Goal: Task Accomplishment & Management: Use online tool/utility

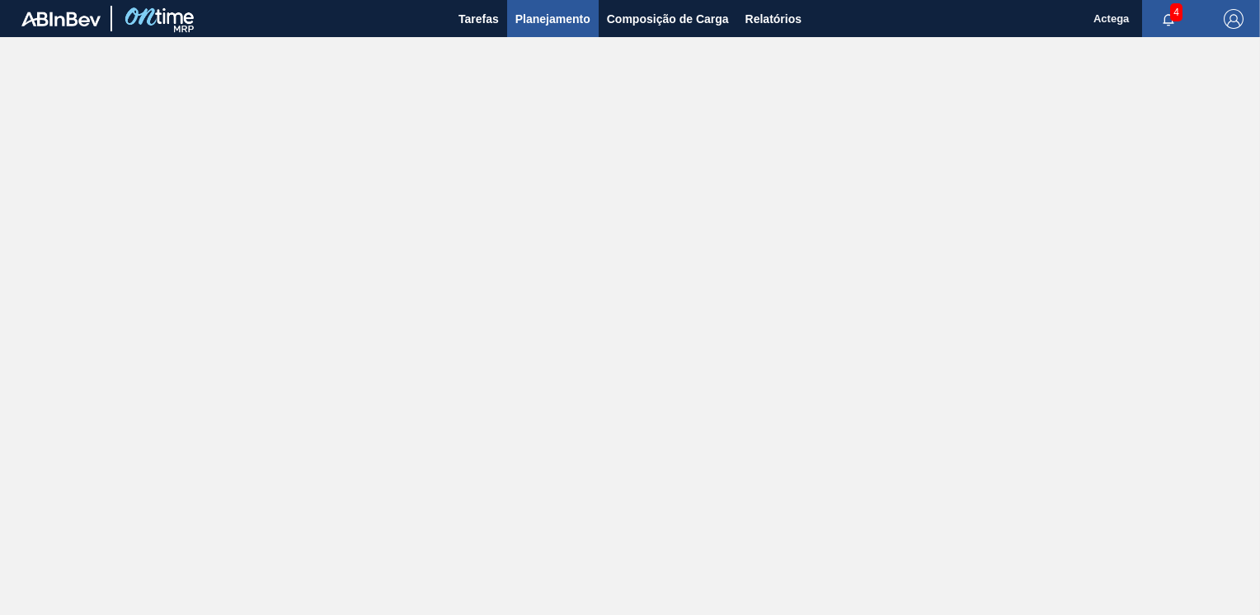
click at [554, 7] on button "Planejamento" at bounding box center [552, 18] width 91 height 37
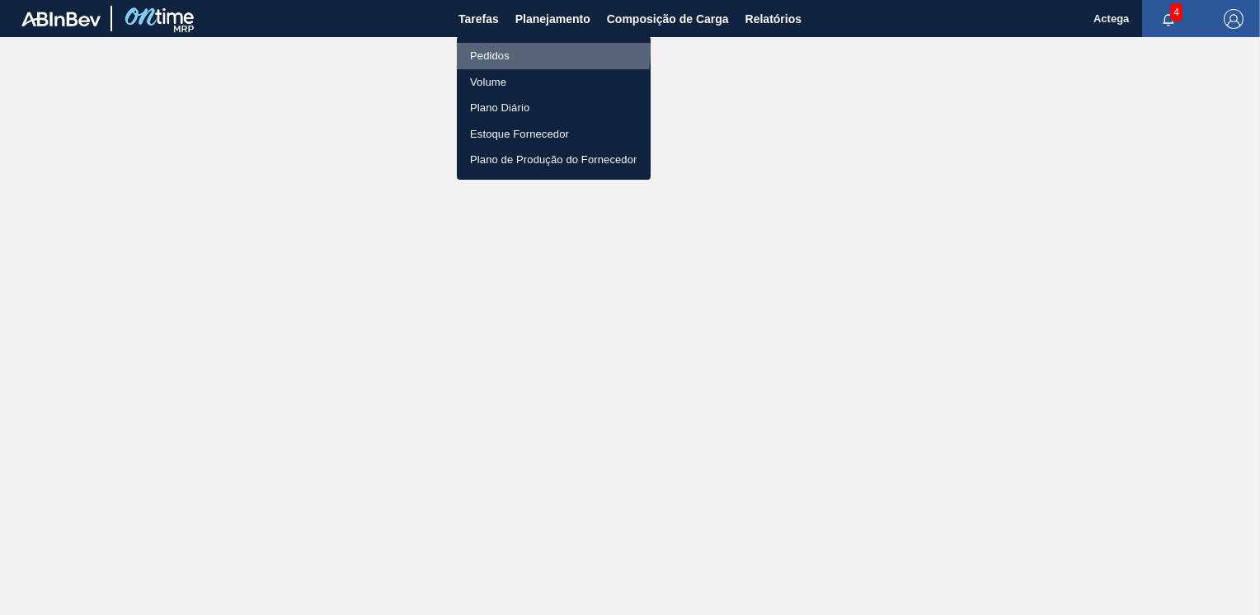
click at [523, 50] on li "Pedidos" at bounding box center [554, 56] width 194 height 26
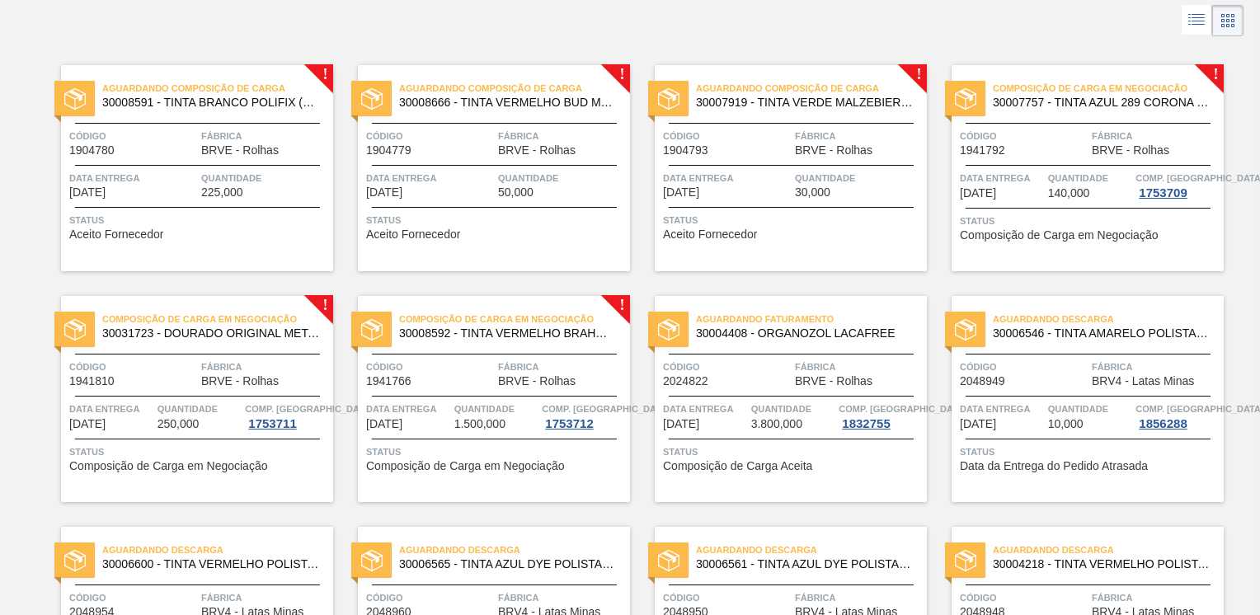
scroll to position [82, 0]
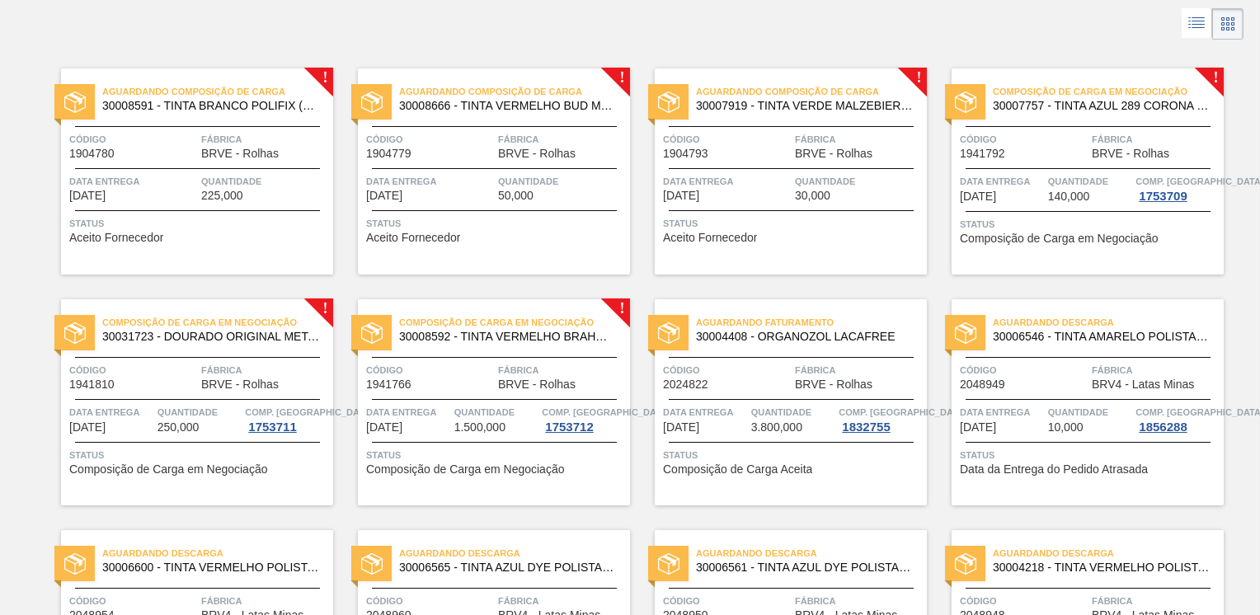
click at [1087, 410] on span "Quantidade" at bounding box center [1090, 412] width 84 height 16
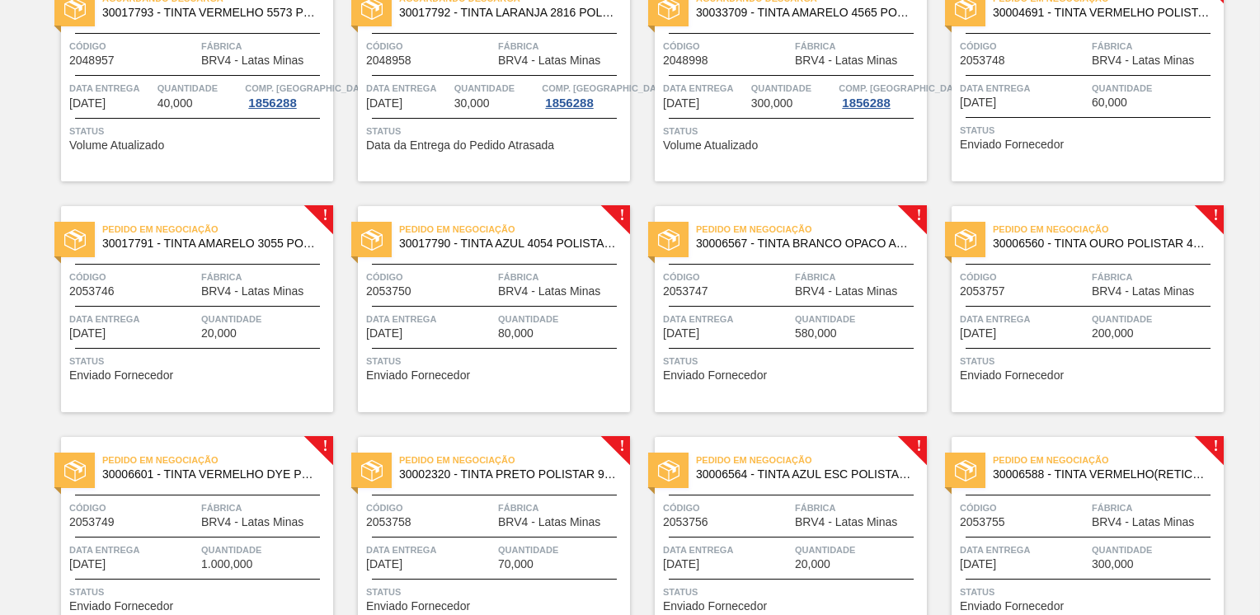
scroll to position [989, 0]
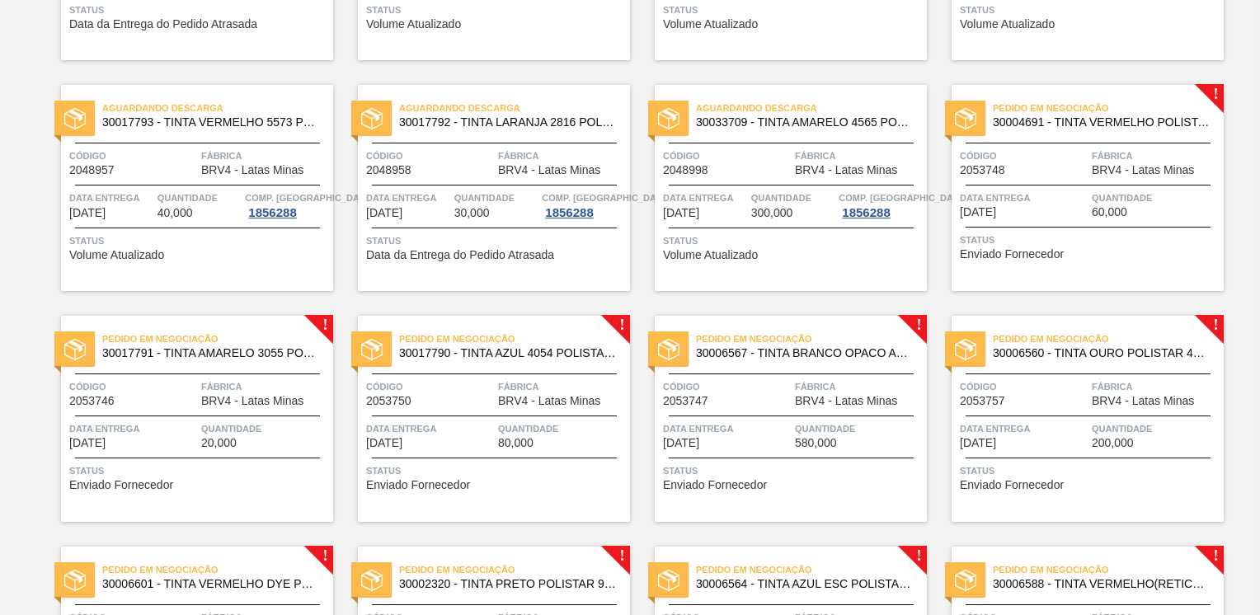
click at [1095, 170] on span "BRV4 - Latas Minas" at bounding box center [1142, 170] width 102 height 12
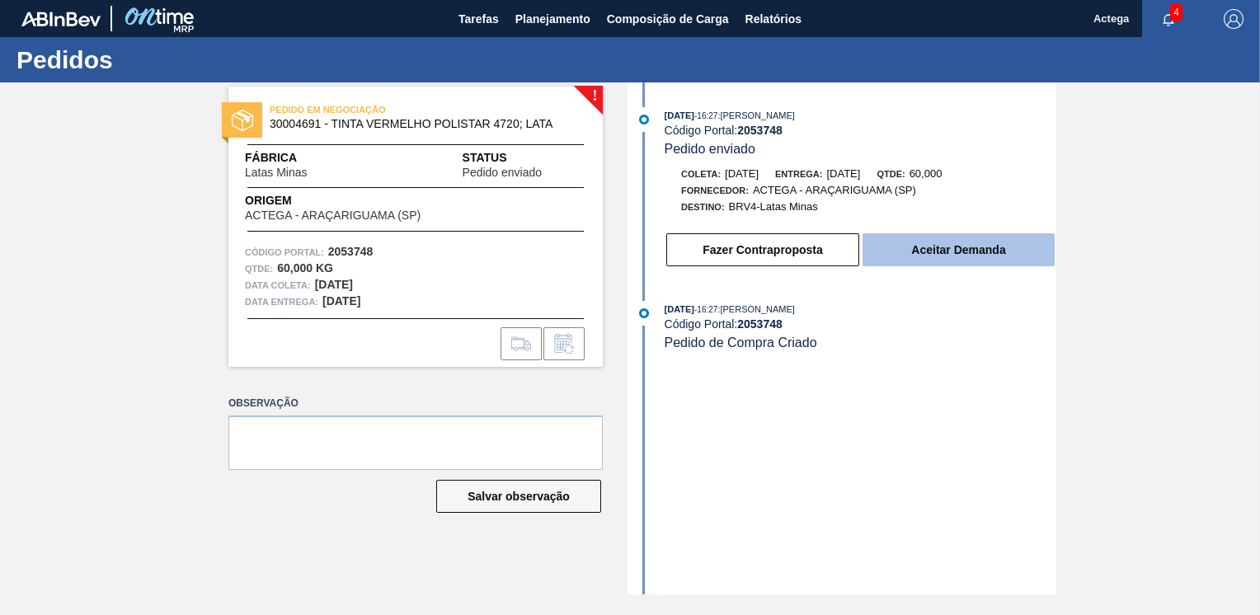
click at [997, 260] on button "Aceitar Demanda" at bounding box center [958, 249] width 192 height 33
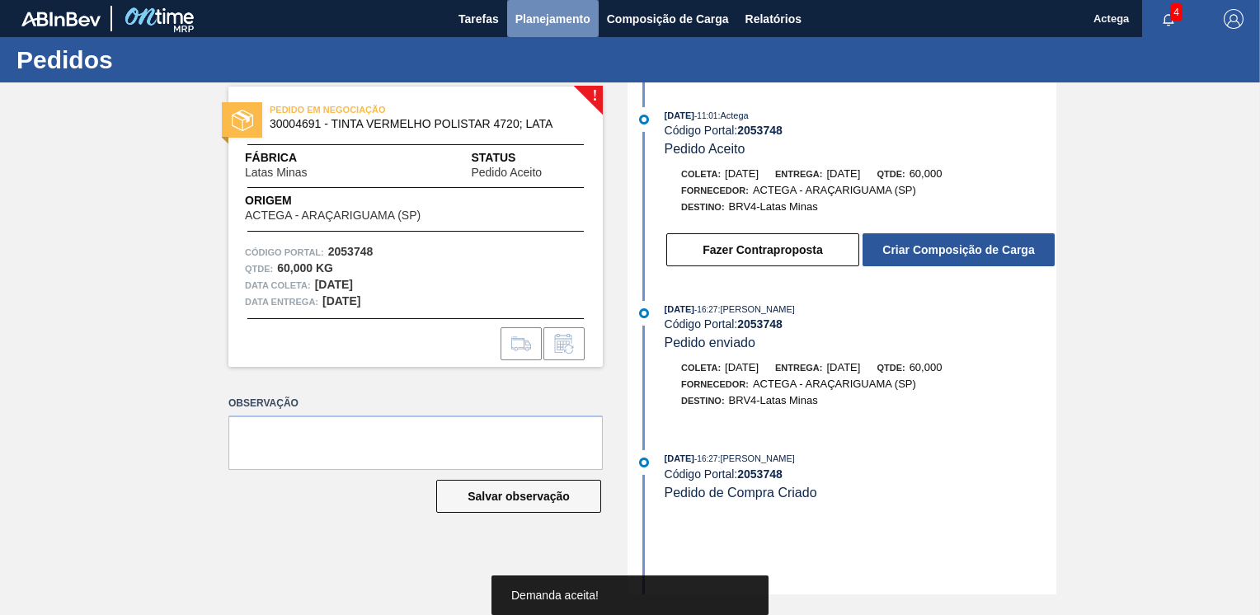
click at [532, 9] on span "Planejamento" at bounding box center [552, 19] width 75 height 20
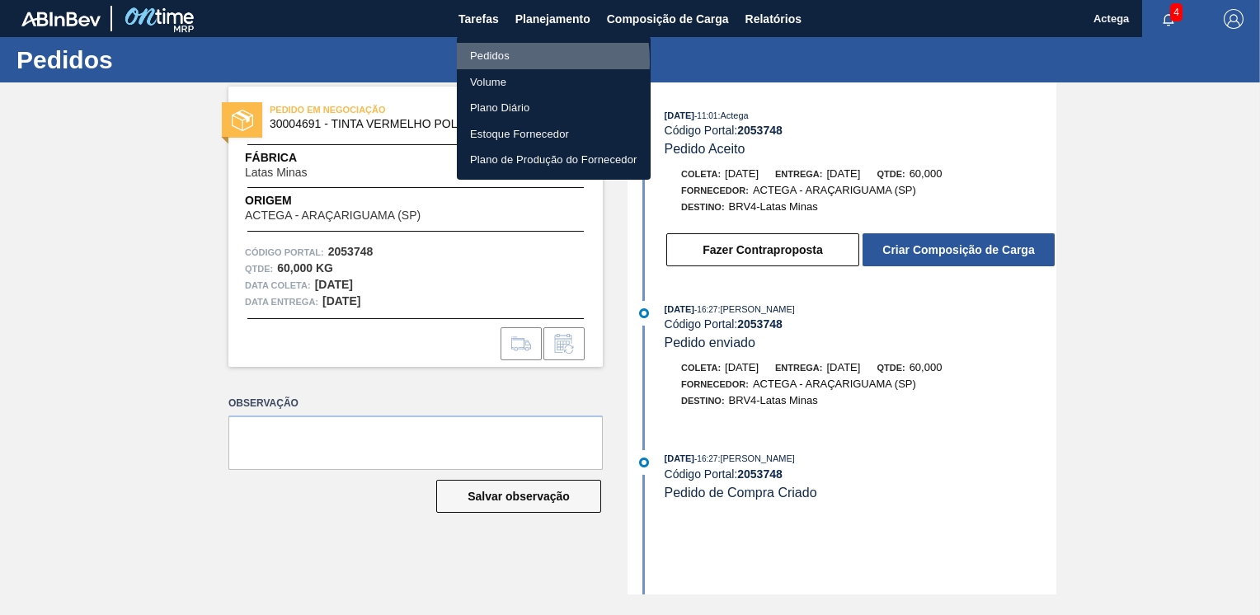
click at [503, 61] on li "Pedidos" at bounding box center [554, 56] width 194 height 26
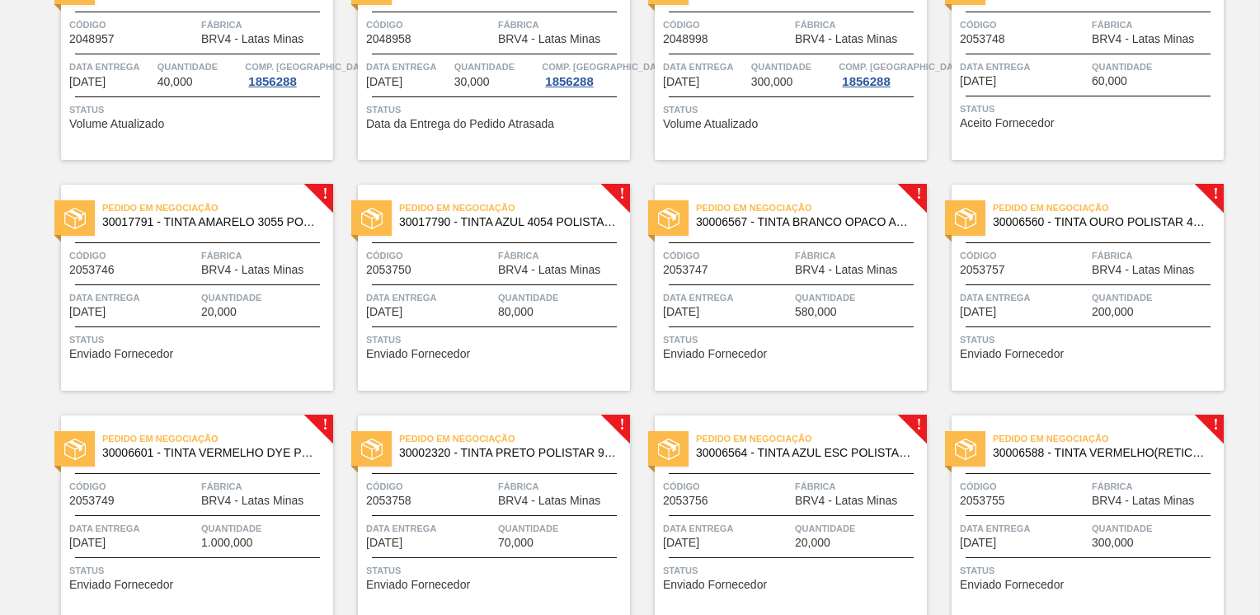
scroll to position [989, 0]
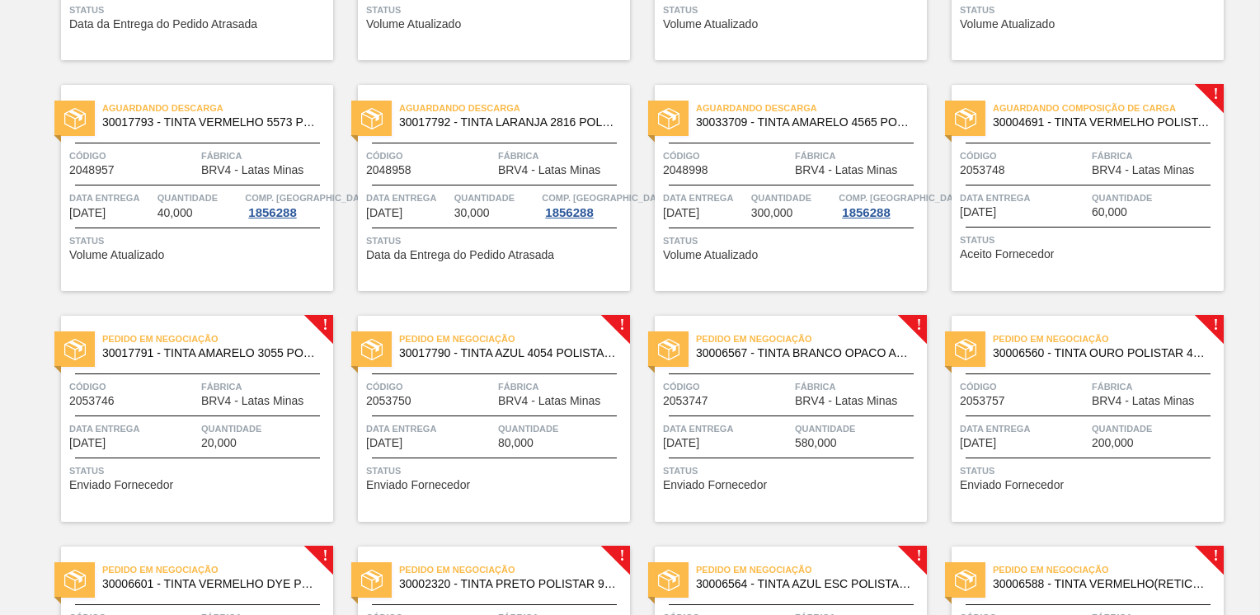
click at [219, 383] on span "Fábrica" at bounding box center [265, 386] width 128 height 16
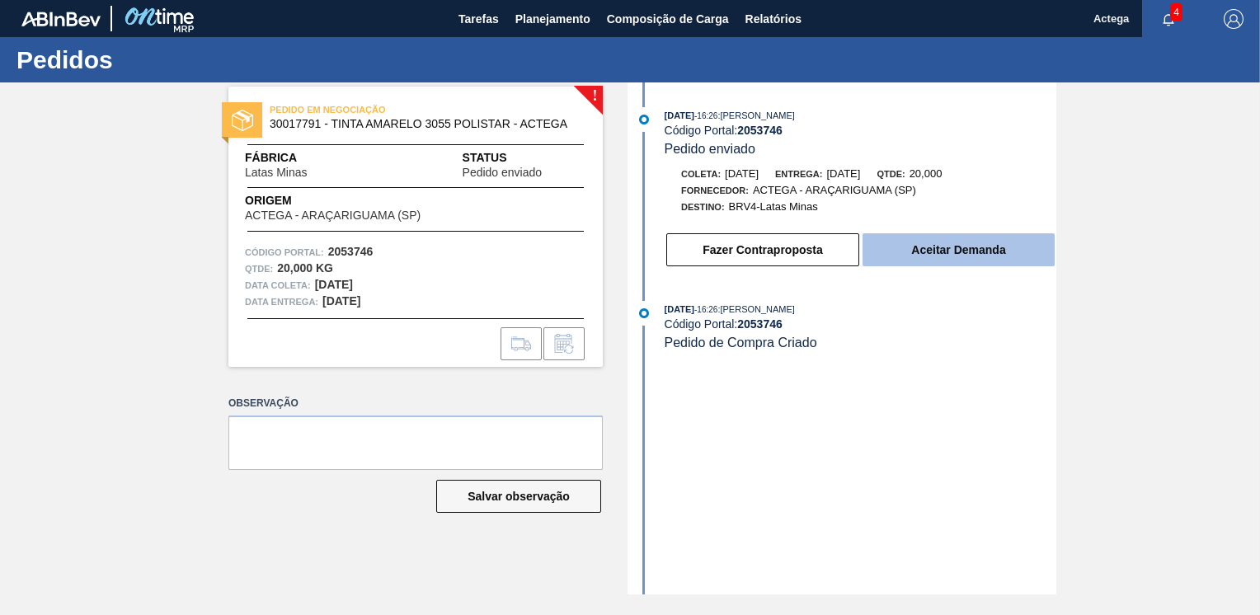
click at [936, 262] on button "Aceitar Demanda" at bounding box center [958, 249] width 192 height 33
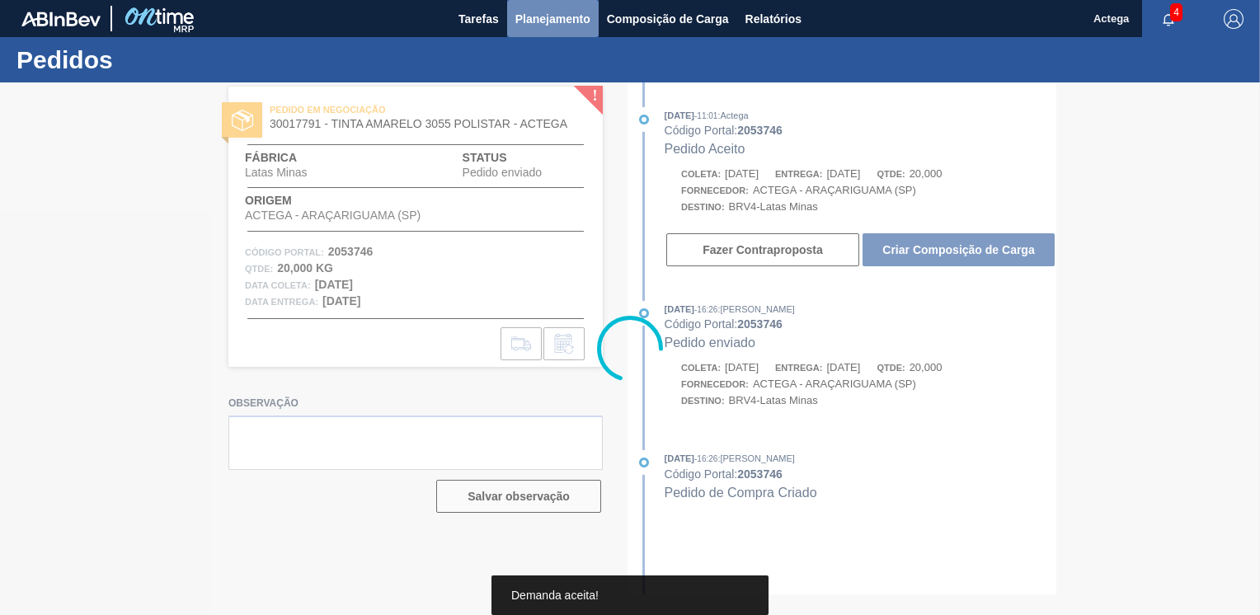
click at [586, 9] on span "Planejamento" at bounding box center [552, 19] width 75 height 20
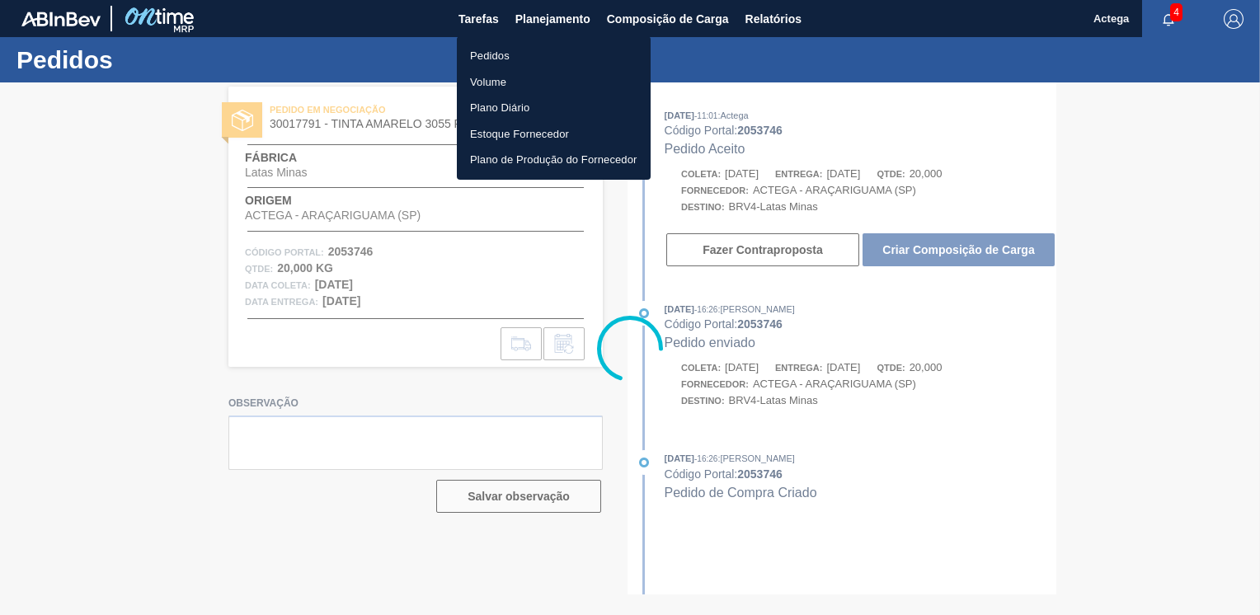
click at [518, 54] on li "Pedidos" at bounding box center [554, 56] width 194 height 26
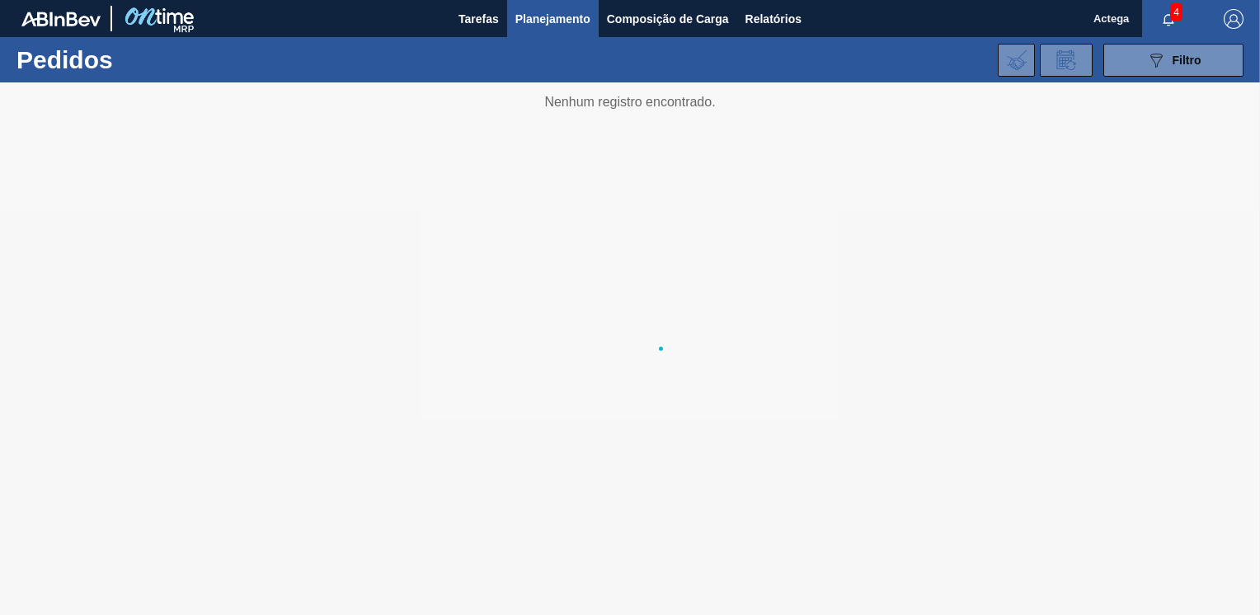
click at [518, 54] on li "Pedidos" at bounding box center [553, 57] width 145 height 15
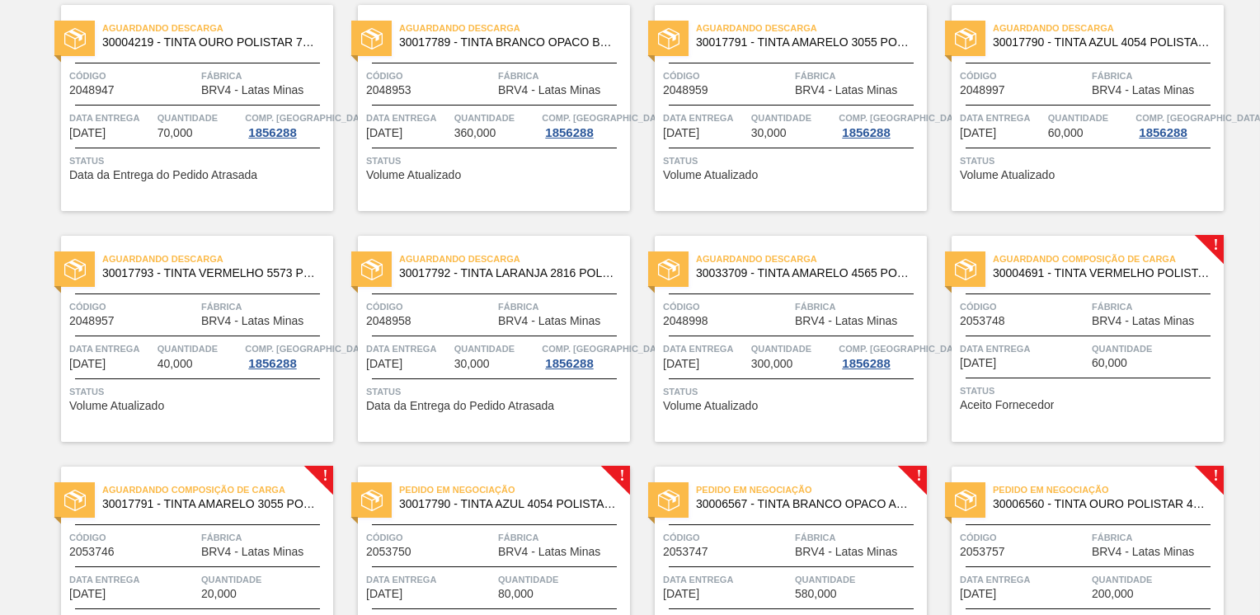
scroll to position [989, 0]
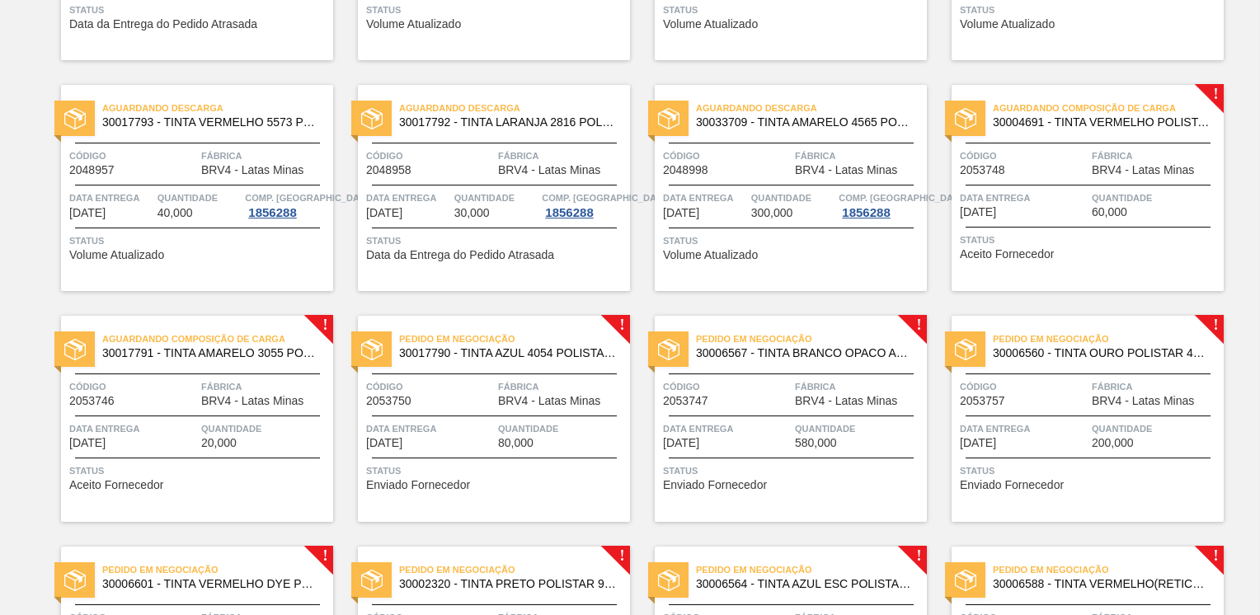
click at [465, 387] on span "Código" at bounding box center [430, 386] width 128 height 16
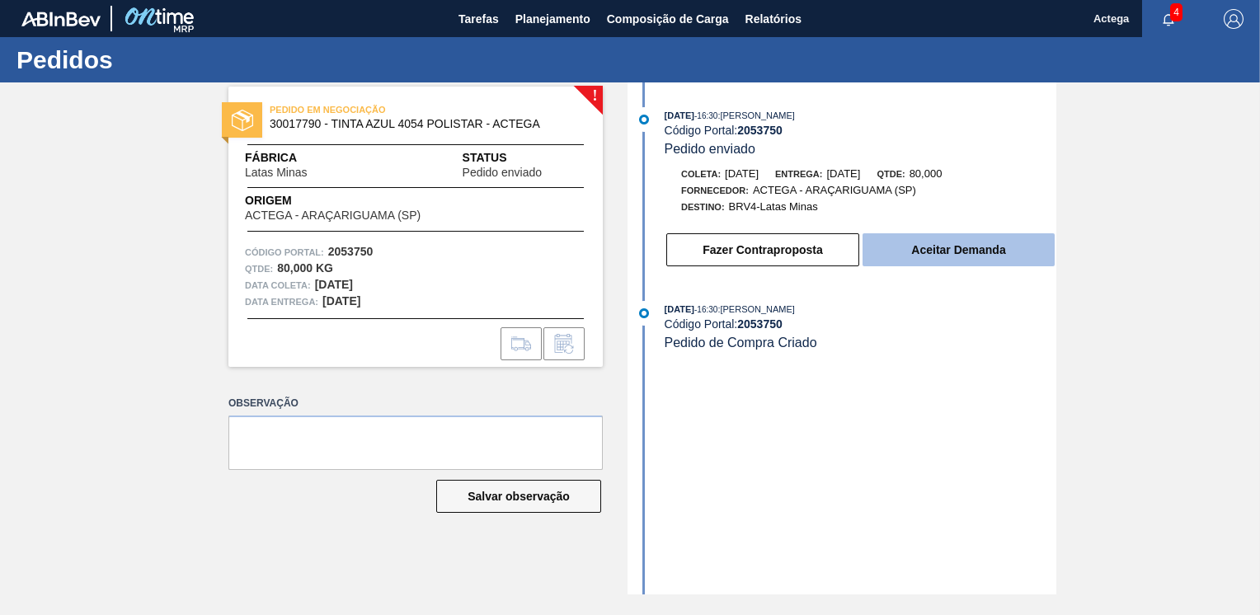
click at [969, 251] on button "Aceitar Demanda" at bounding box center [958, 249] width 192 height 33
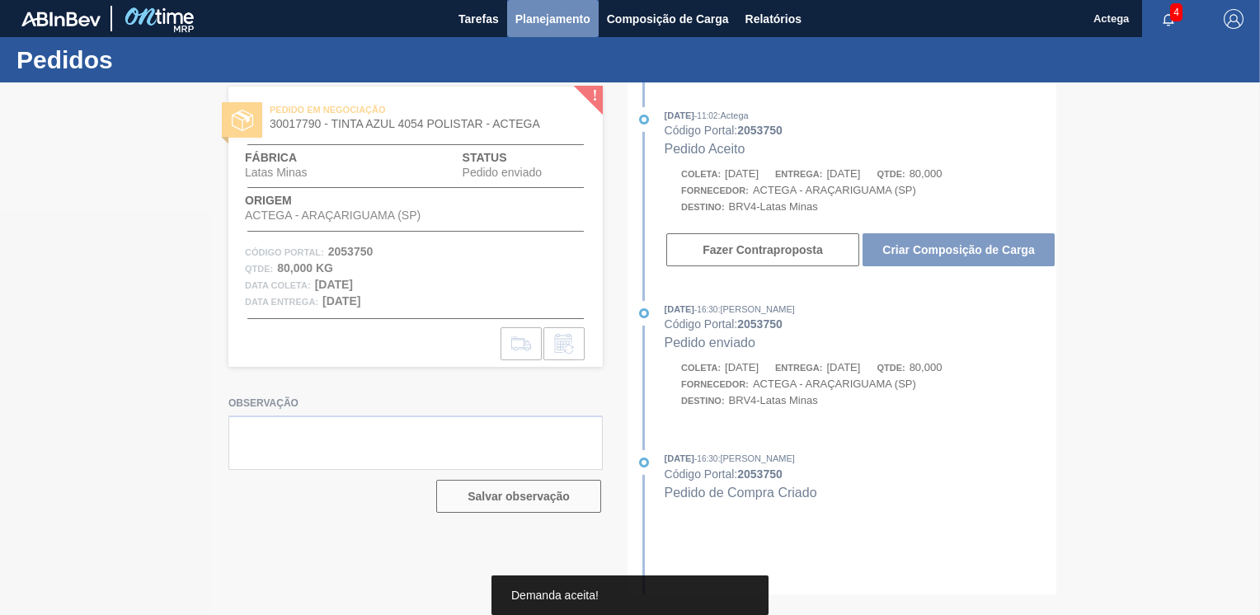
click at [541, 9] on span "Planejamento" at bounding box center [552, 19] width 75 height 20
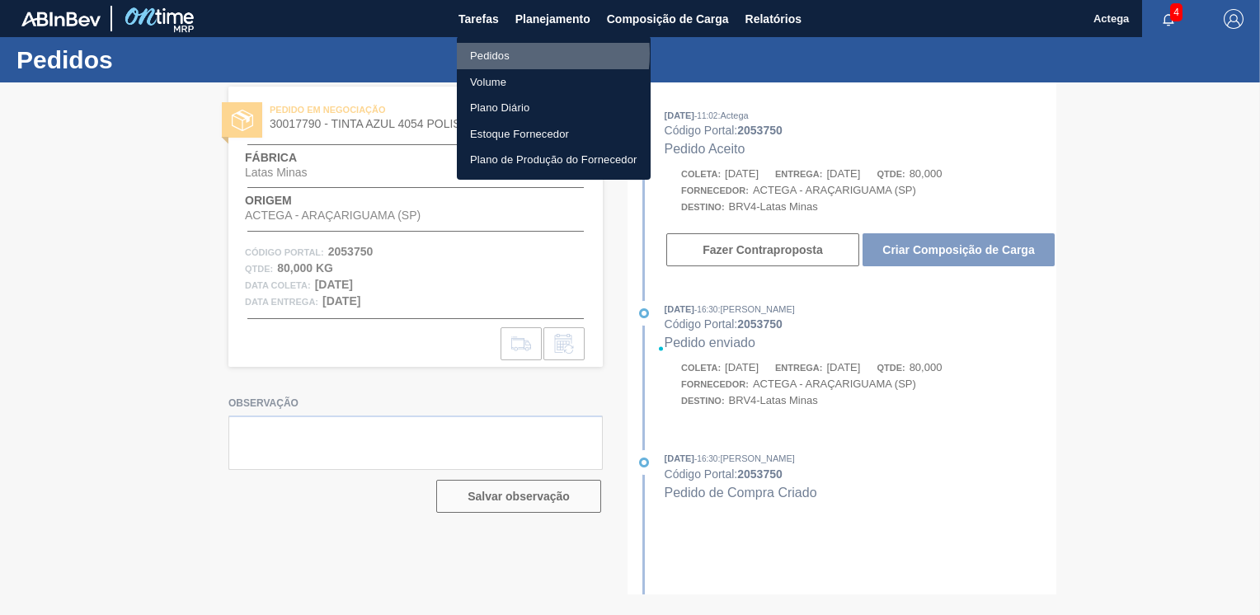
click at [516, 54] on li "Pedidos" at bounding box center [554, 56] width 194 height 26
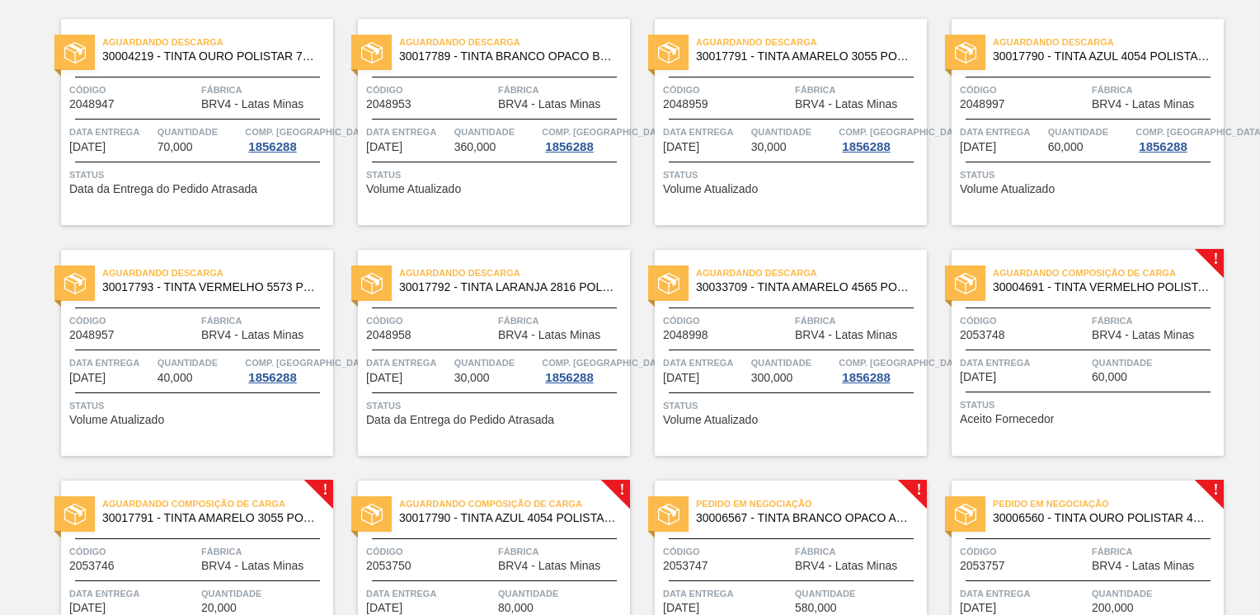
scroll to position [1236, 0]
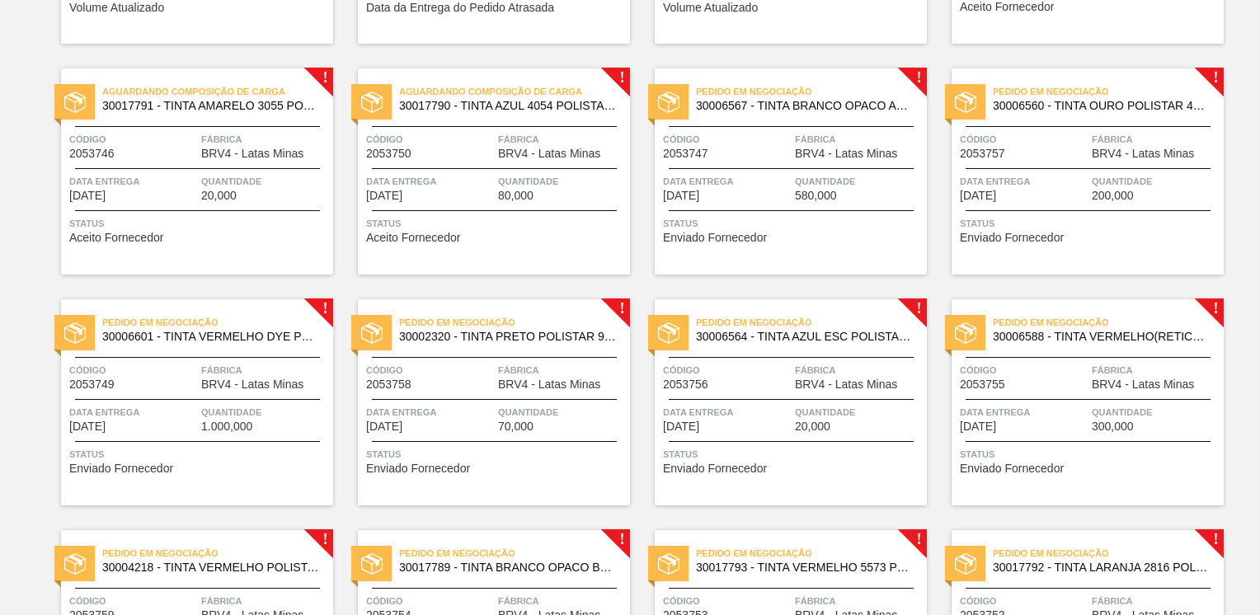
click at [791, 166] on div "Pedido em Negociação 30006567 - TINTA BRANCO OPACO ANIL. POLISTAR; LATA Código …" at bounding box center [790, 171] width 272 height 206
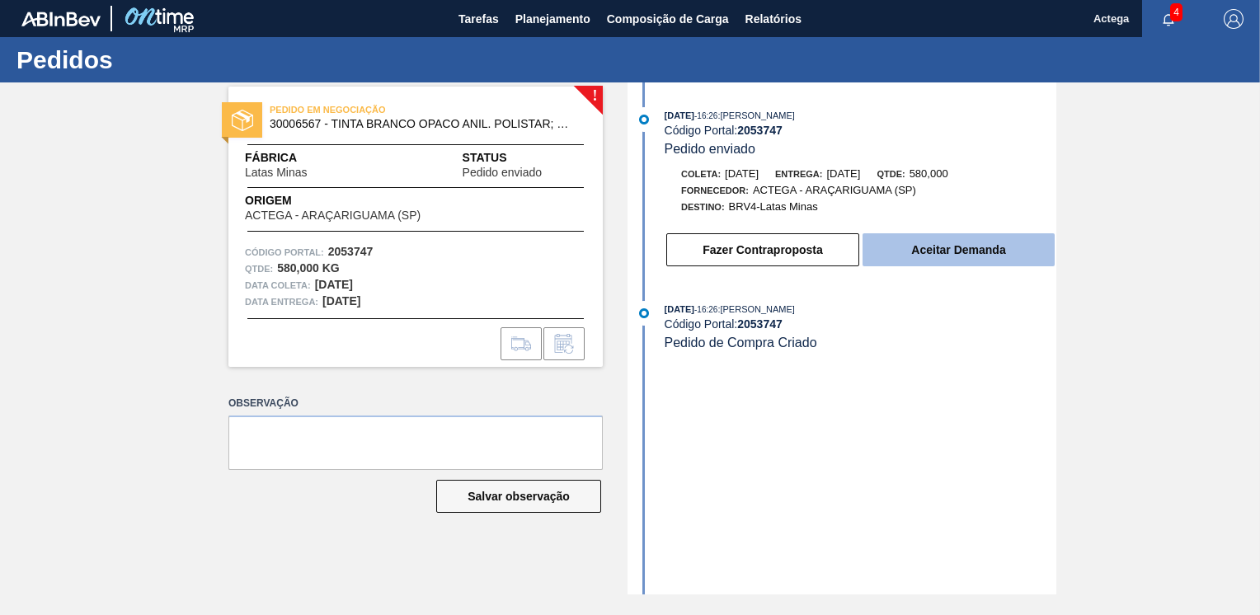
click at [912, 240] on button "Aceitar Demanda" at bounding box center [958, 249] width 192 height 33
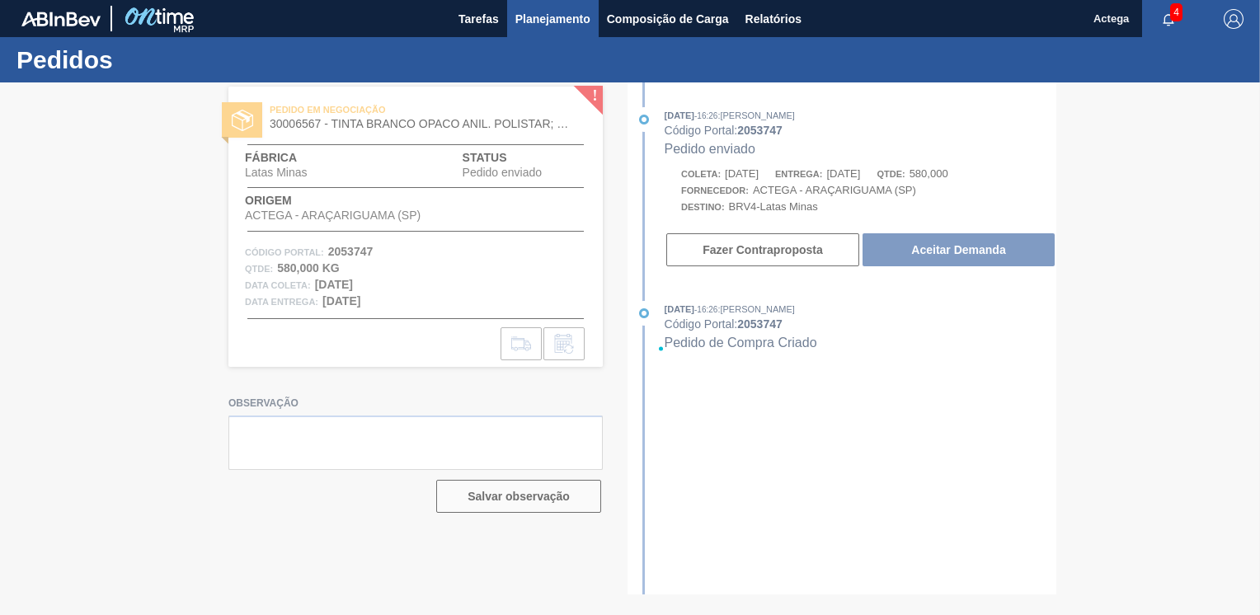
click at [590, 15] on button "Planejamento" at bounding box center [552, 18] width 91 height 37
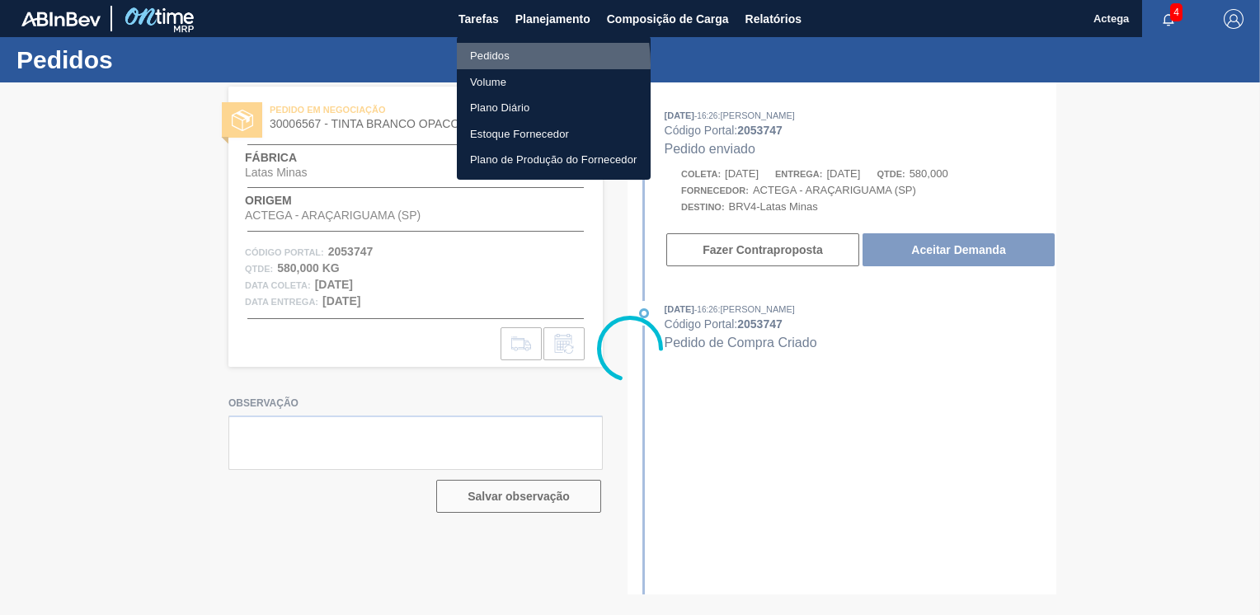
click at [495, 64] on li "Pedidos" at bounding box center [554, 56] width 194 height 26
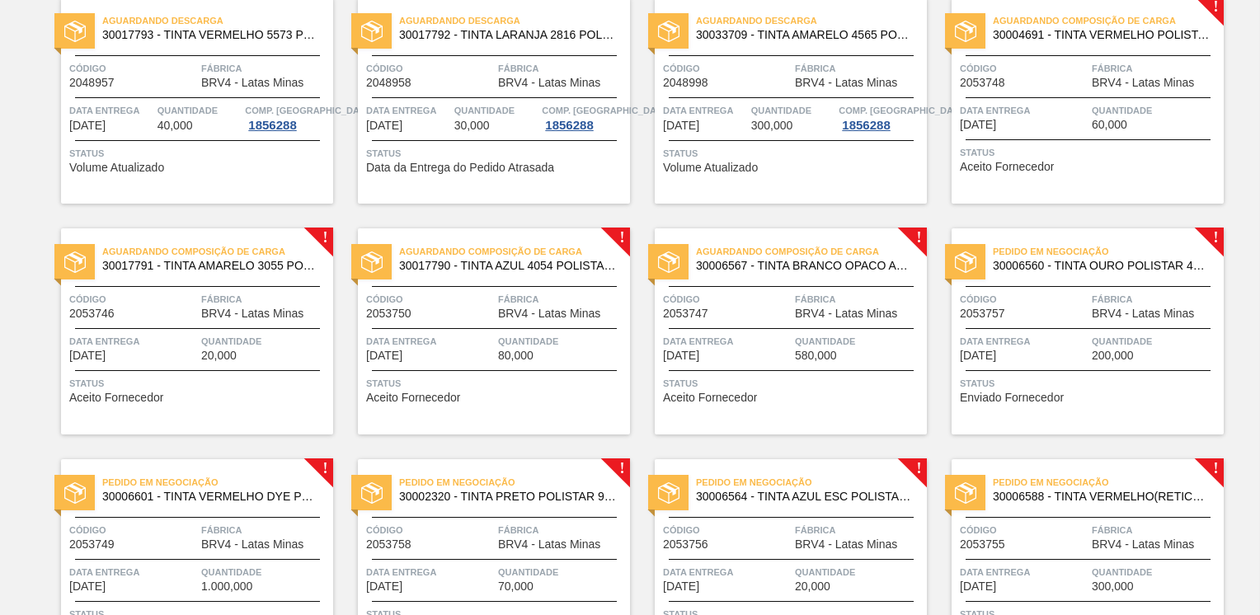
scroll to position [1154, 0]
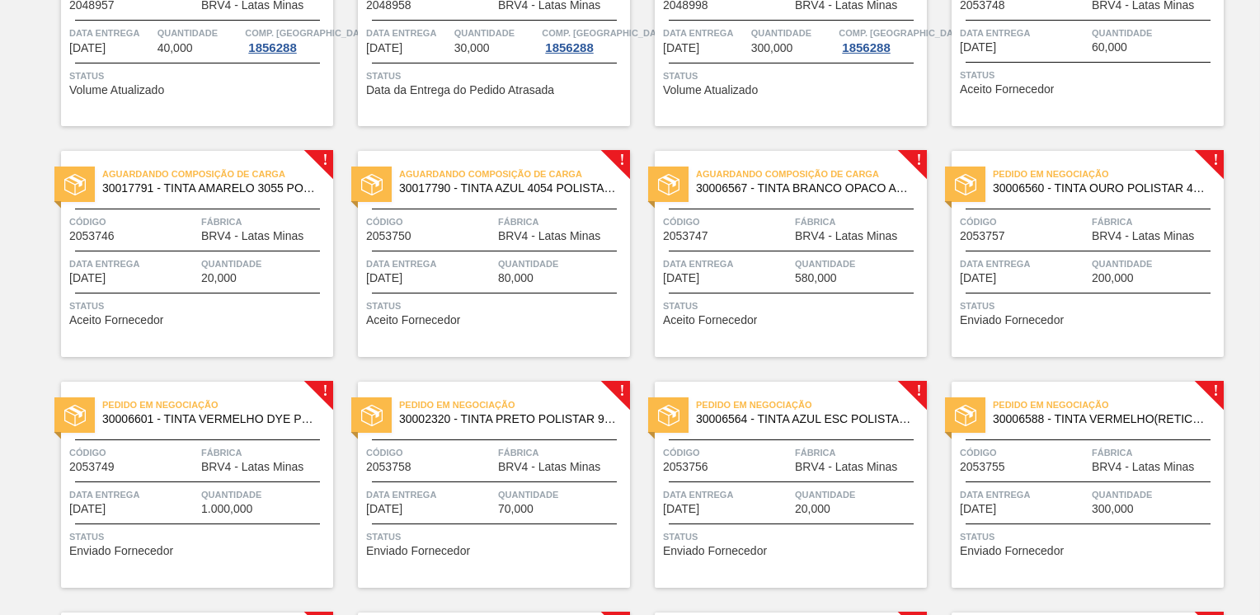
click at [1081, 237] on div "Código 2053757" at bounding box center [1023, 227] width 128 height 29
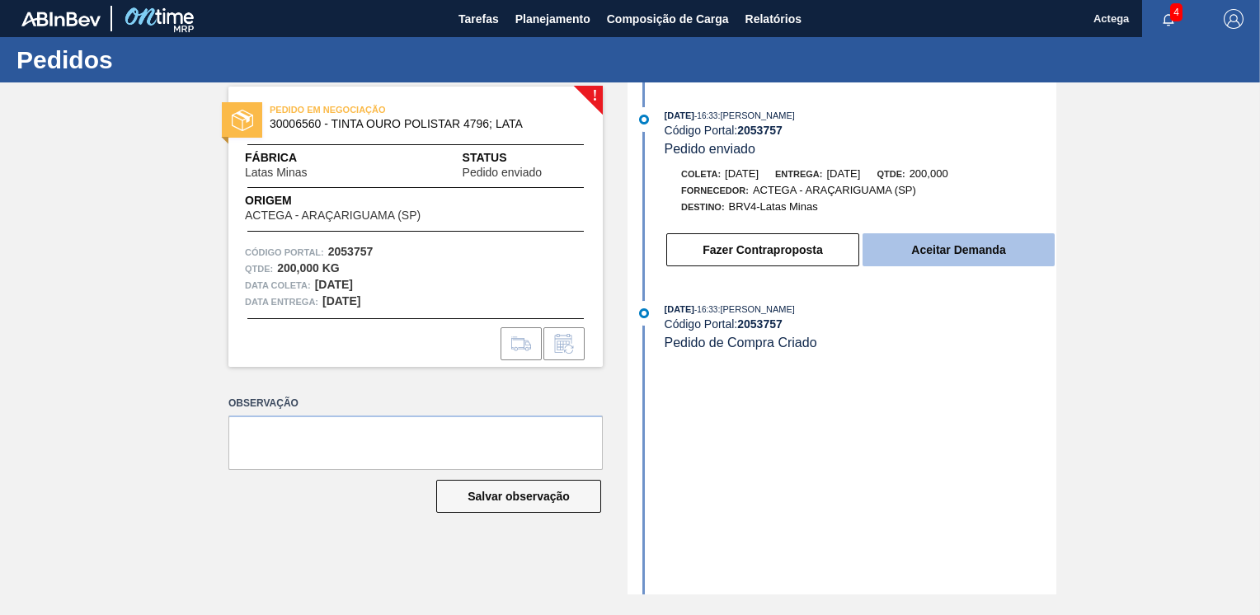
click at [956, 253] on button "Aceitar Demanda" at bounding box center [958, 249] width 192 height 33
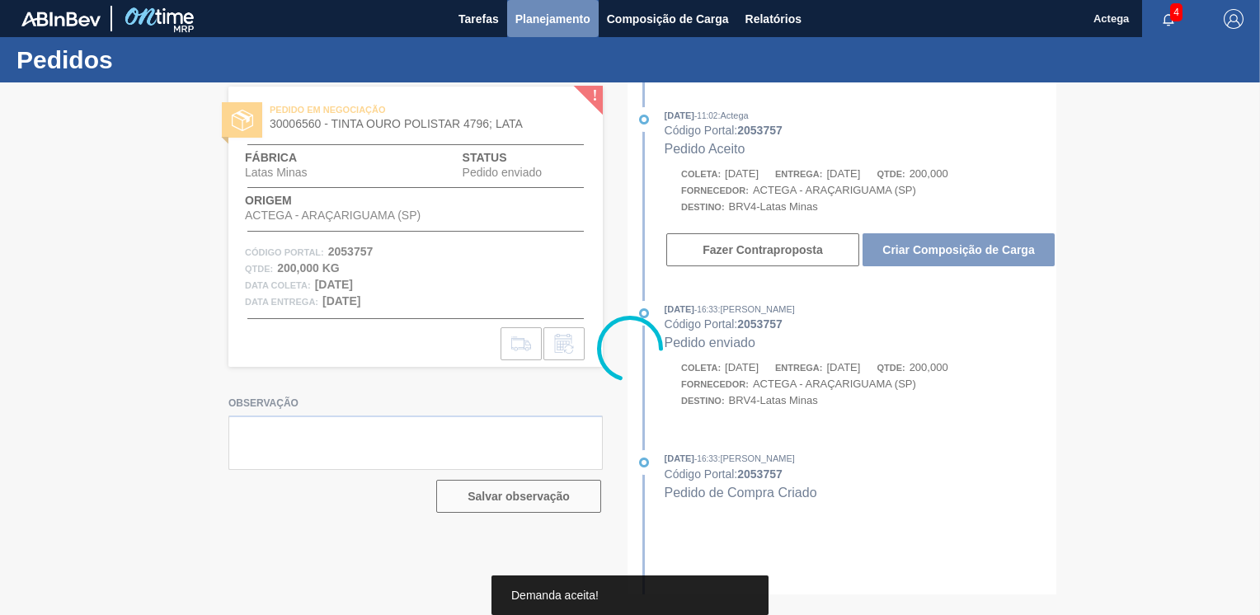
click at [564, 7] on button "Planejamento" at bounding box center [552, 18] width 91 height 37
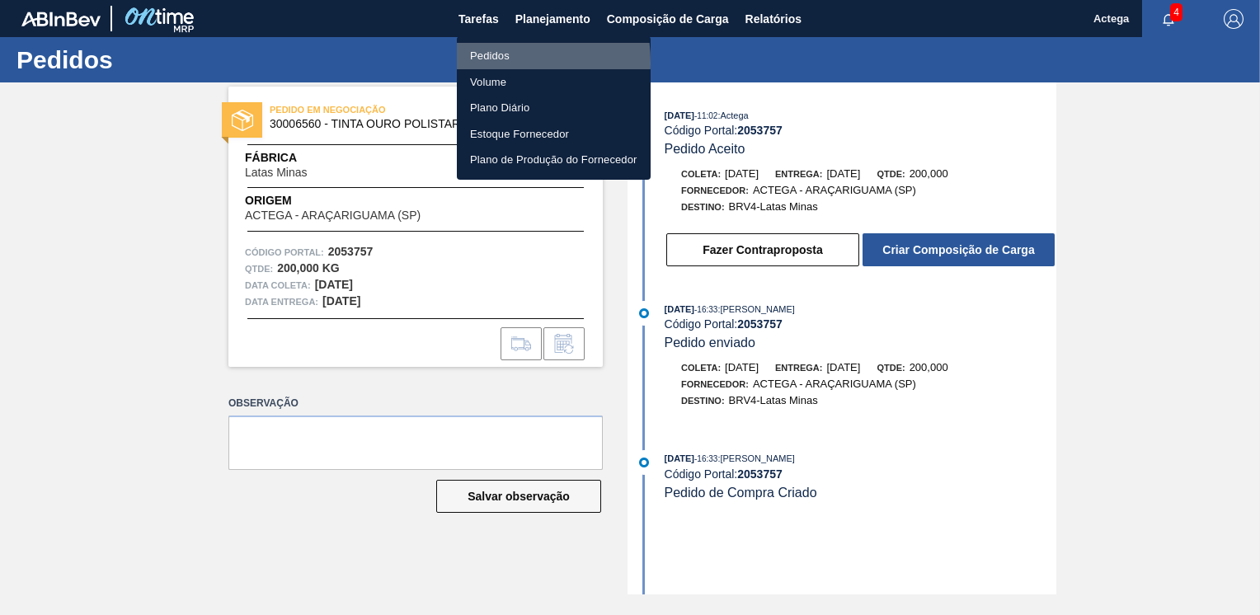
click at [481, 63] on li "Pedidos" at bounding box center [554, 56] width 194 height 26
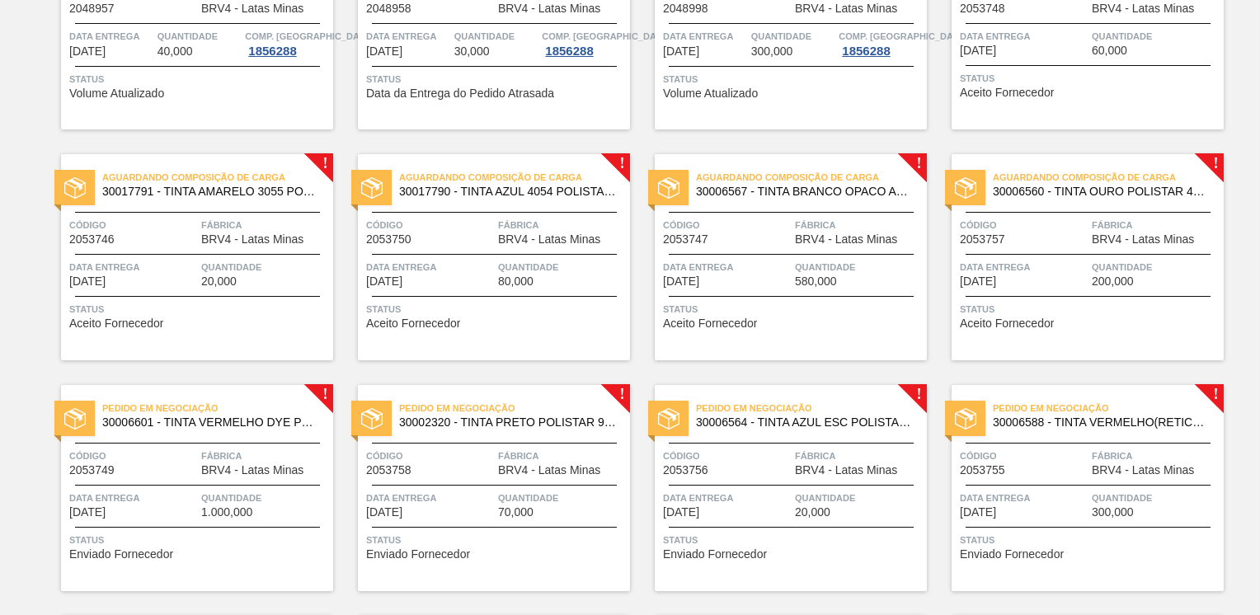
scroll to position [1154, 0]
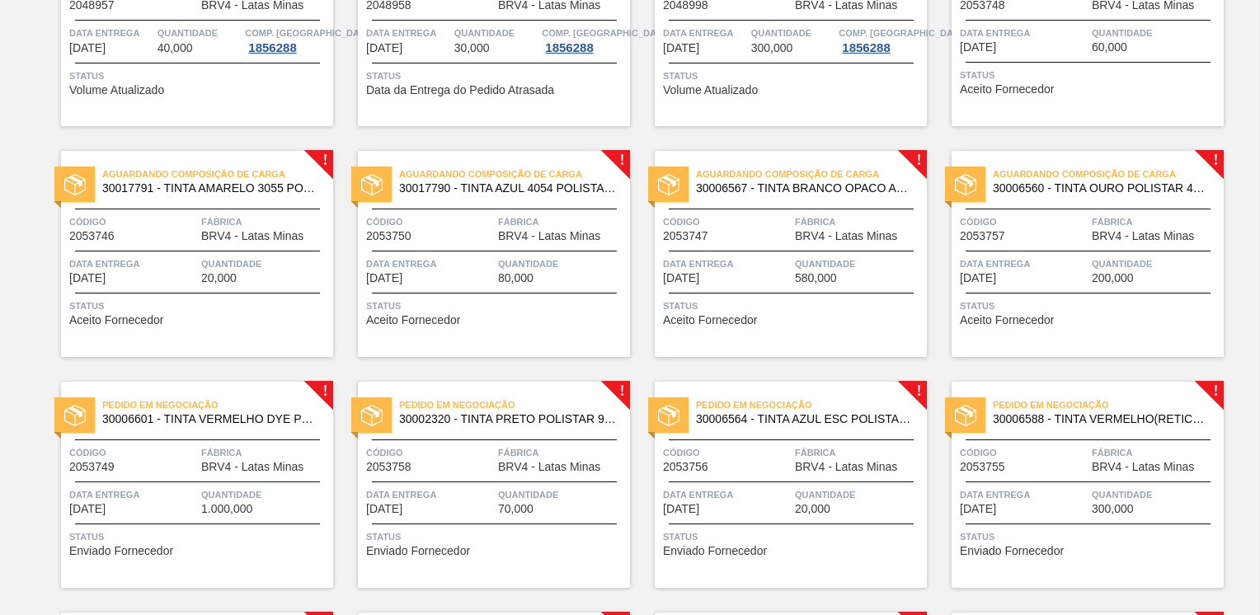
click at [231, 451] on span "Fábrica" at bounding box center [265, 452] width 128 height 16
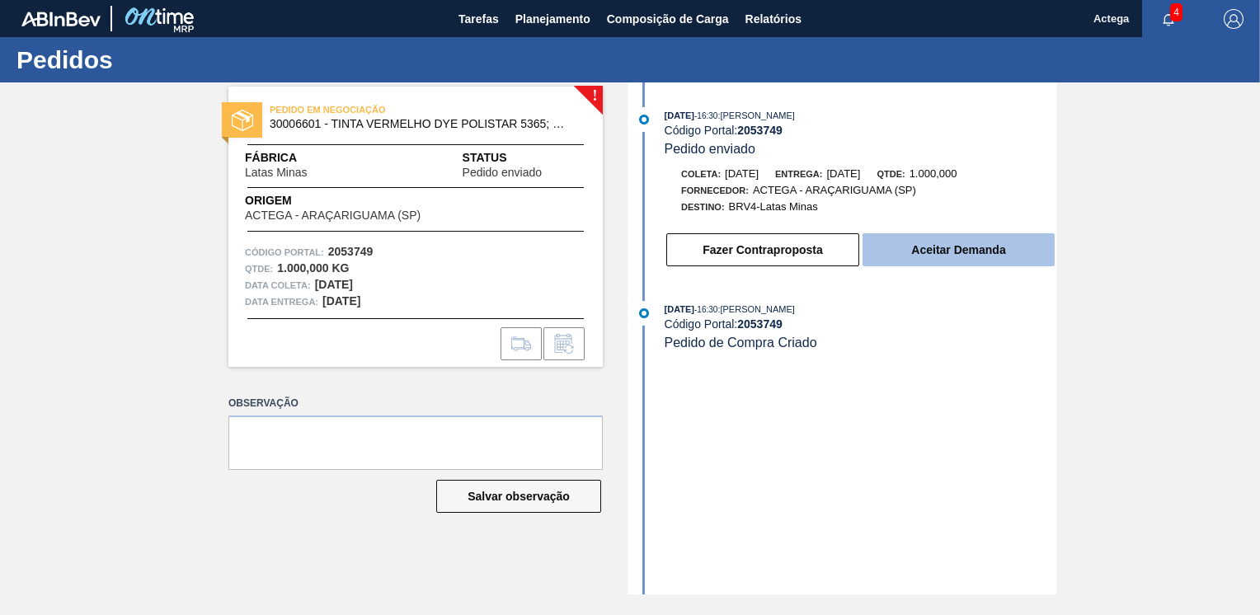
click at [964, 255] on button "Aceitar Demanda" at bounding box center [958, 249] width 192 height 33
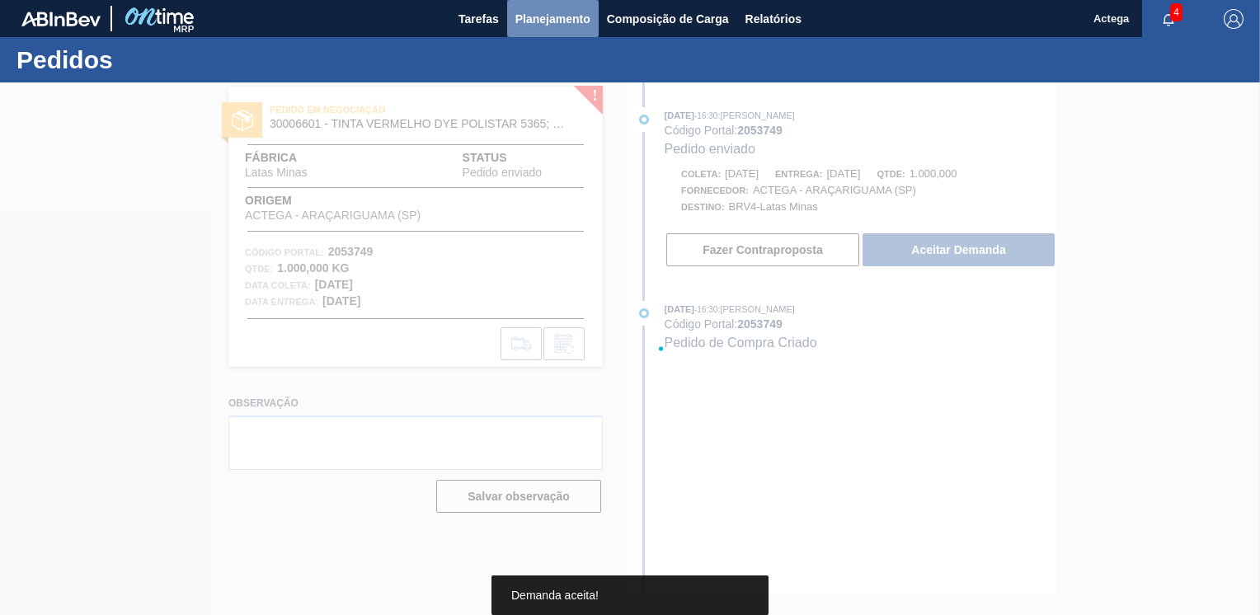
click at [539, 16] on span "Planejamento" at bounding box center [552, 19] width 75 height 20
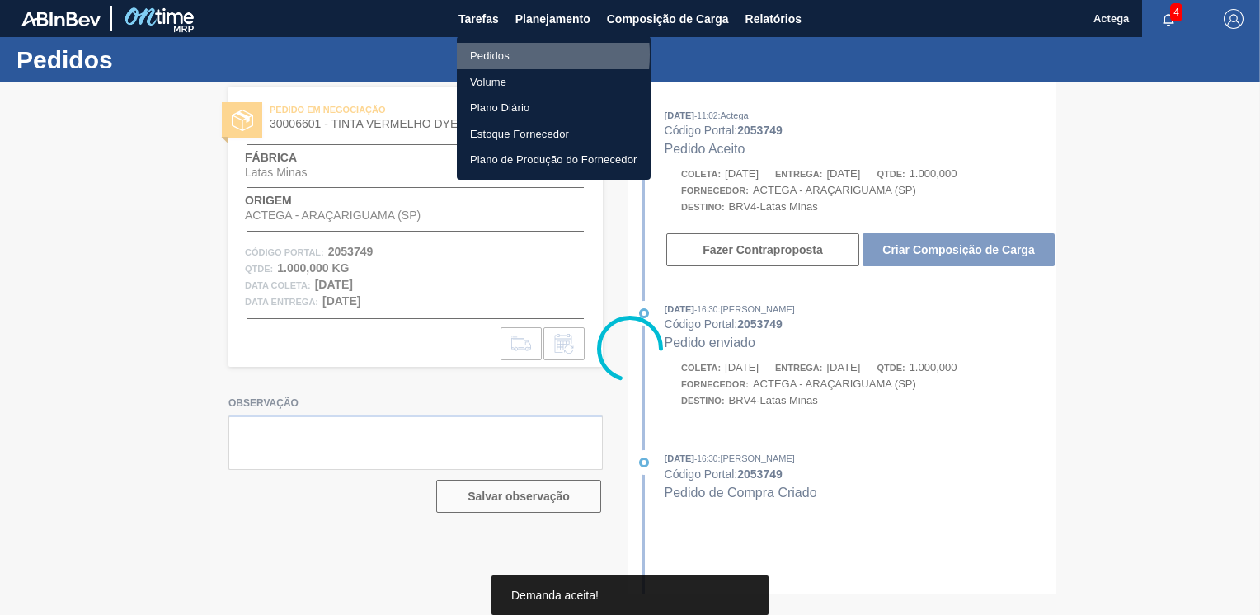
click at [499, 54] on li "Pedidos" at bounding box center [554, 56] width 194 height 26
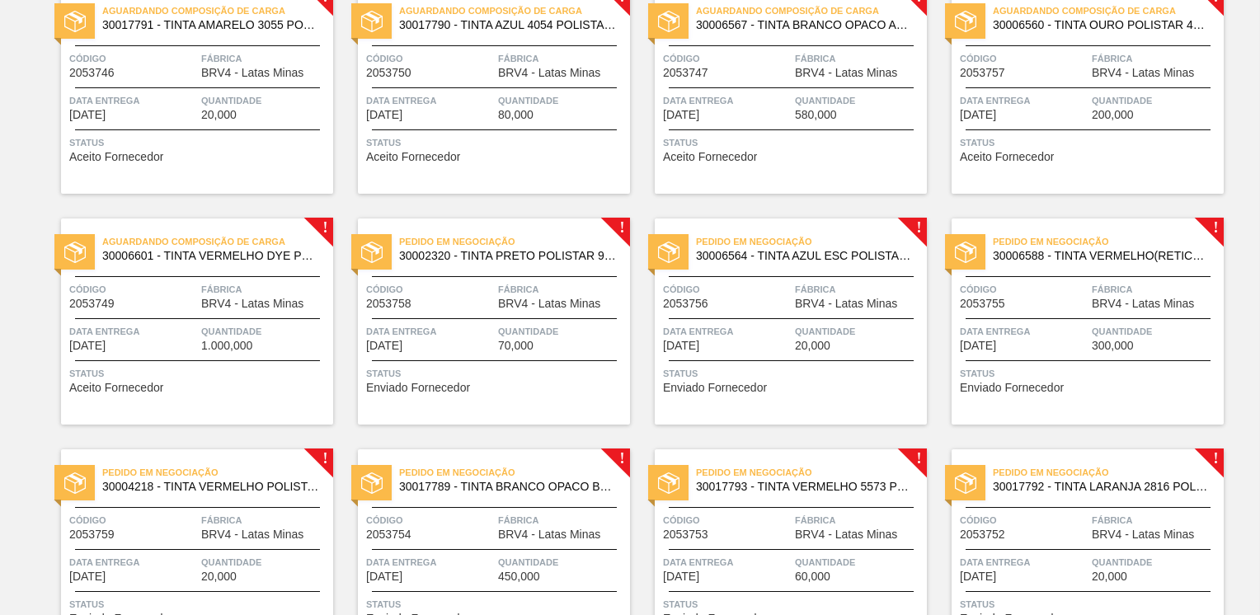
scroll to position [1319, 0]
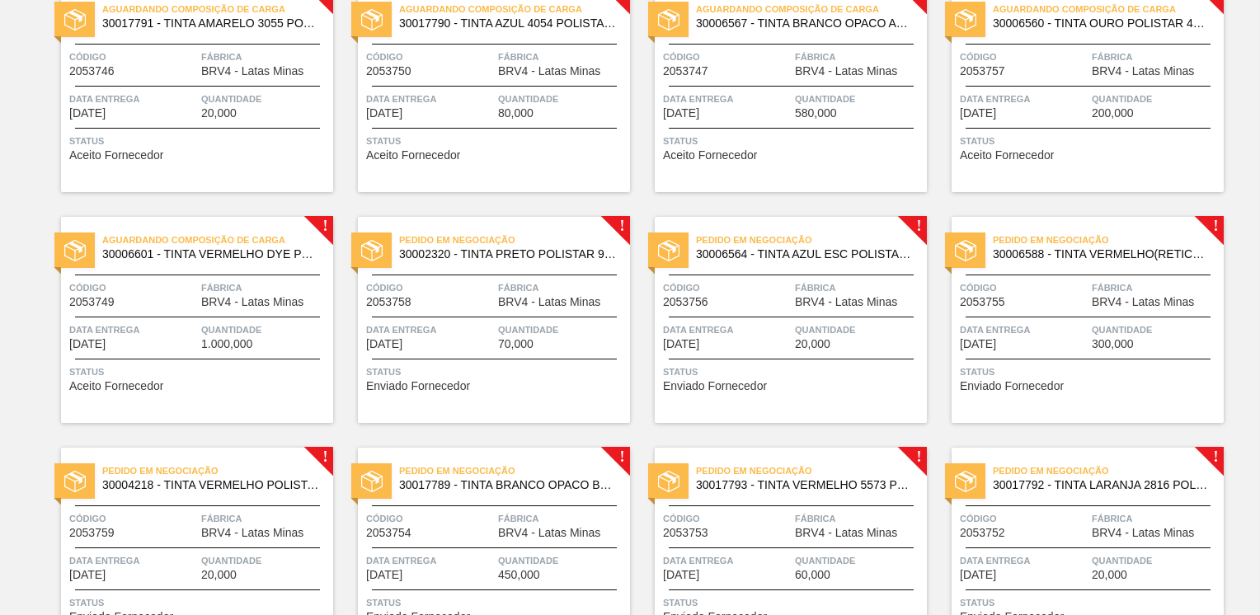
click at [481, 289] on span "Código" at bounding box center [430, 287] width 128 height 16
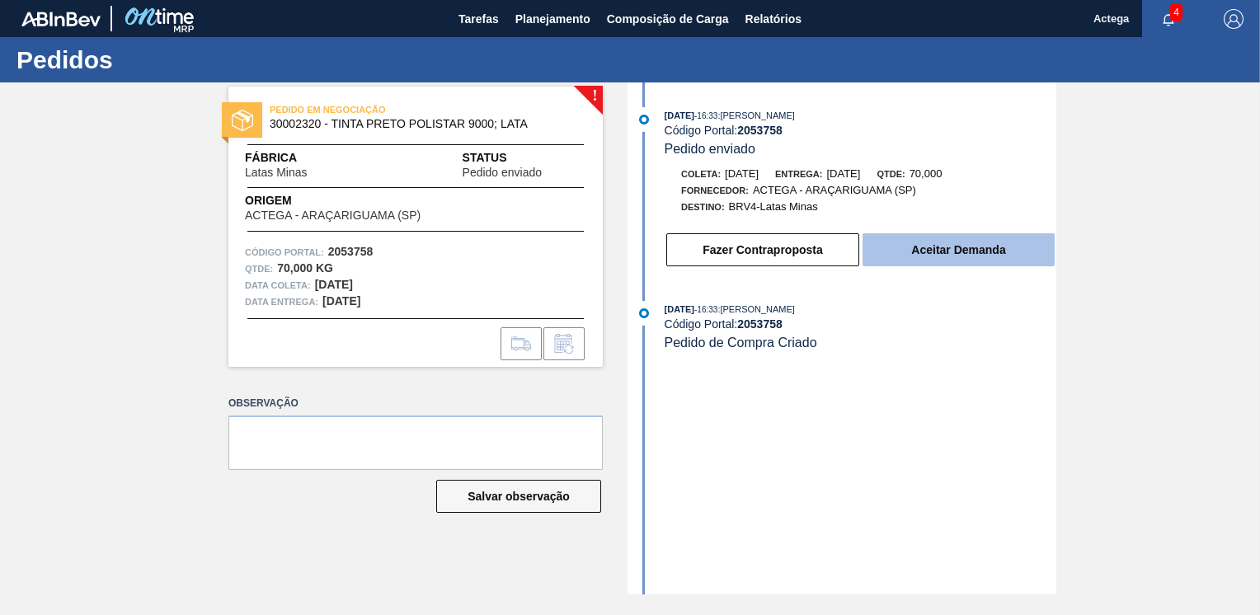
click at [936, 256] on button "Aceitar Demanda" at bounding box center [958, 249] width 192 height 33
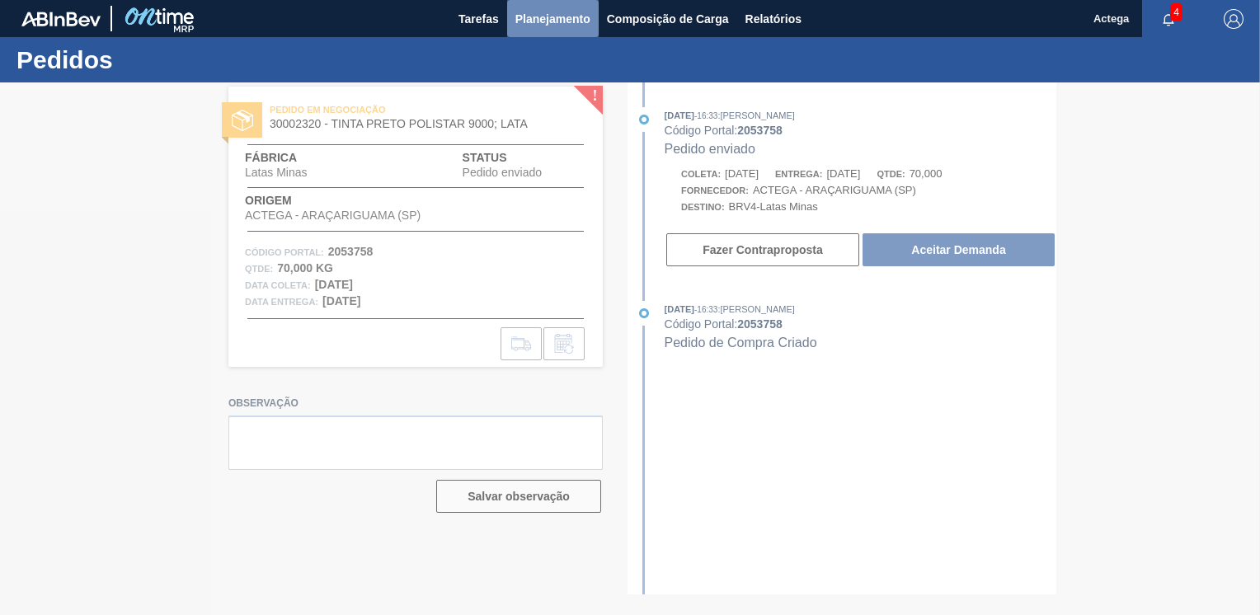
click at [545, 21] on span "Planejamento" at bounding box center [552, 19] width 75 height 20
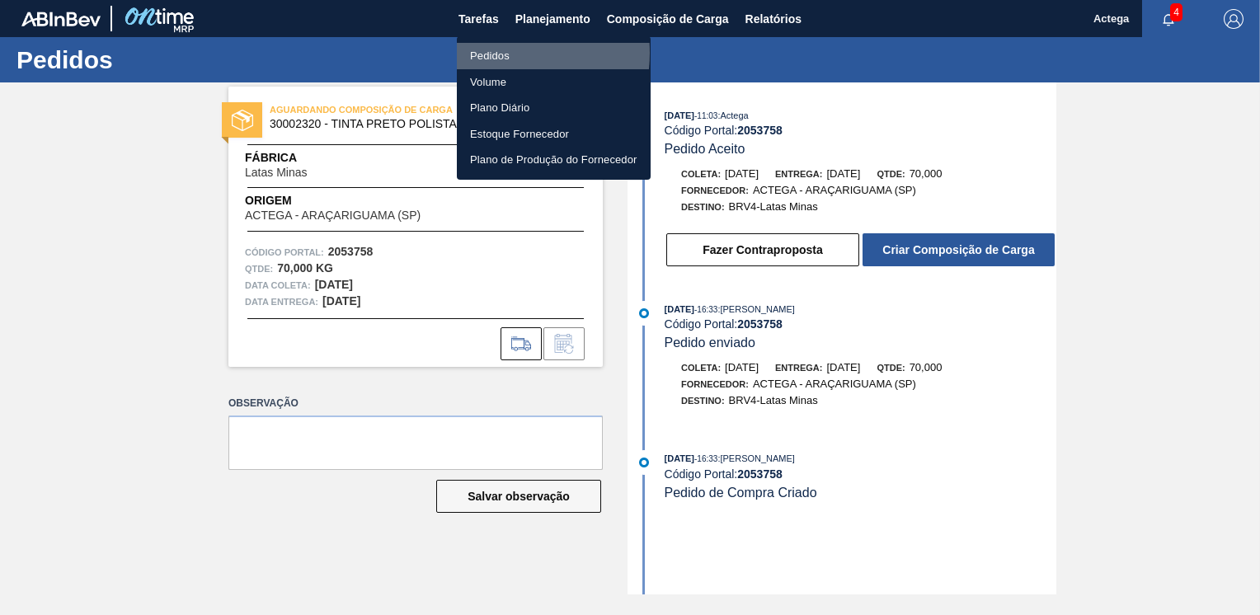
click at [494, 53] on li "Pedidos" at bounding box center [554, 56] width 194 height 26
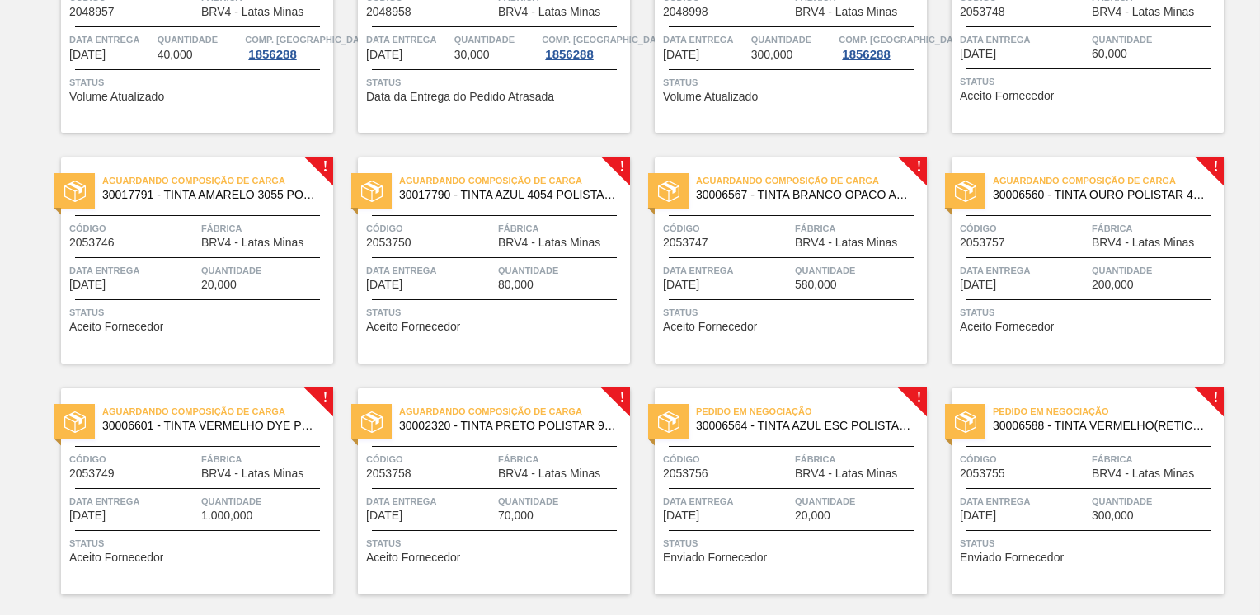
scroll to position [1154, 0]
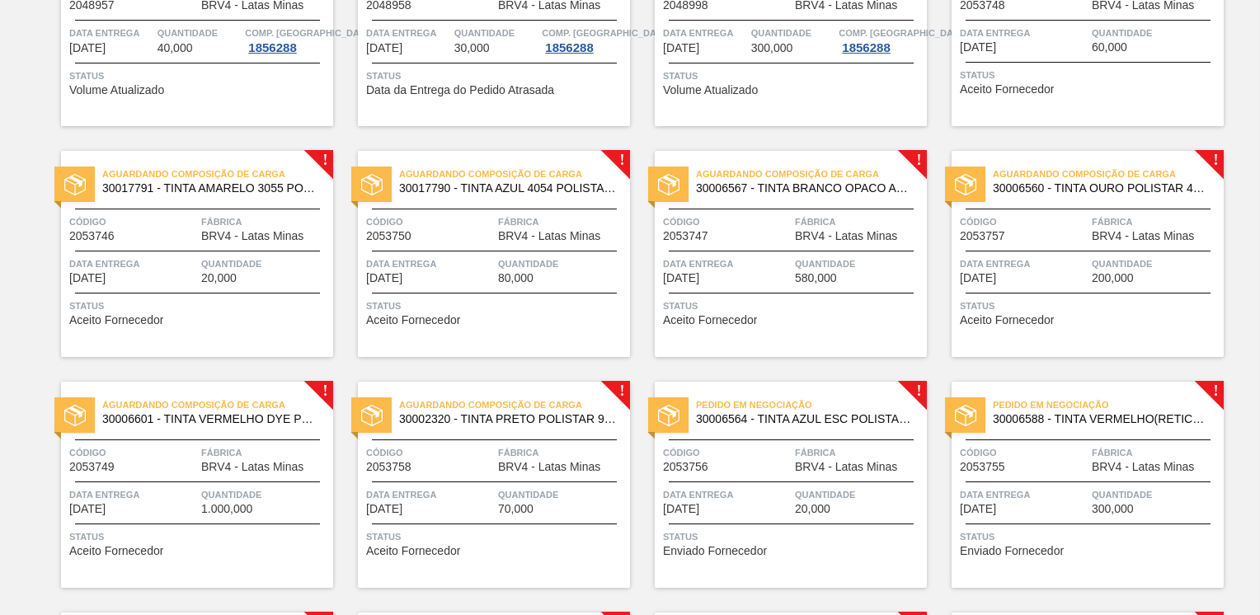
click at [776, 434] on div "Pedido em Negociação 30006564 - TINTA AZUL ESC POLISTAR 7160; LATA Código 20537…" at bounding box center [790, 485] width 272 height 206
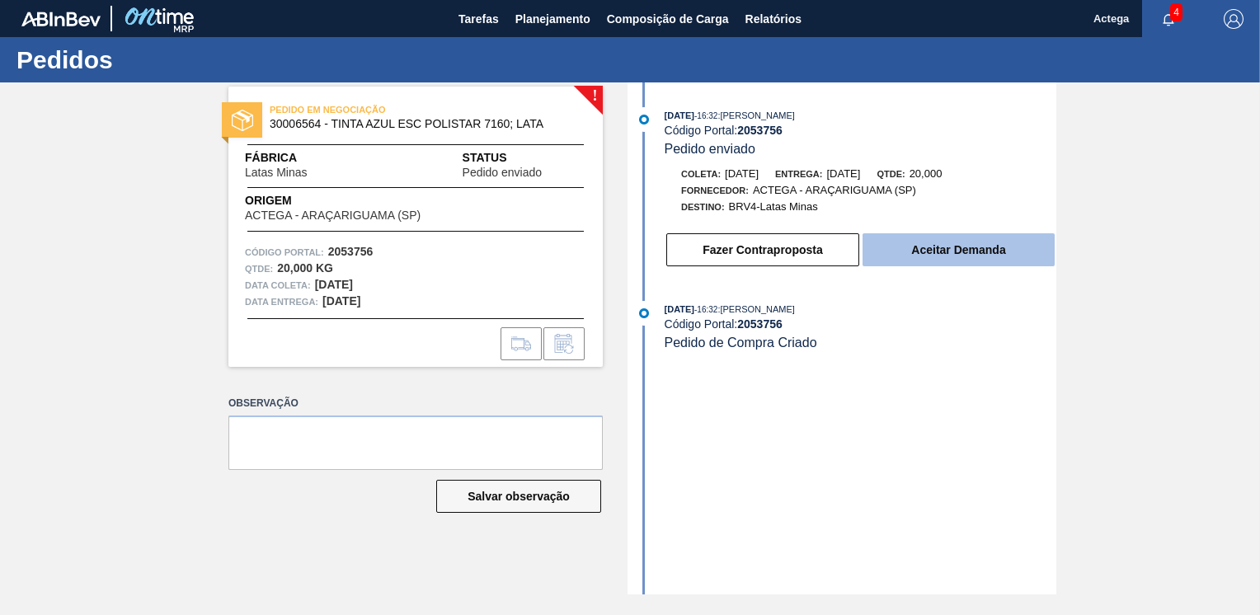
click at [949, 256] on button "Aceitar Demanda" at bounding box center [958, 249] width 192 height 33
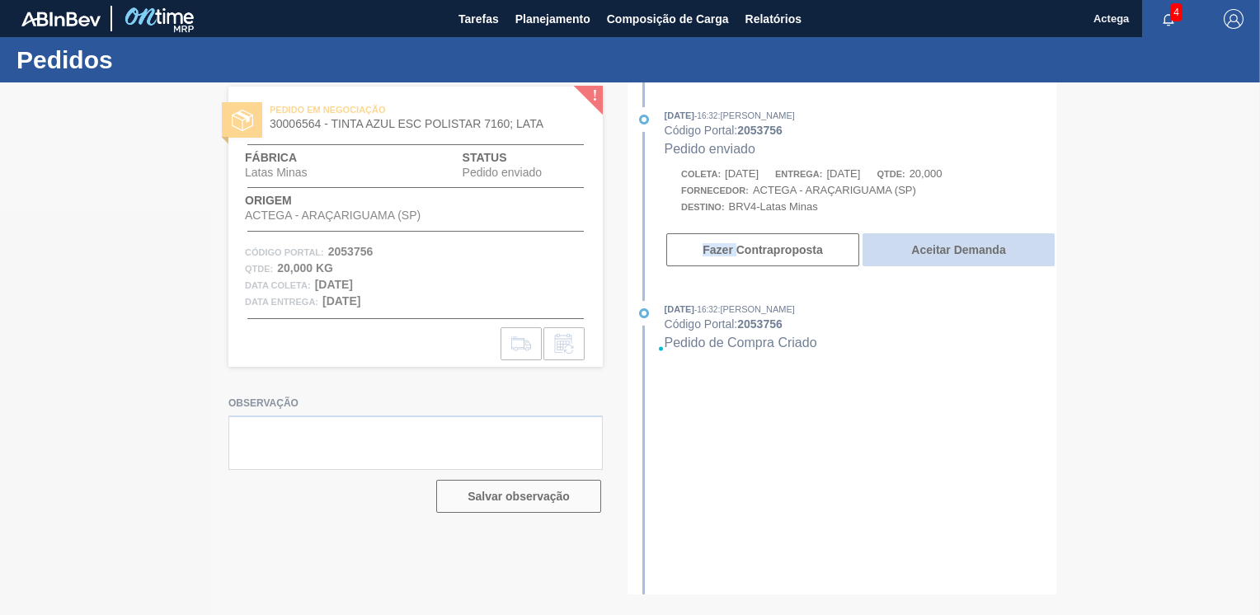
click at [949, 256] on div at bounding box center [630, 348] width 1260 height 532
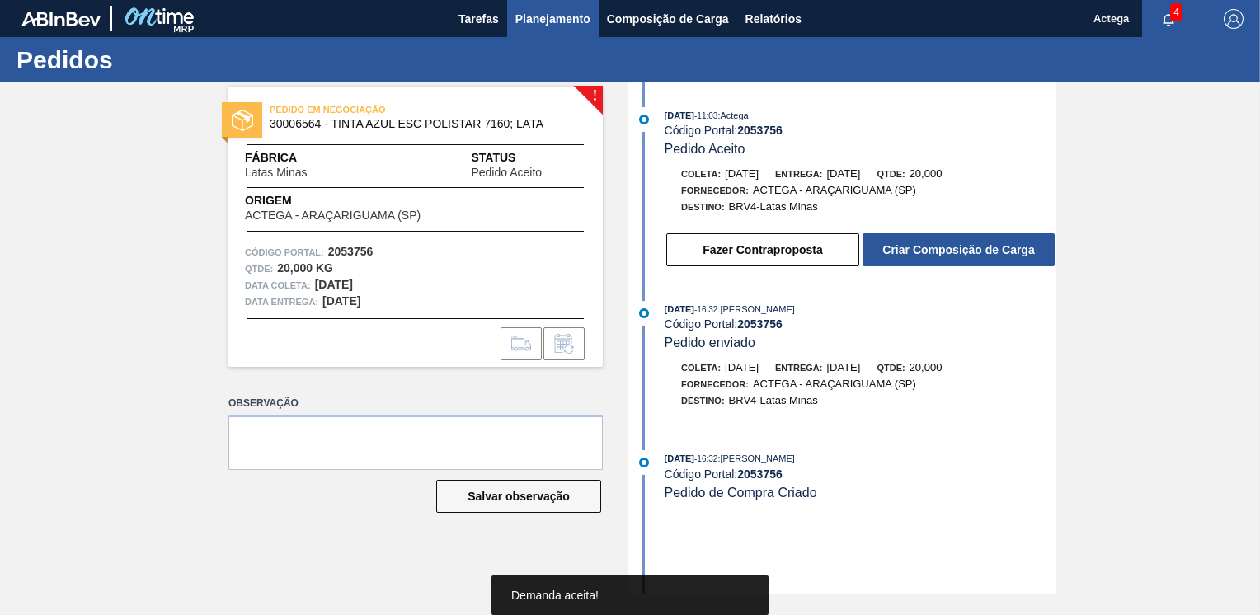
click at [547, 9] on span "Planejamento" at bounding box center [552, 19] width 75 height 20
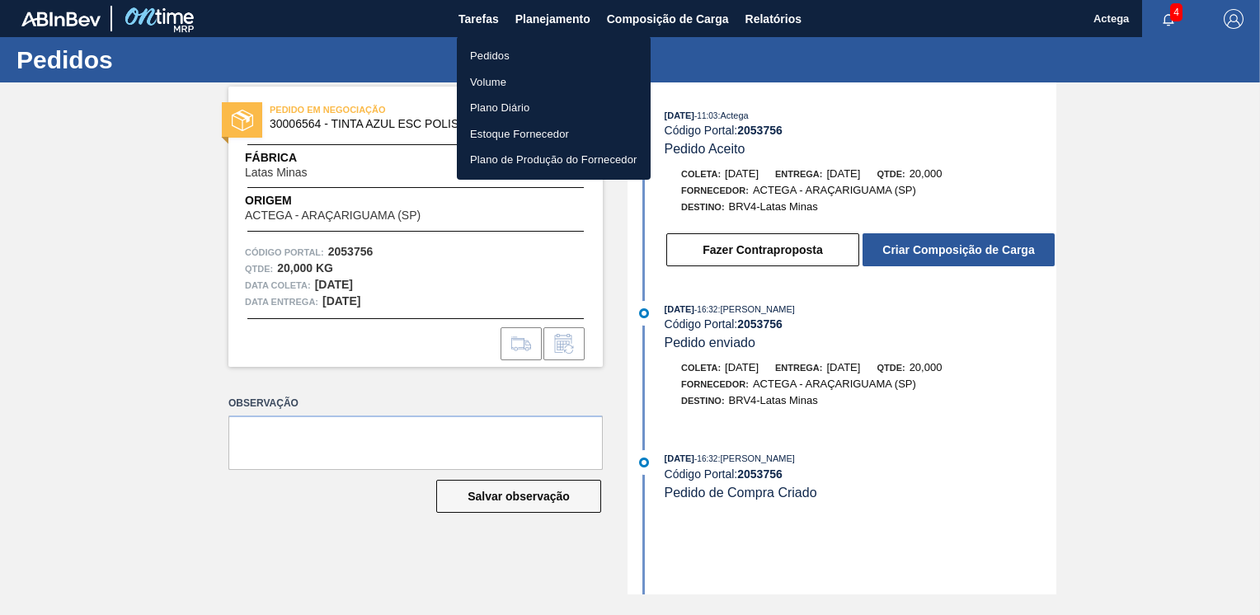
click at [511, 51] on li "Pedidos" at bounding box center [554, 56] width 194 height 26
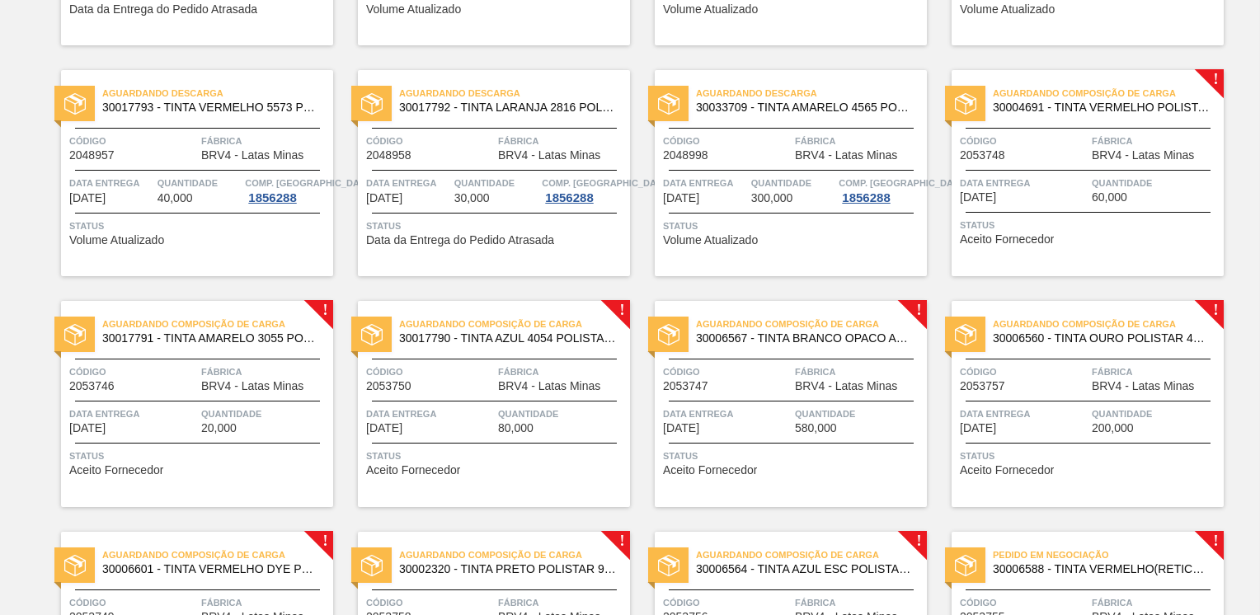
scroll to position [1154, 0]
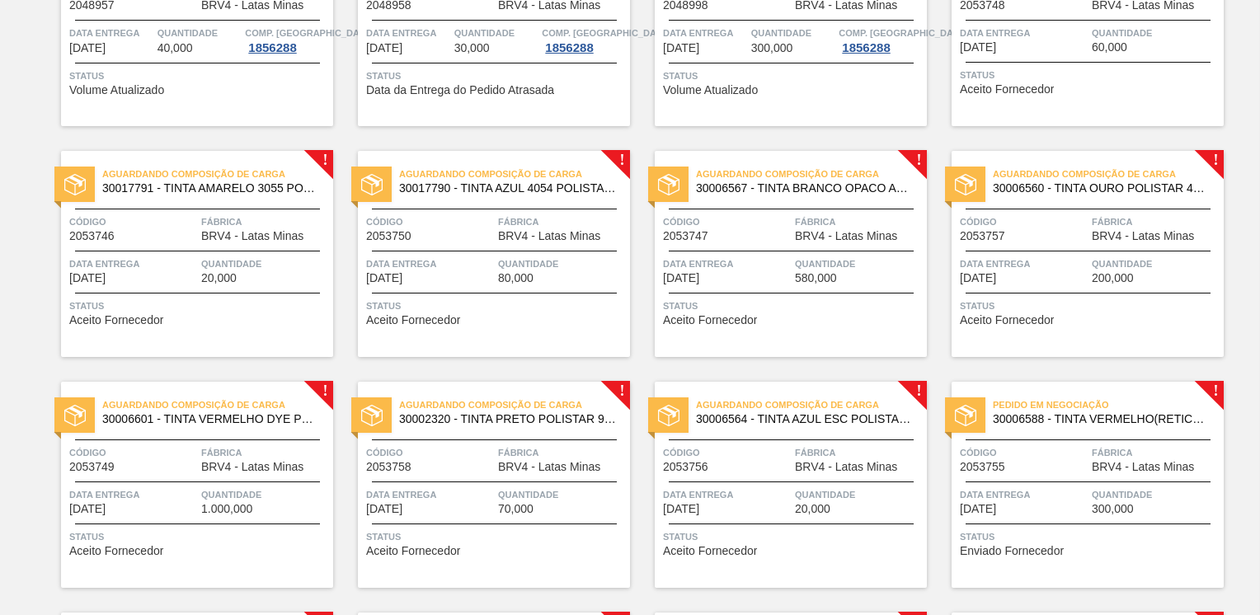
click at [1036, 449] on span "Código" at bounding box center [1023, 452] width 128 height 16
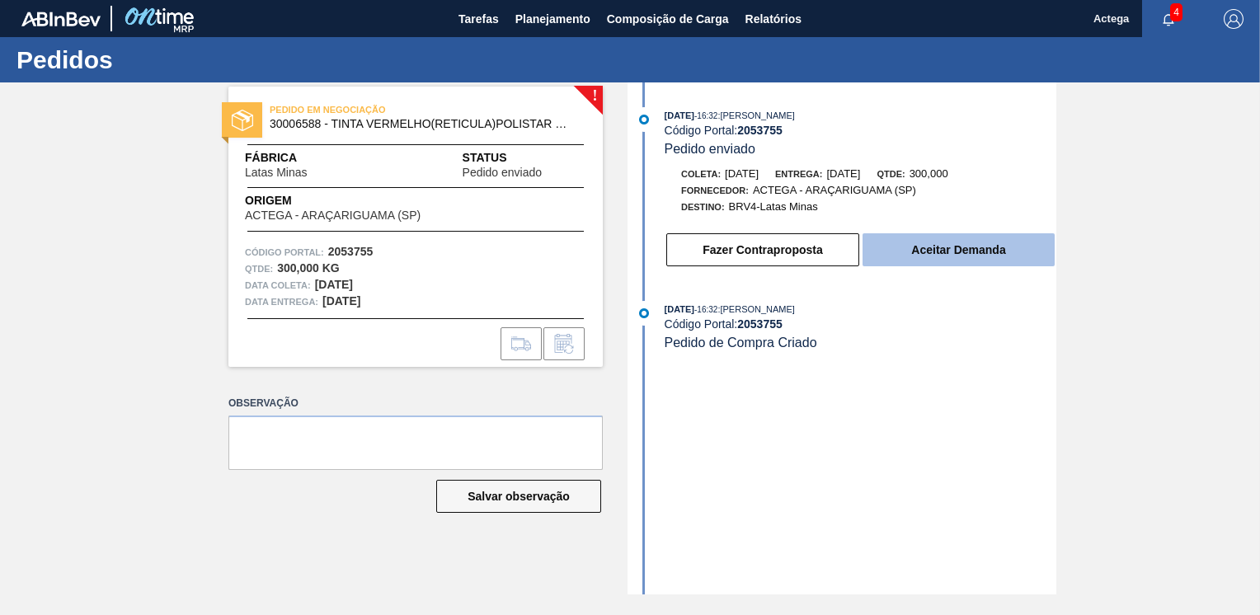
click at [922, 251] on button "Aceitar Demanda" at bounding box center [958, 249] width 192 height 33
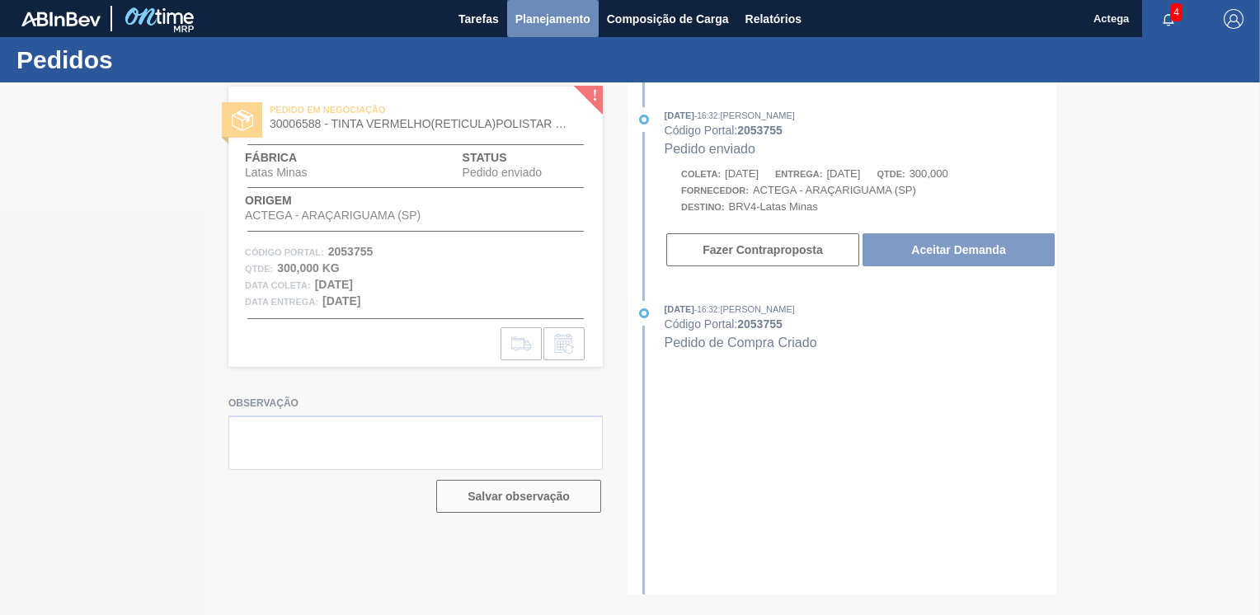
click at [561, 12] on span "Planejamento" at bounding box center [552, 19] width 75 height 20
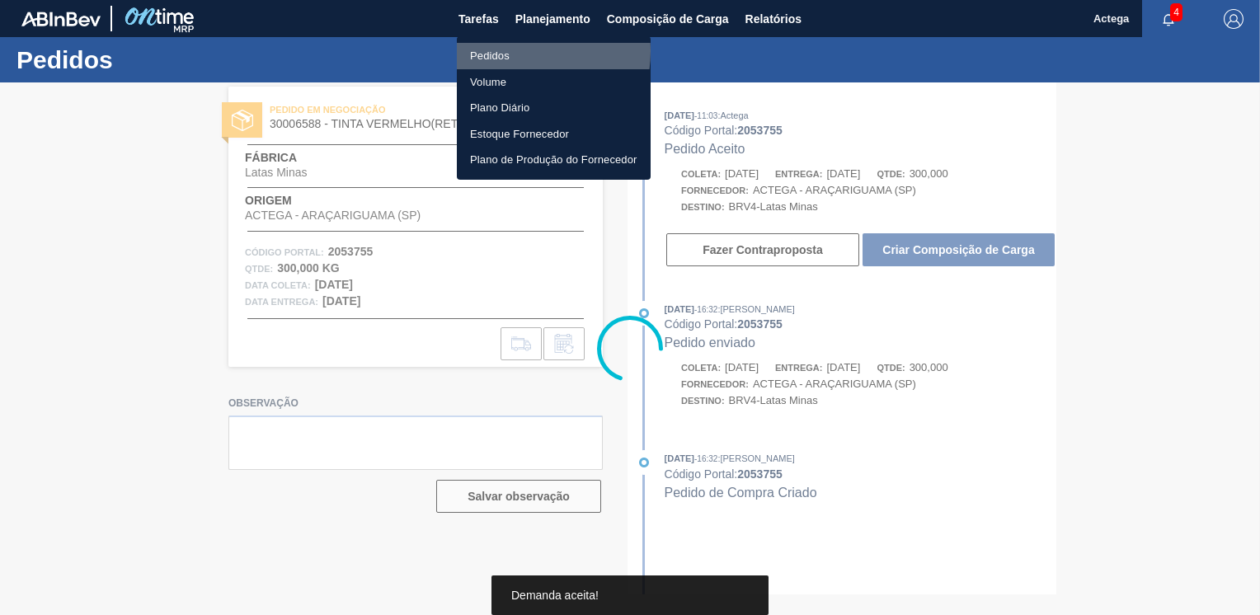
click at [511, 51] on li "Pedidos" at bounding box center [554, 56] width 194 height 26
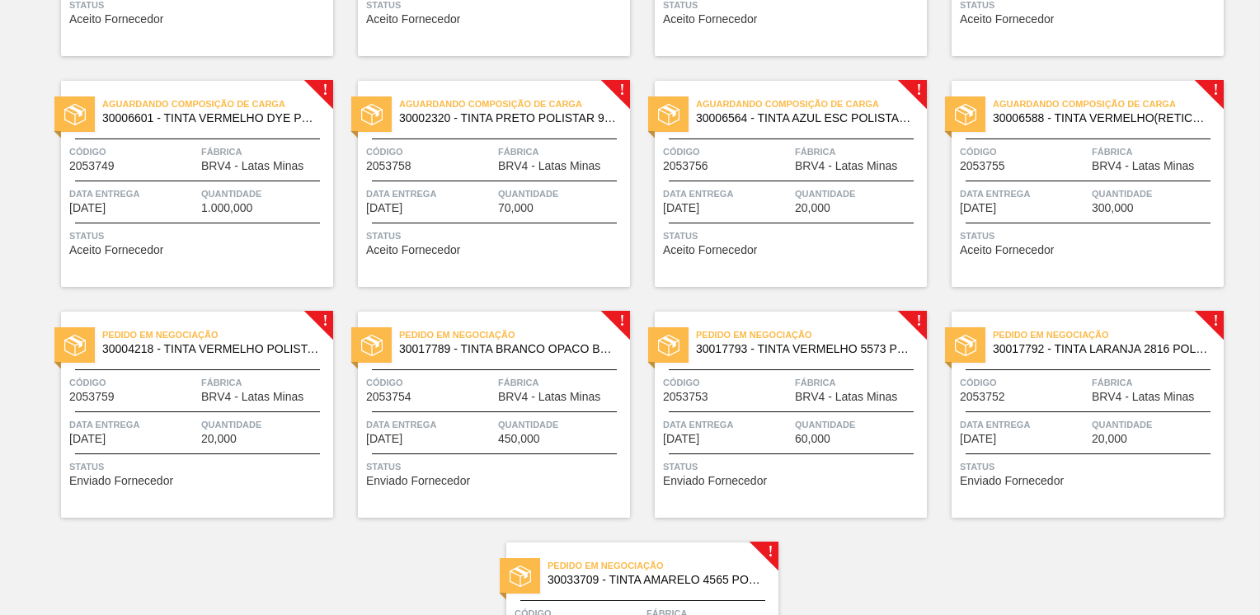
scroll to position [1484, 0]
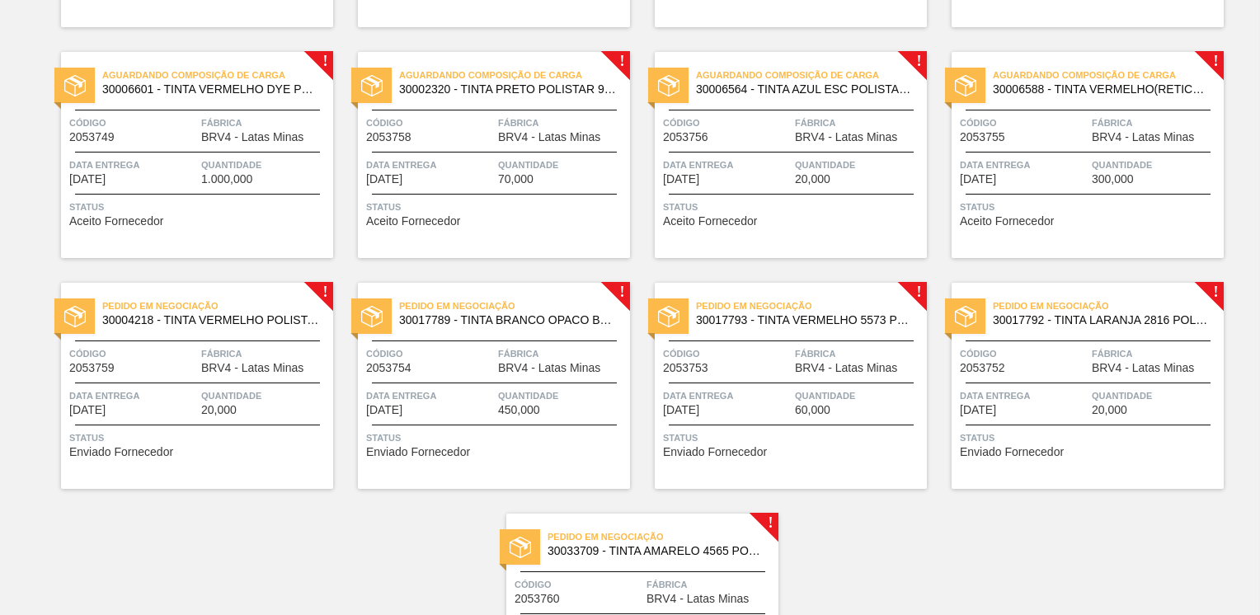
click at [154, 368] on div "Código 2053759" at bounding box center [133, 359] width 128 height 29
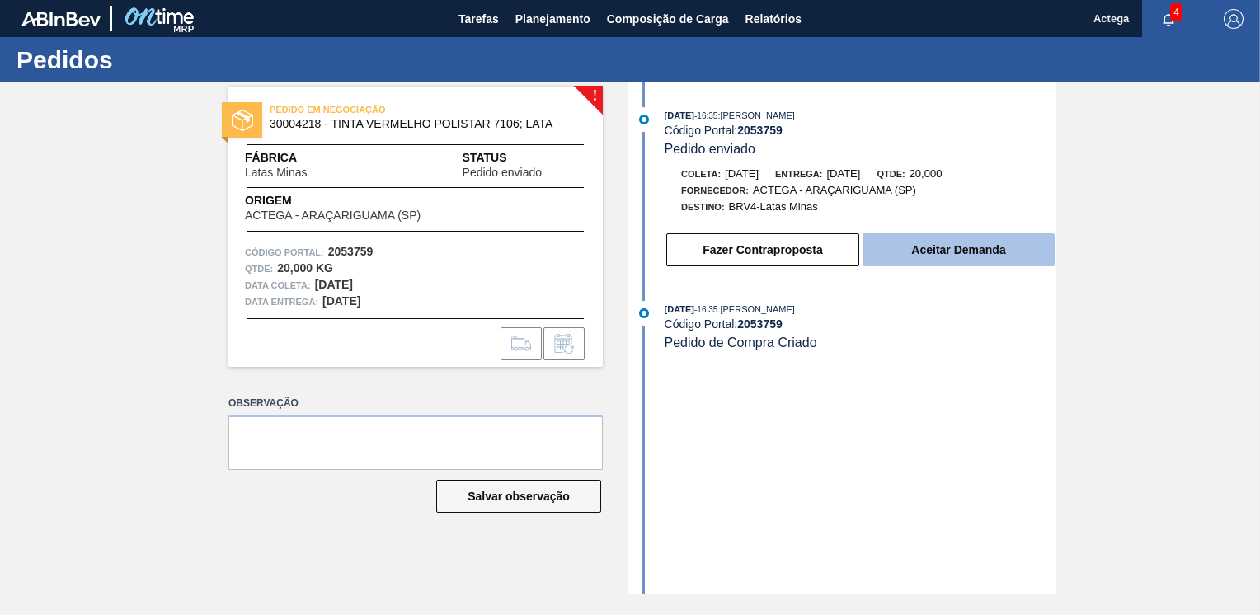
click at [917, 252] on button "Aceitar Demanda" at bounding box center [958, 249] width 192 height 33
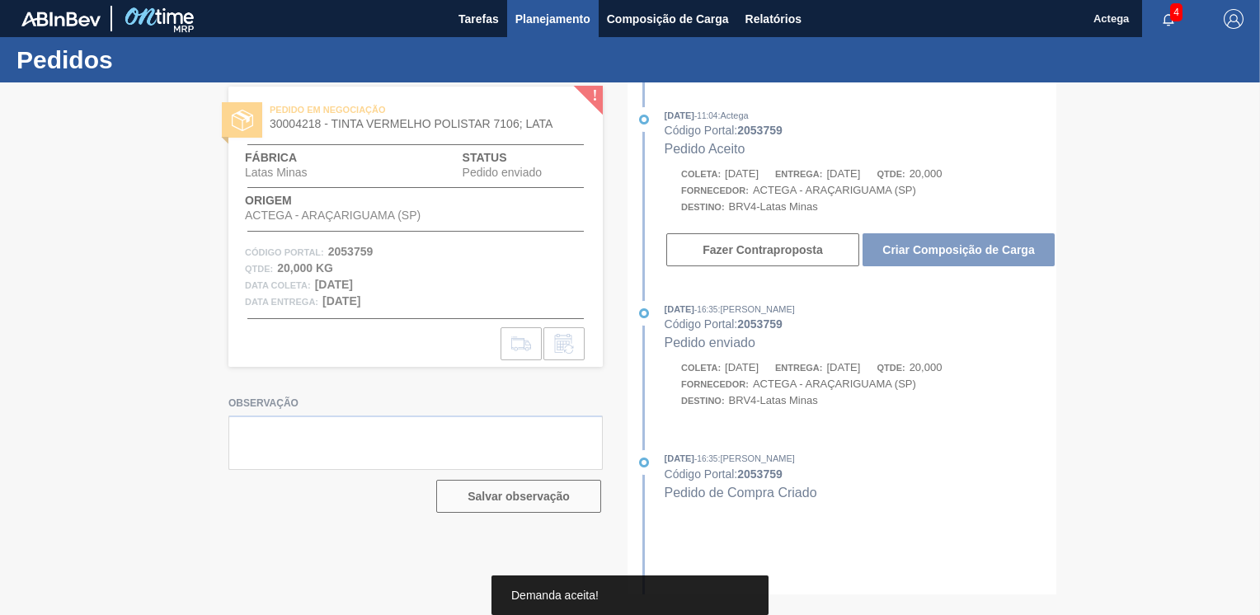
click at [561, 16] on span "Planejamento" at bounding box center [552, 19] width 75 height 20
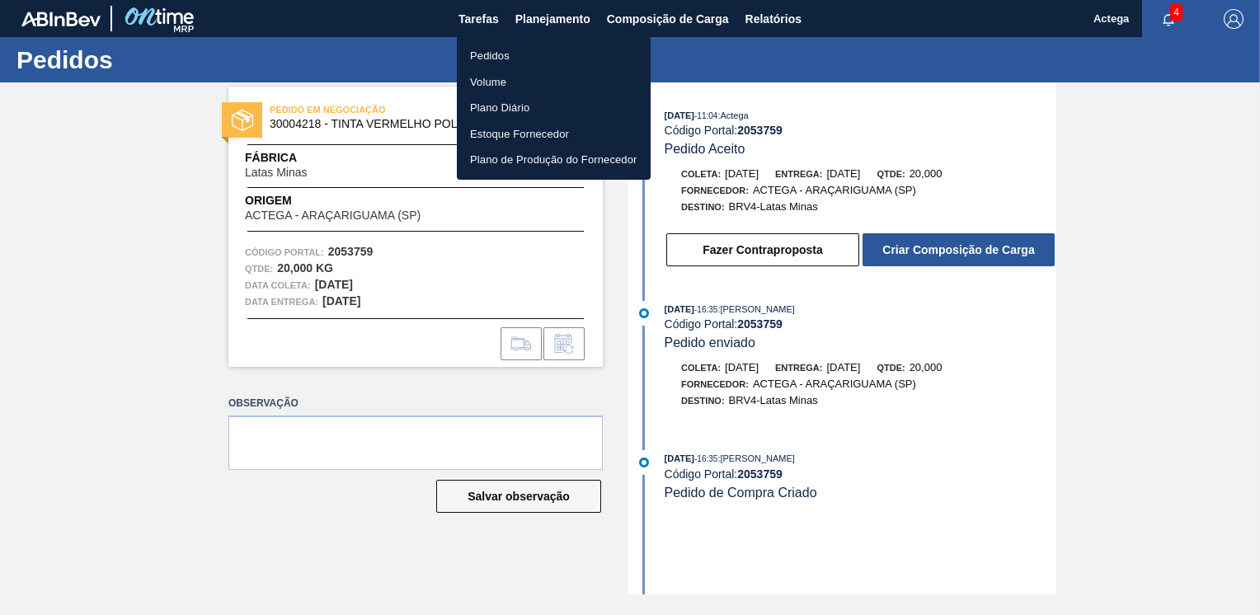
click at [526, 54] on li "Pedidos" at bounding box center [554, 56] width 194 height 26
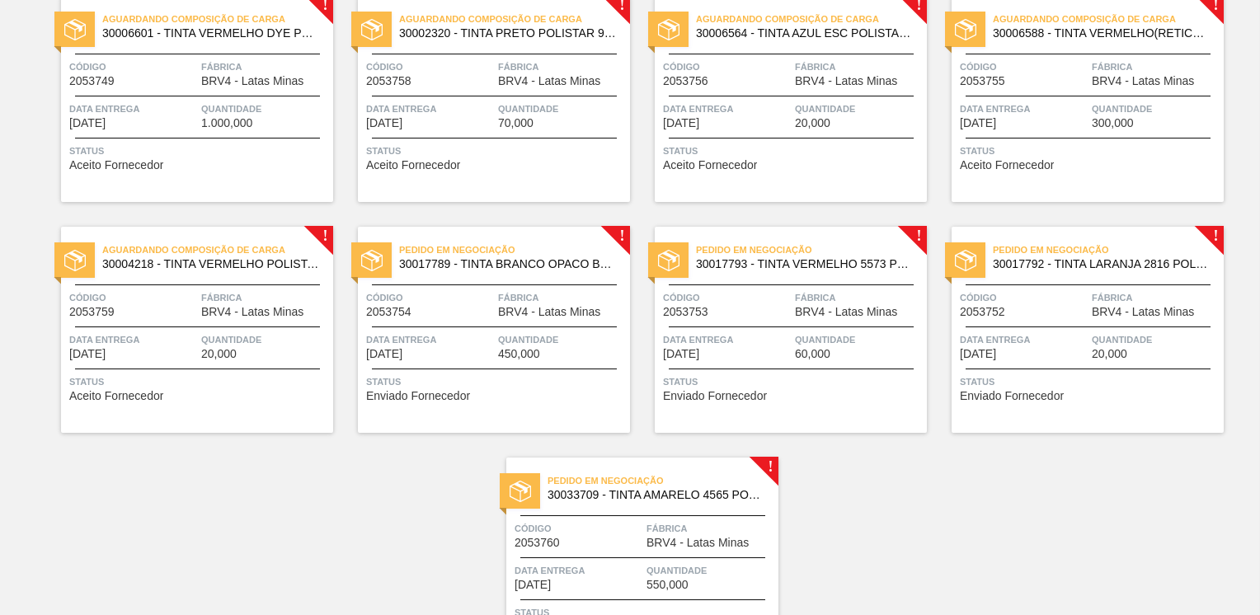
scroll to position [1484, 0]
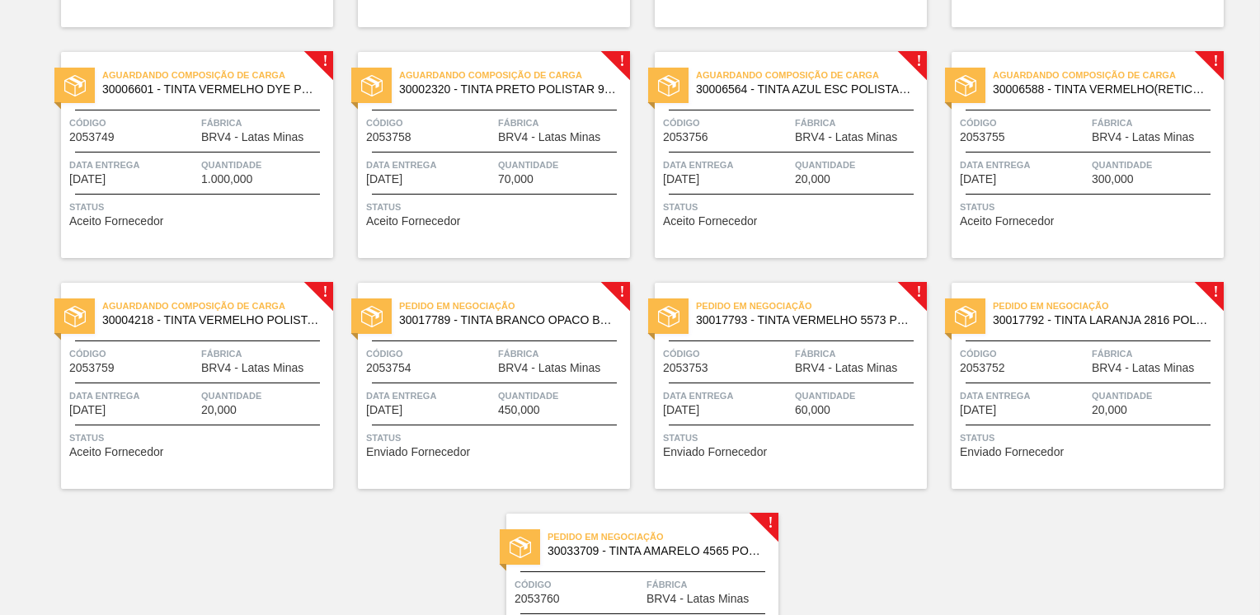
click at [487, 357] on span "Código" at bounding box center [430, 353] width 128 height 16
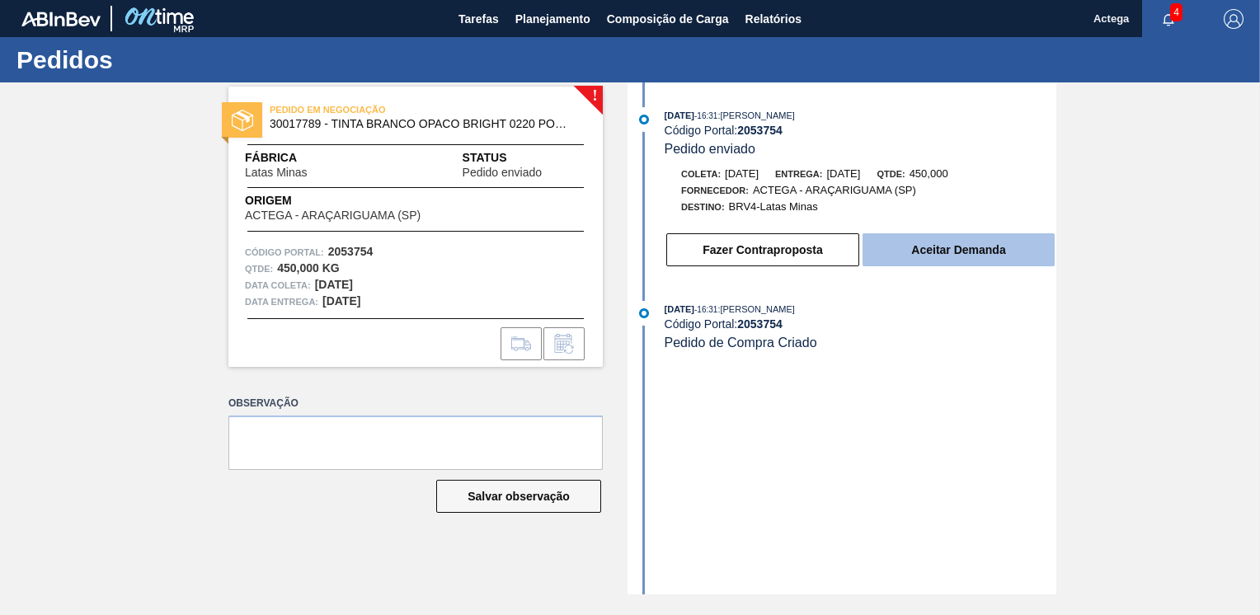
click at [963, 256] on button "Aceitar Demanda" at bounding box center [958, 249] width 192 height 33
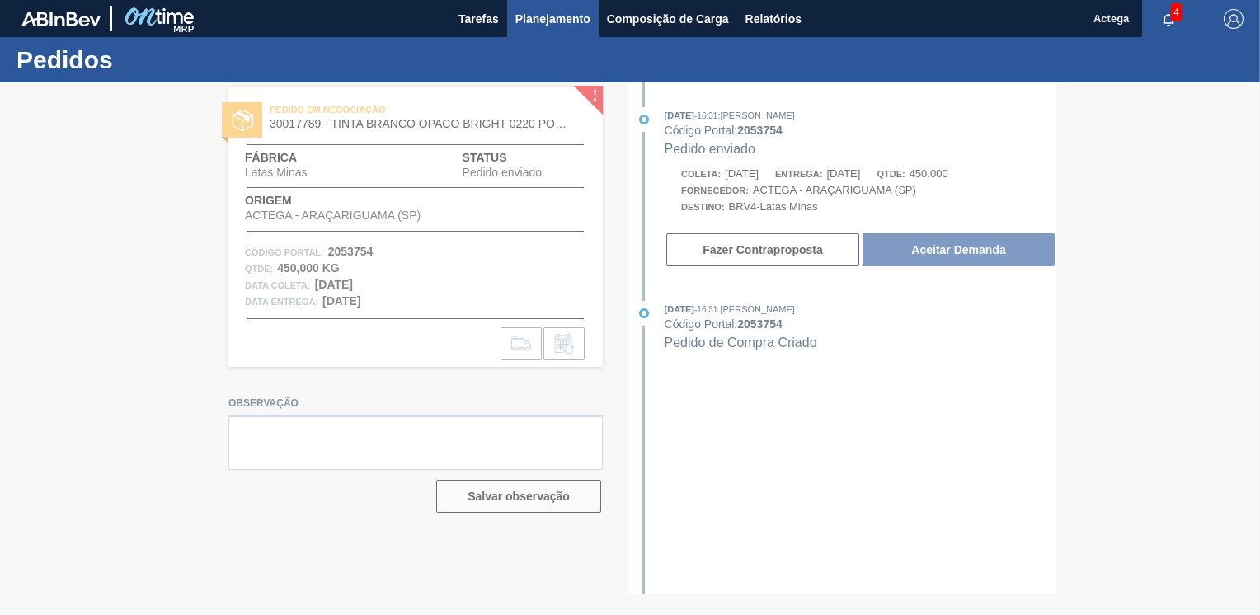
click at [536, 17] on span "Planejamento" at bounding box center [552, 19] width 75 height 20
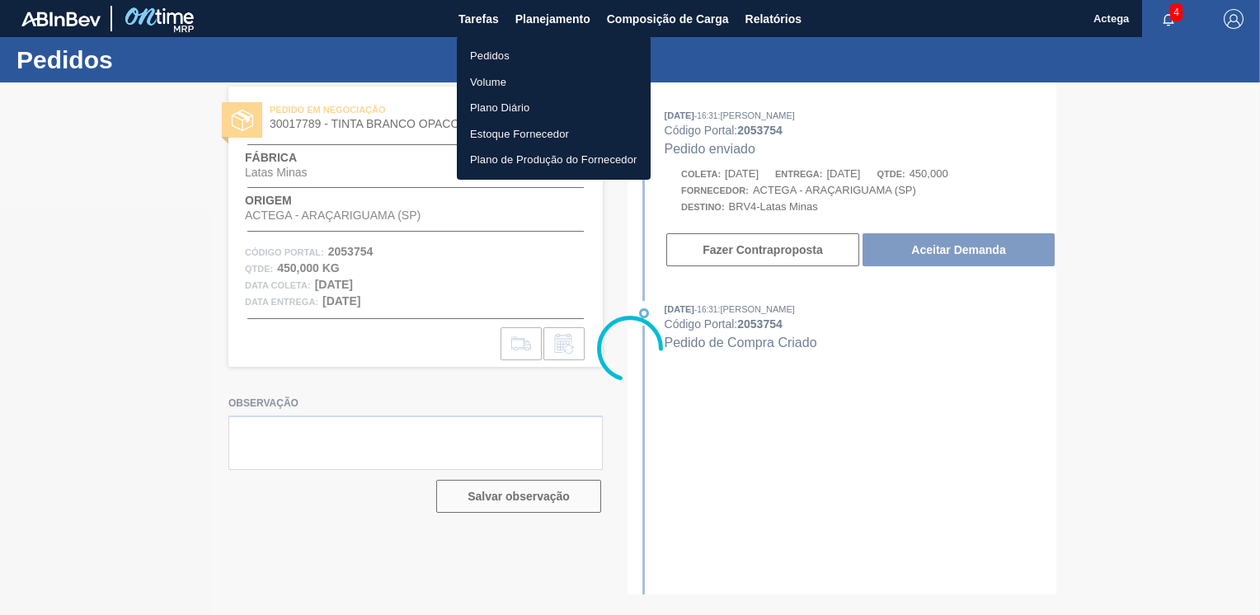
click at [514, 44] on li "Pedidos" at bounding box center [554, 56] width 194 height 26
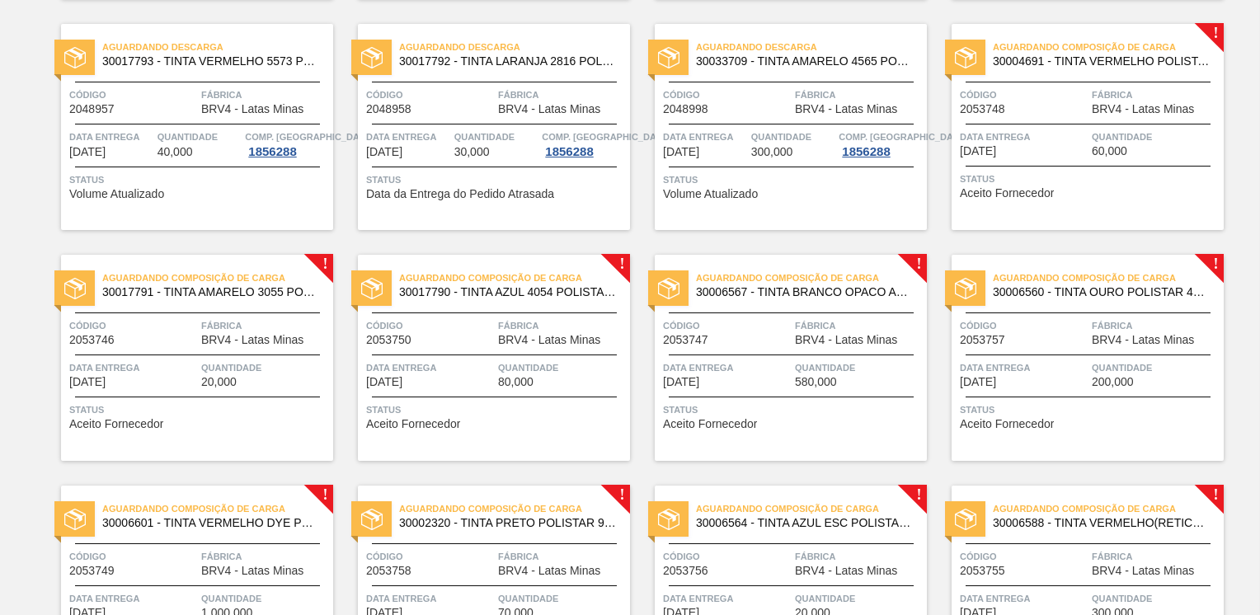
scroll to position [1401, 0]
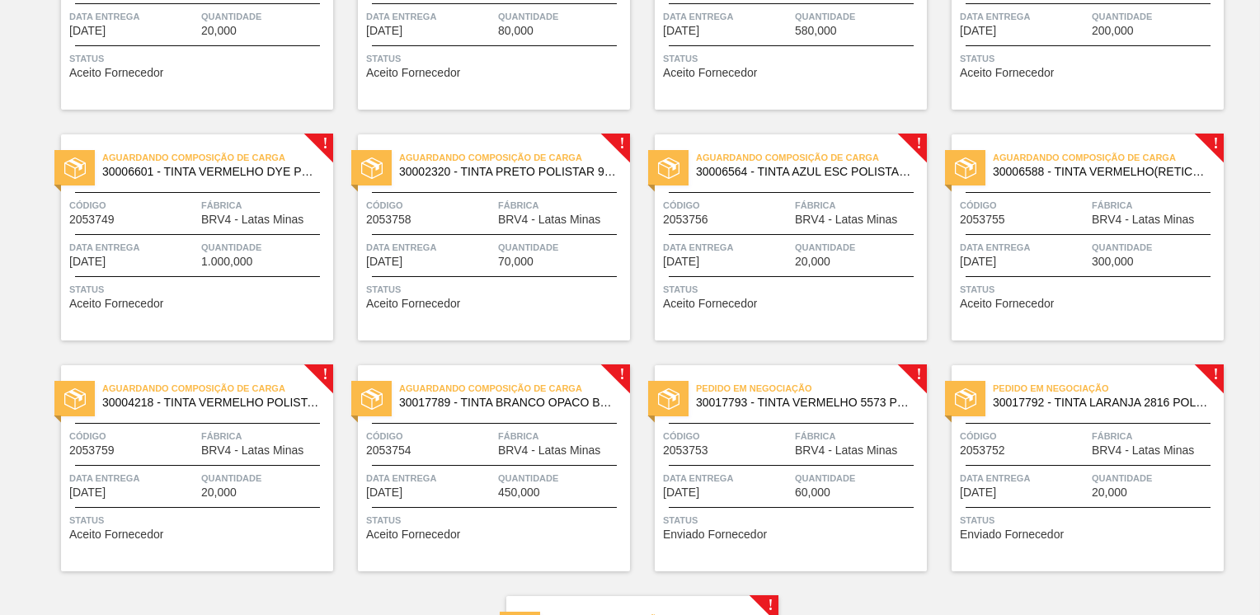
click at [781, 441] on span "Código" at bounding box center [727, 436] width 128 height 16
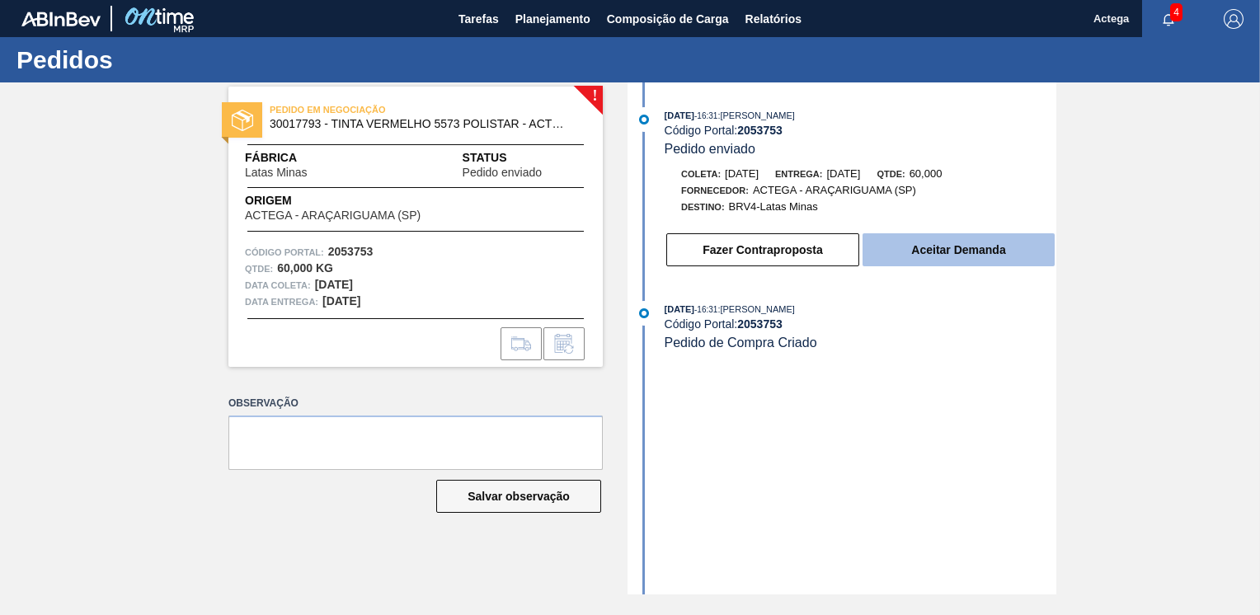
click at [955, 266] on button "Aceitar Demanda" at bounding box center [958, 249] width 192 height 33
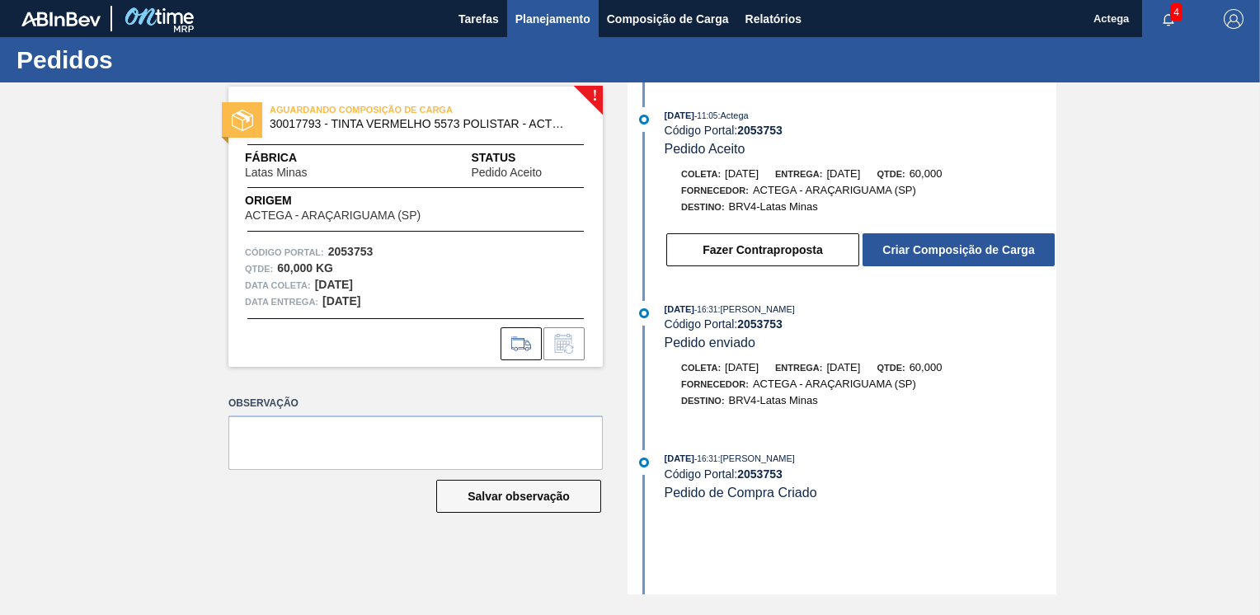
click at [549, 14] on span "Planejamento" at bounding box center [552, 19] width 75 height 20
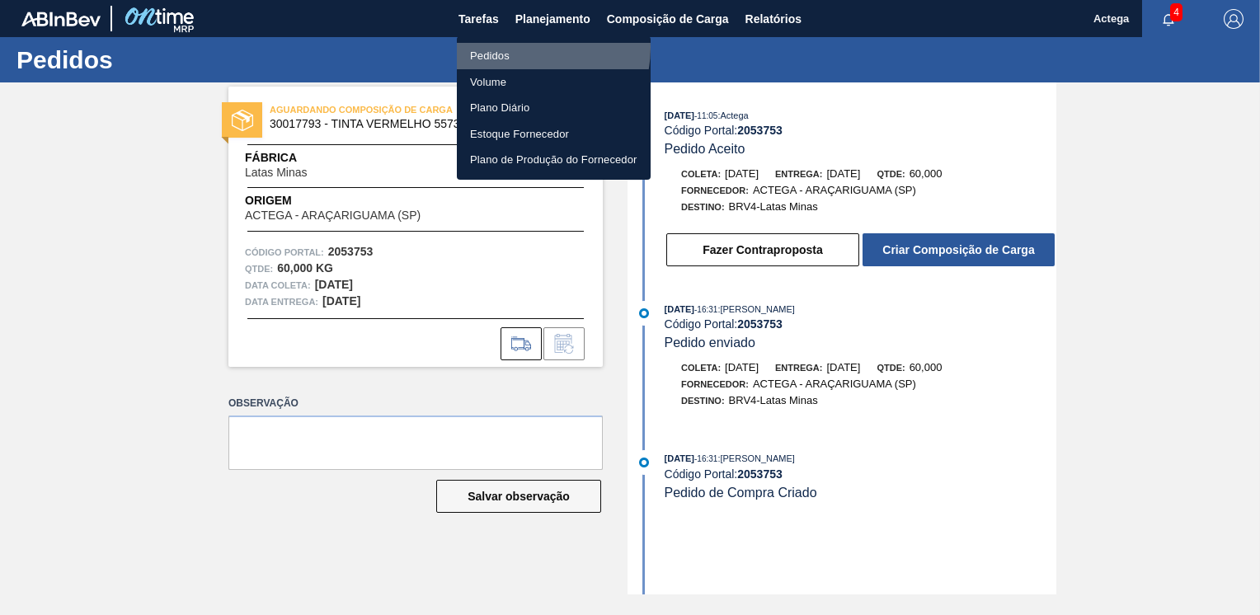
click at [524, 49] on li "Pedidos" at bounding box center [554, 56] width 194 height 26
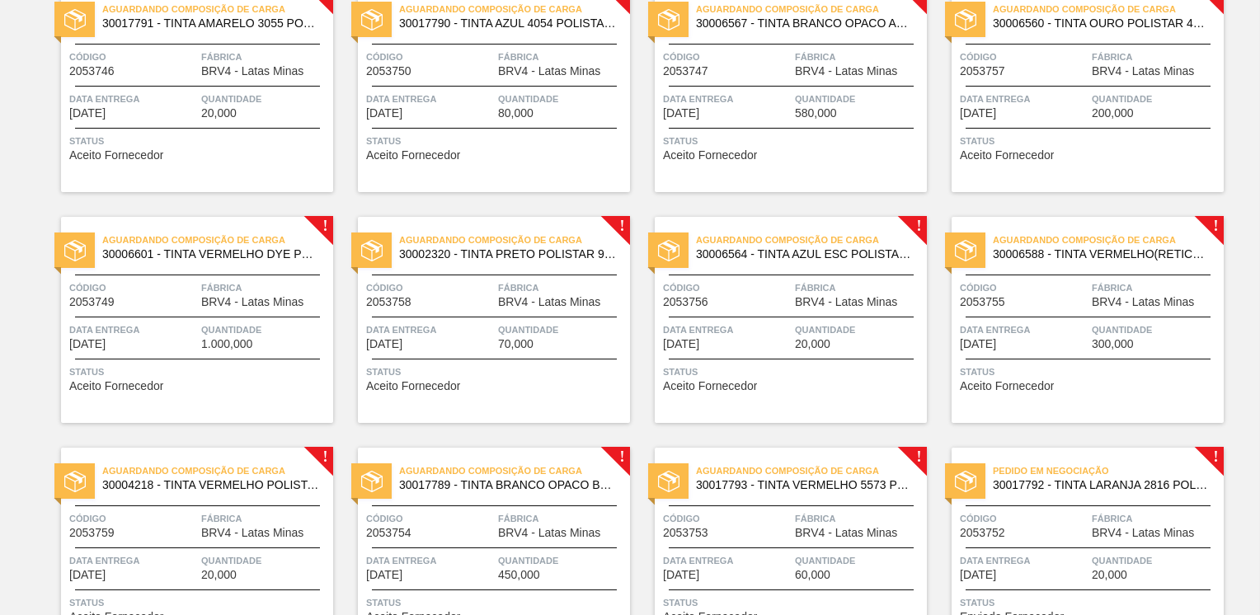
scroll to position [1649, 0]
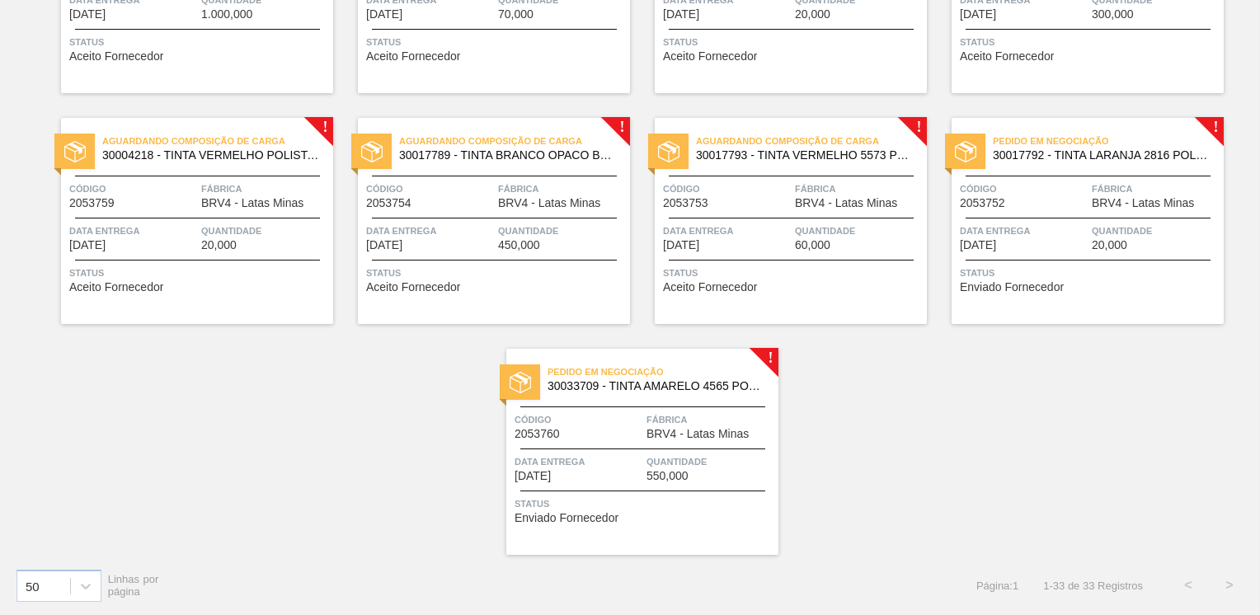
click at [1088, 203] on div "Código 2053752 Fábrica BRV4 - Latas Minas" at bounding box center [1087, 195] width 272 height 29
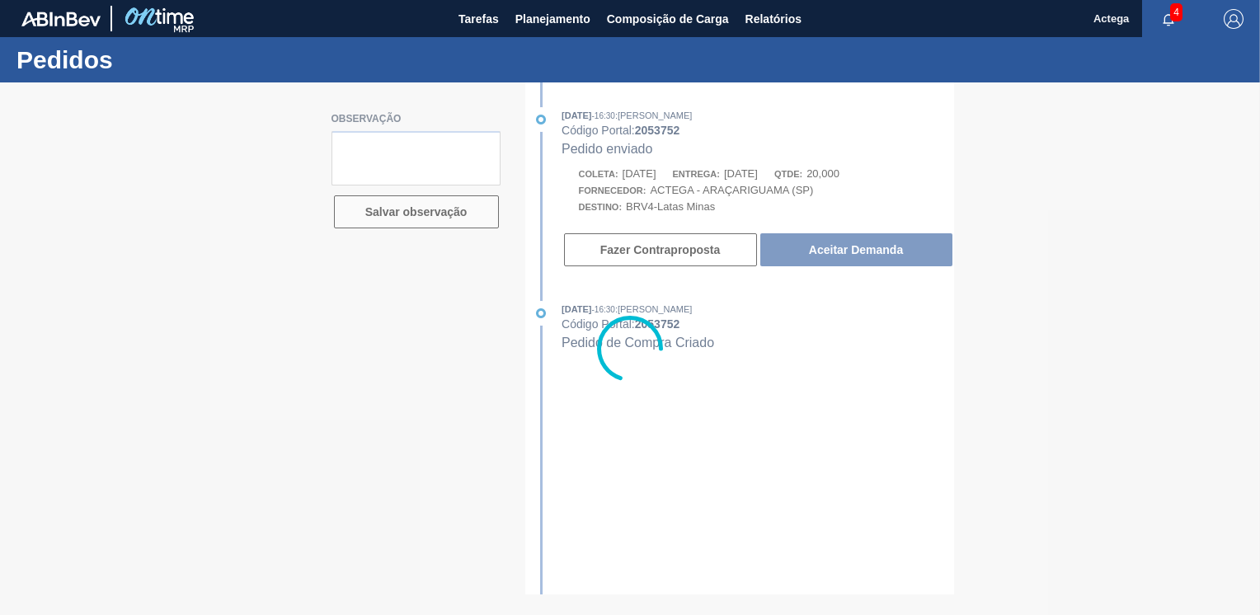
click at [866, 259] on div at bounding box center [630, 348] width 1260 height 532
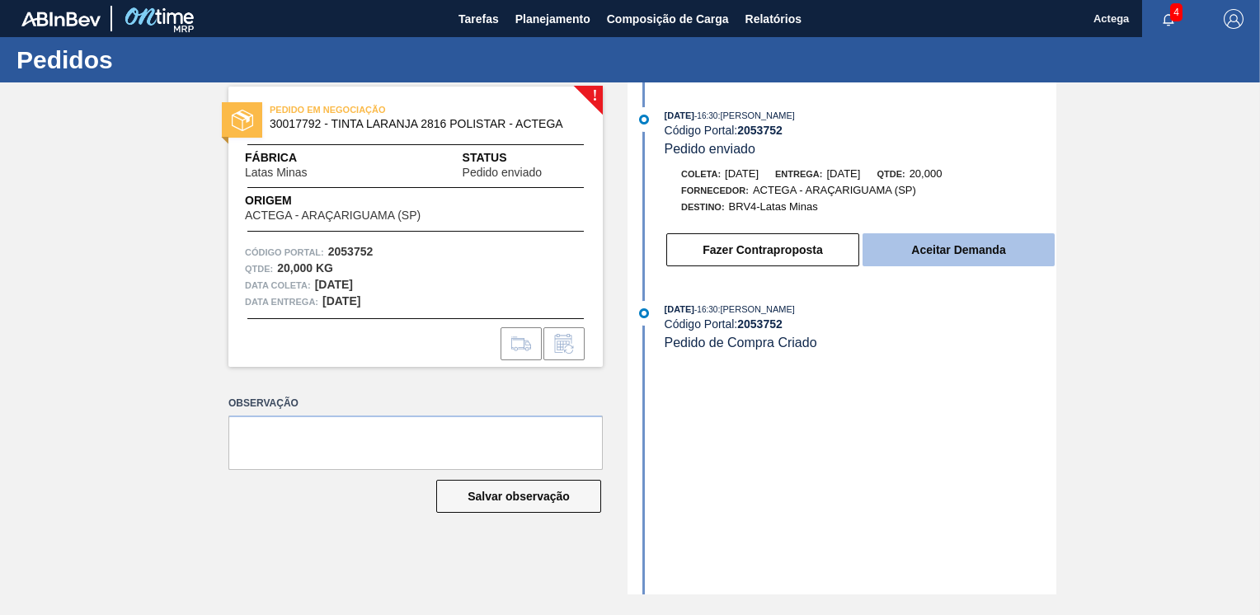
click at [924, 241] on button "Aceitar Demanda" at bounding box center [958, 249] width 192 height 33
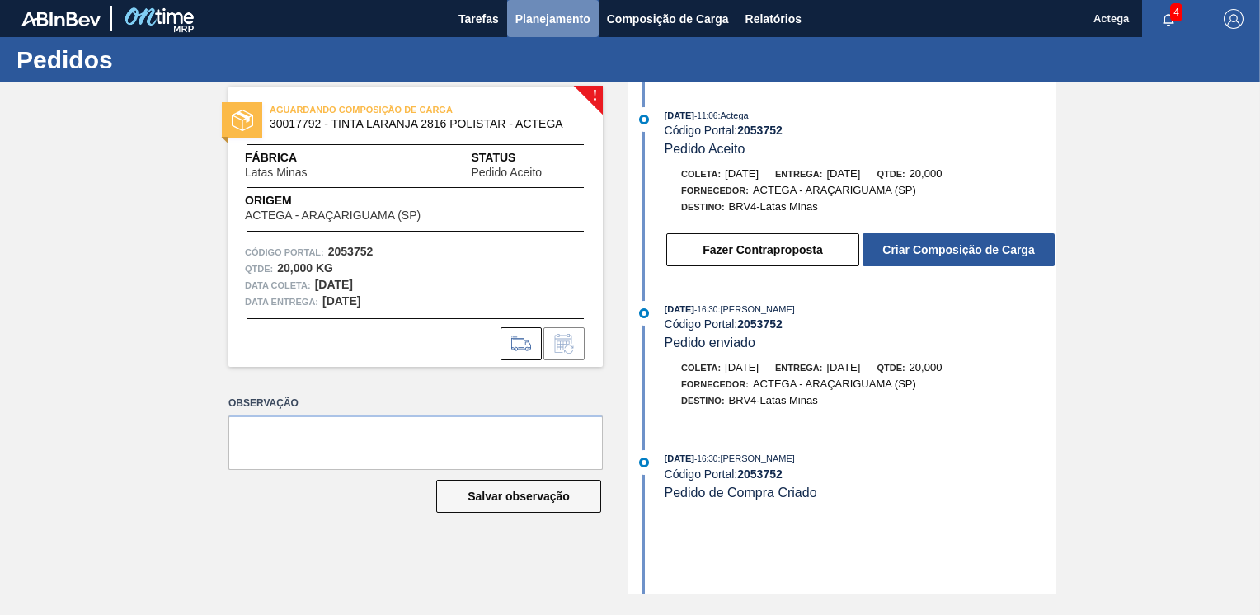
click at [576, 22] on span "Planejamento" at bounding box center [552, 19] width 75 height 20
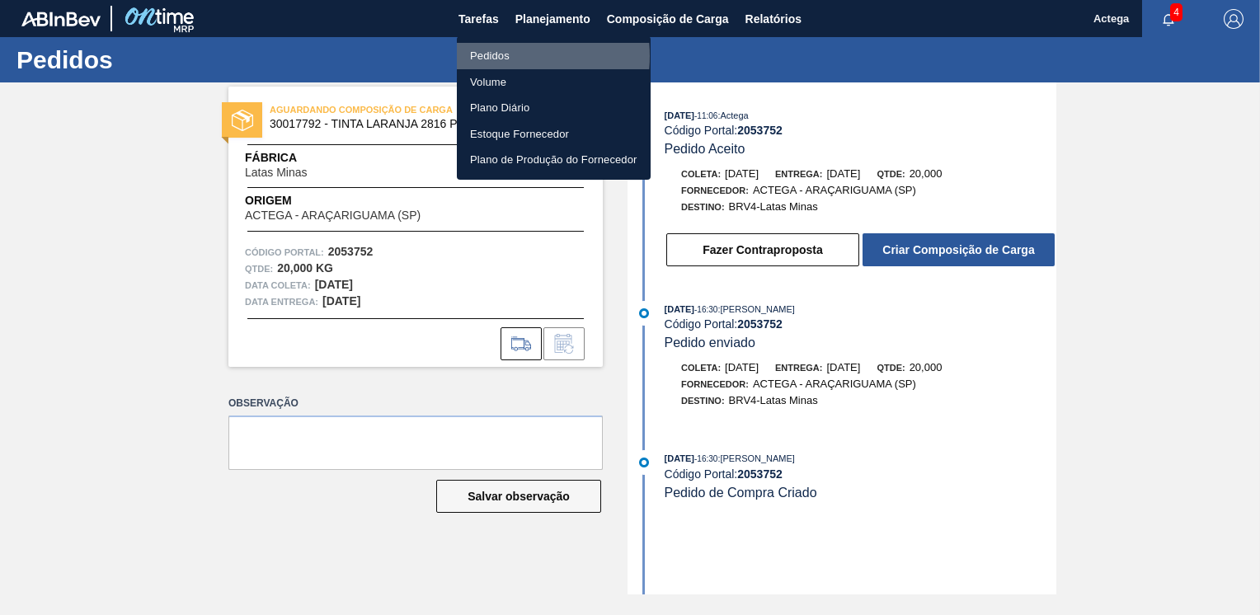
click at [498, 56] on li "Pedidos" at bounding box center [554, 56] width 194 height 26
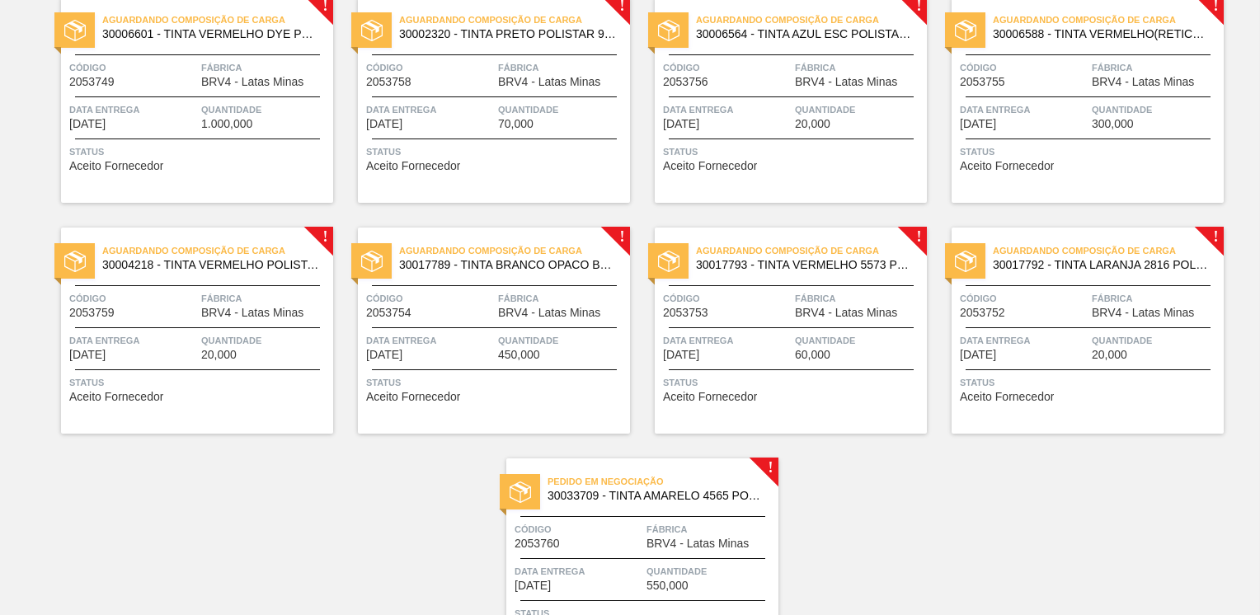
scroll to position [1649, 0]
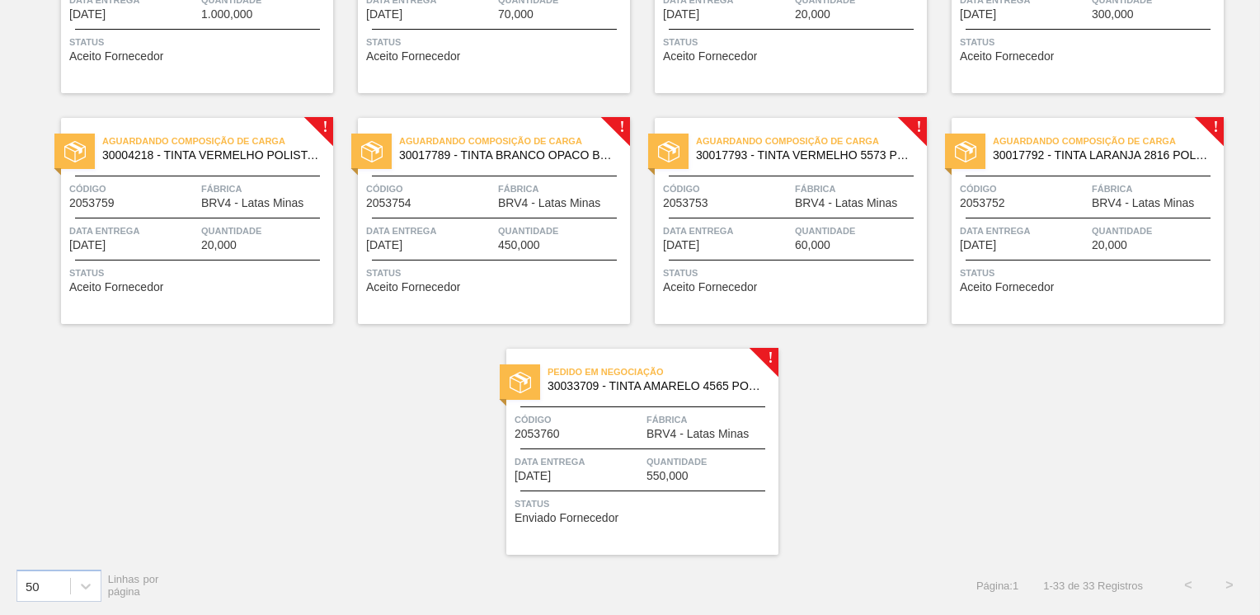
click at [643, 429] on div "Código 2053760 Fábrica BRV4 - Latas Minas" at bounding box center [642, 425] width 272 height 29
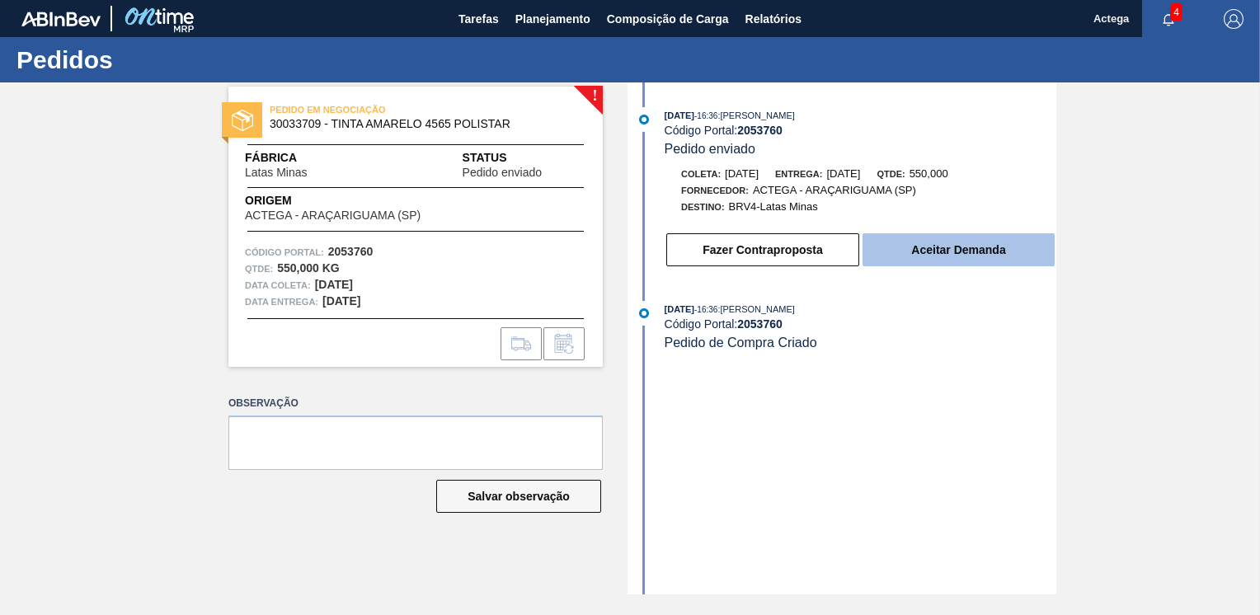
click at [965, 256] on button "Aceitar Demanda" at bounding box center [958, 249] width 192 height 33
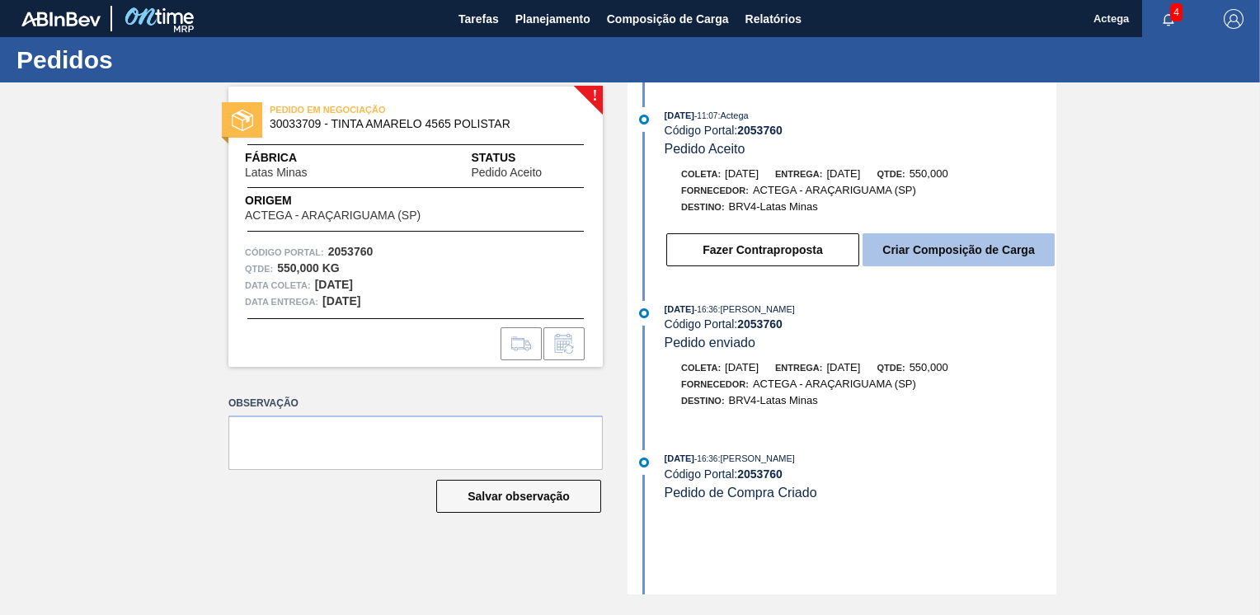
click at [942, 245] on button "Criar Composição de Carga" at bounding box center [958, 249] width 192 height 33
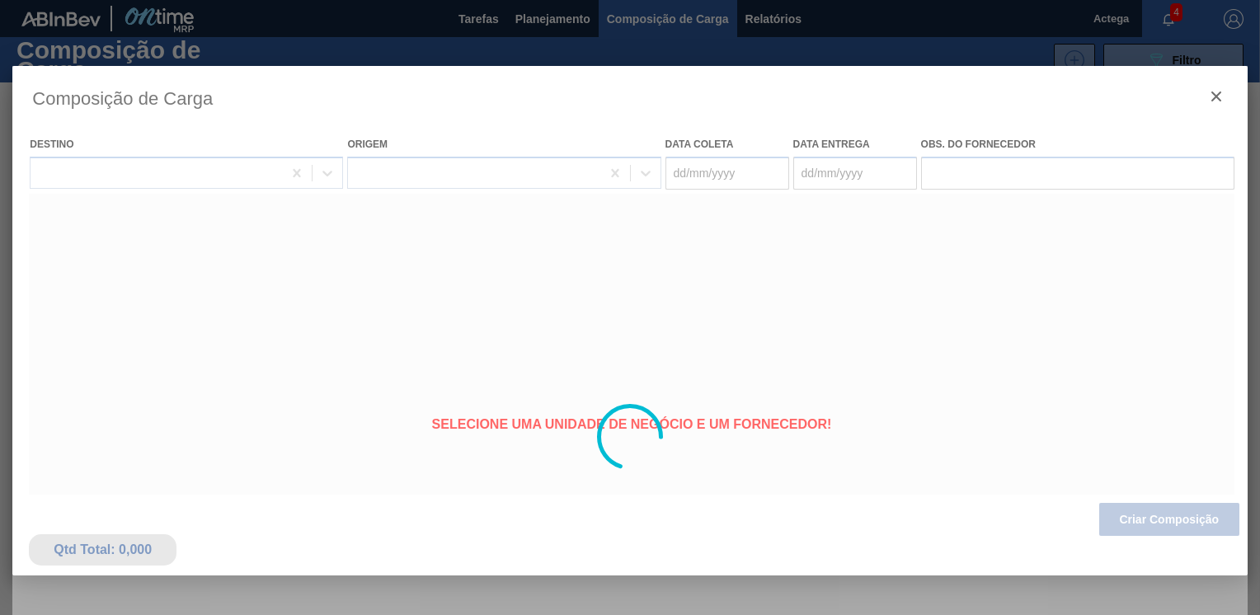
type coleta "[DATE]"
type Entrega "[DATE]"
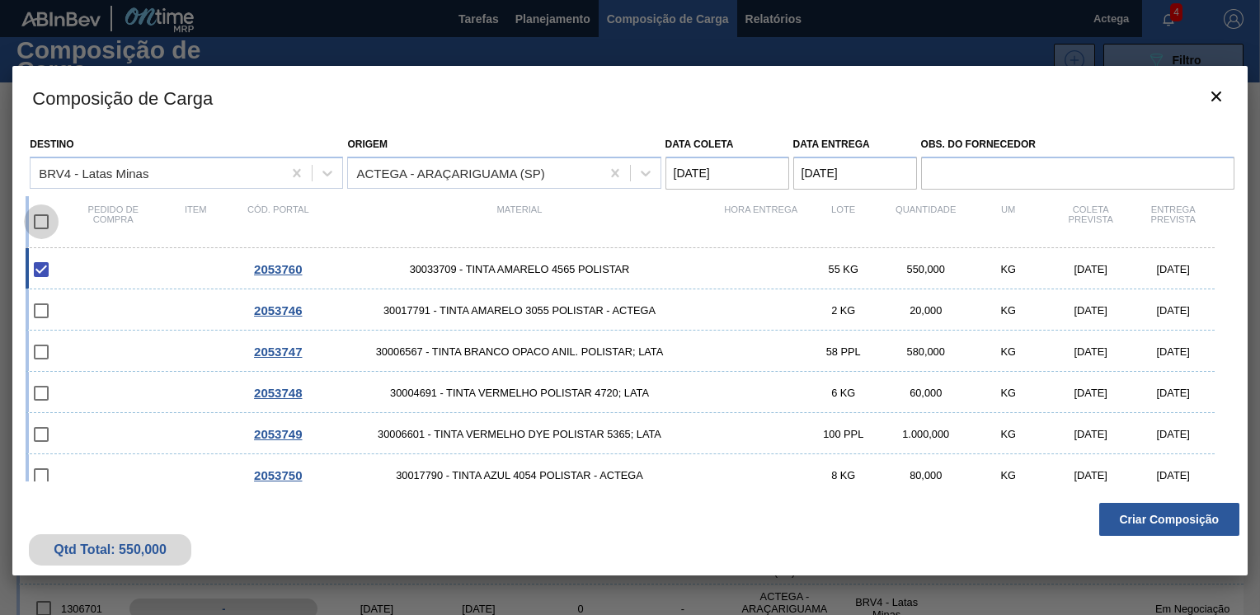
click at [44, 223] on input "checkbox" at bounding box center [41, 221] width 35 height 35
checkbox input "true"
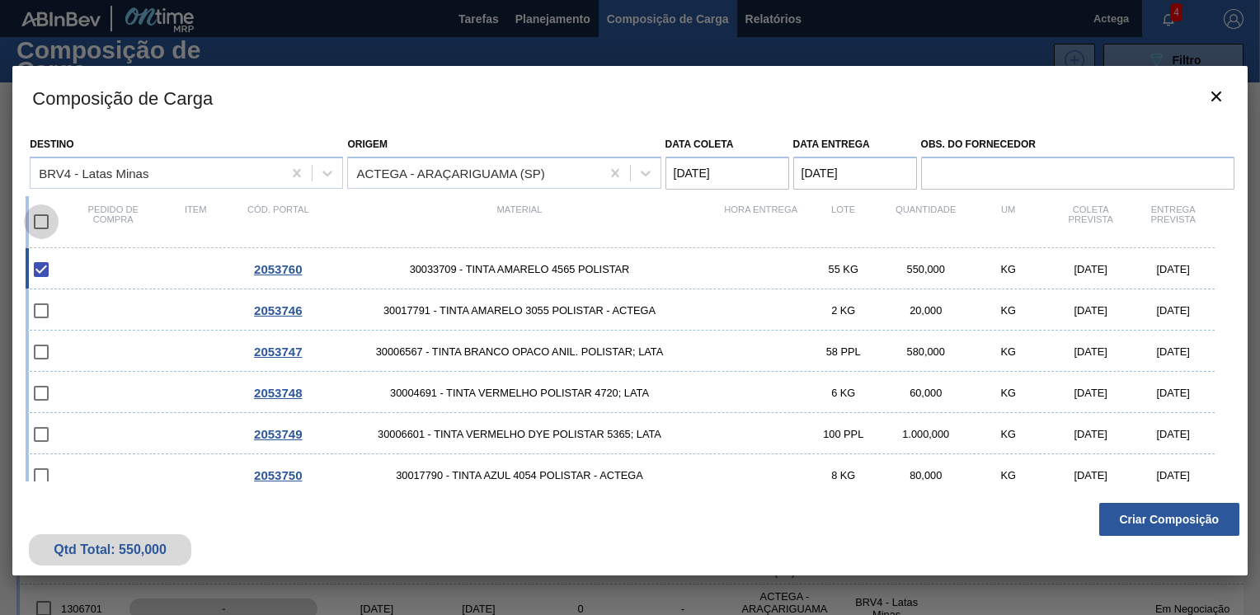
checkbox input "true"
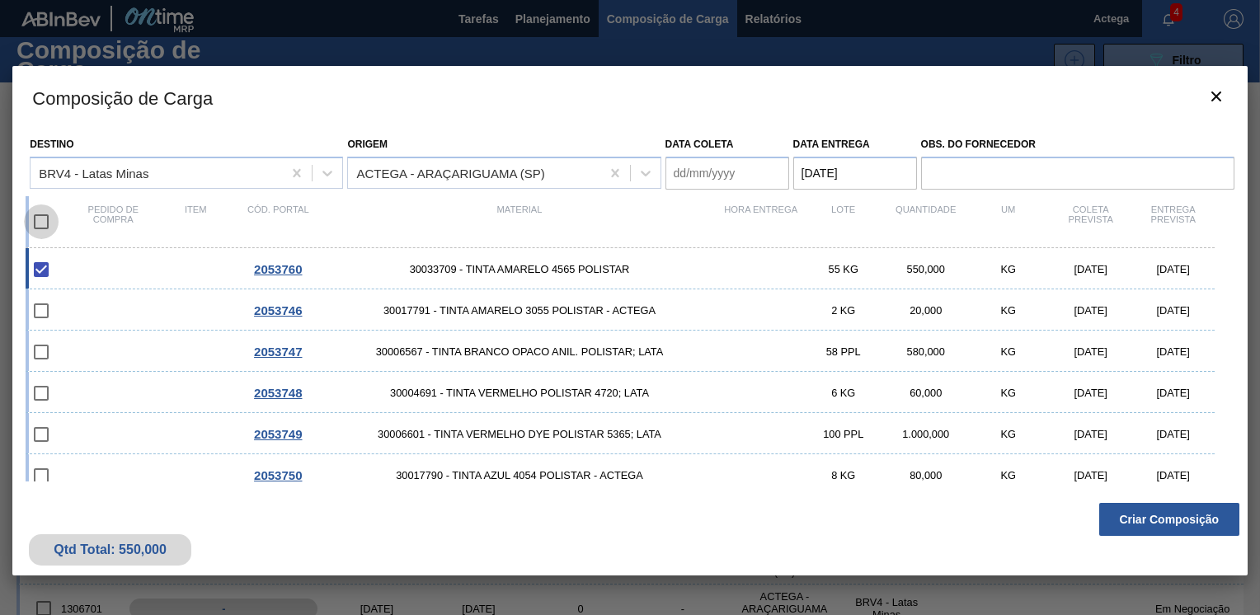
checkbox input "true"
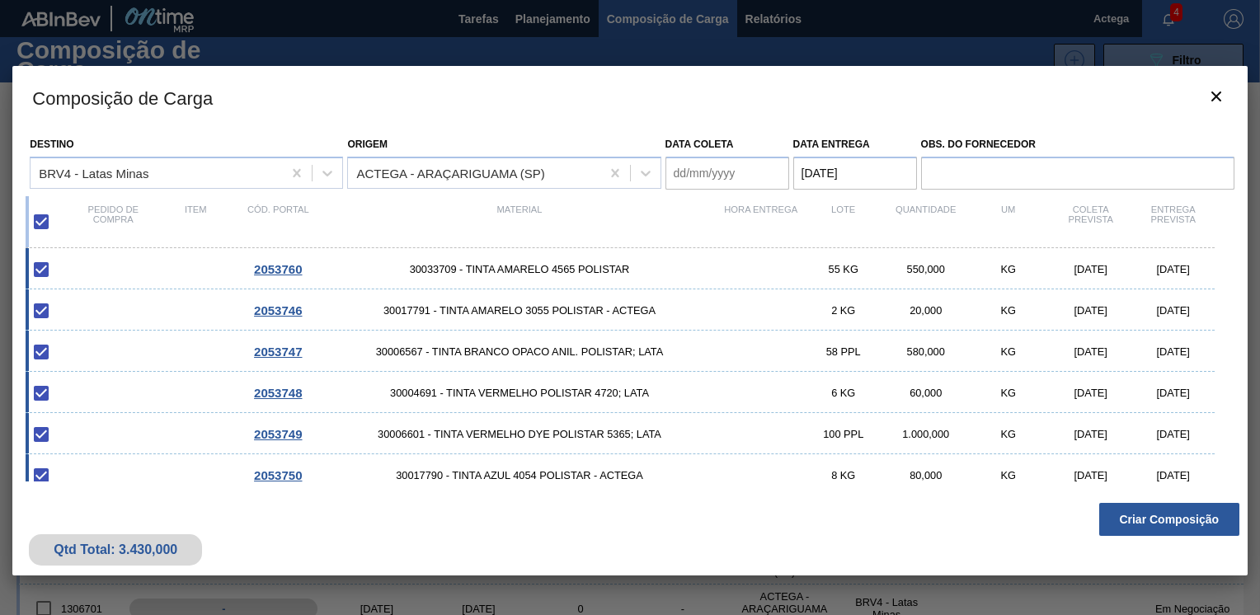
scroll to position [343, 0]
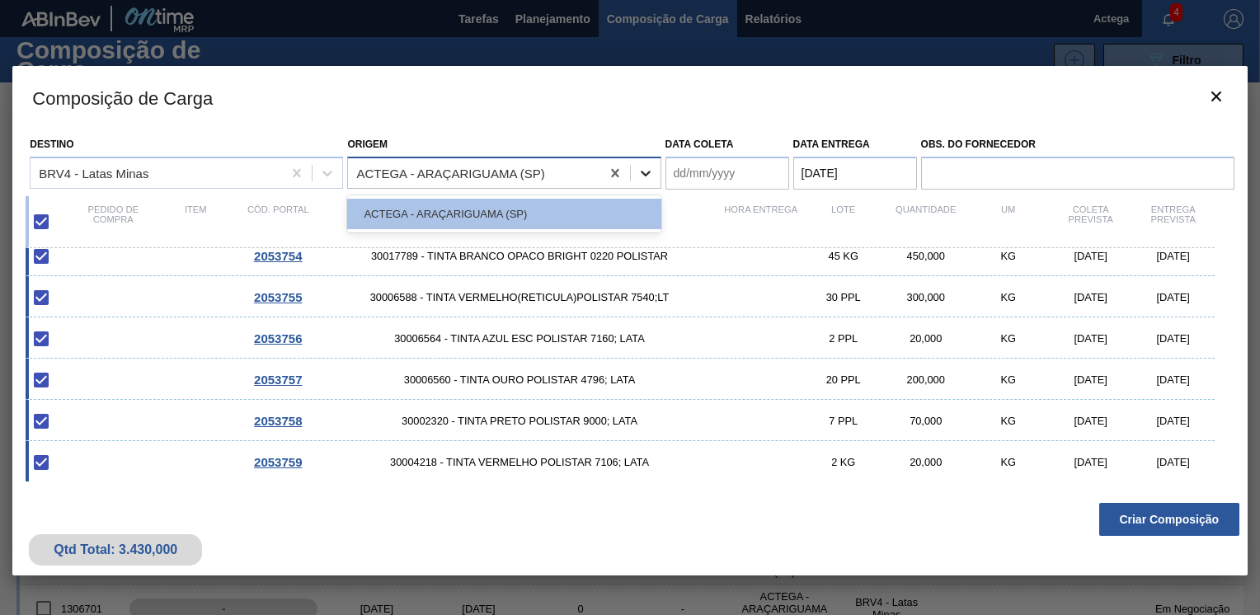
click at [657, 168] on div at bounding box center [646, 173] width 30 height 30
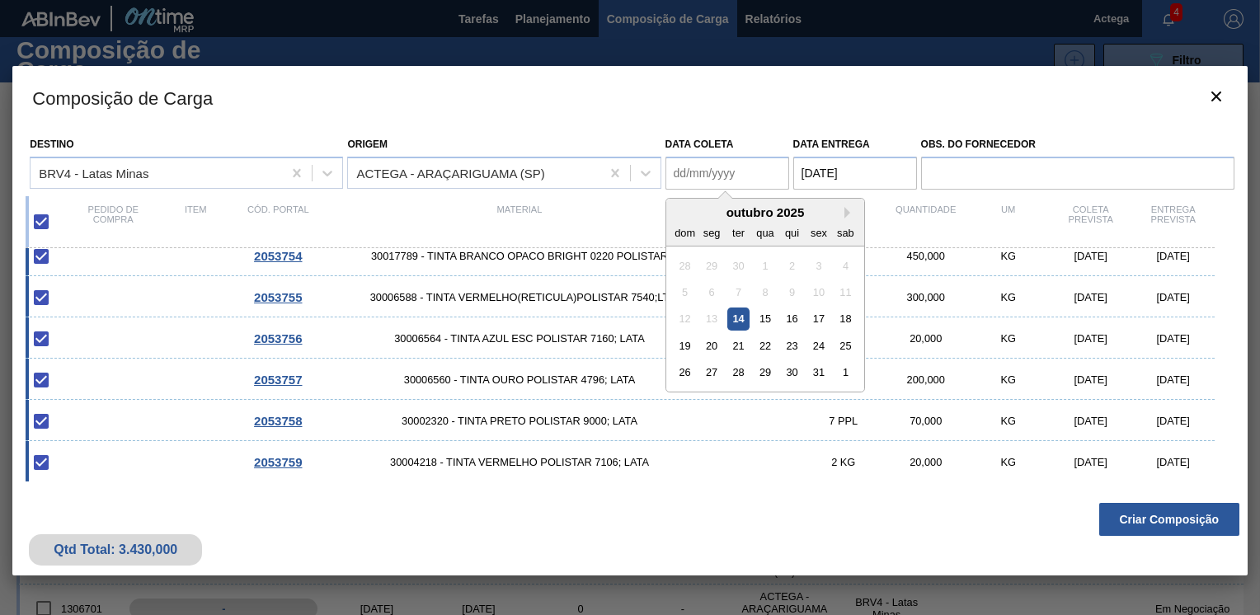
click at [678, 171] on coleta "Data coleta" at bounding box center [727, 173] width 124 height 33
click at [684, 219] on div "dom seg ter qua qui sex sab" at bounding box center [765, 232] width 198 height 26
click at [708, 347] on div "20" at bounding box center [711, 346] width 22 height 22
type coleta "[DATE]"
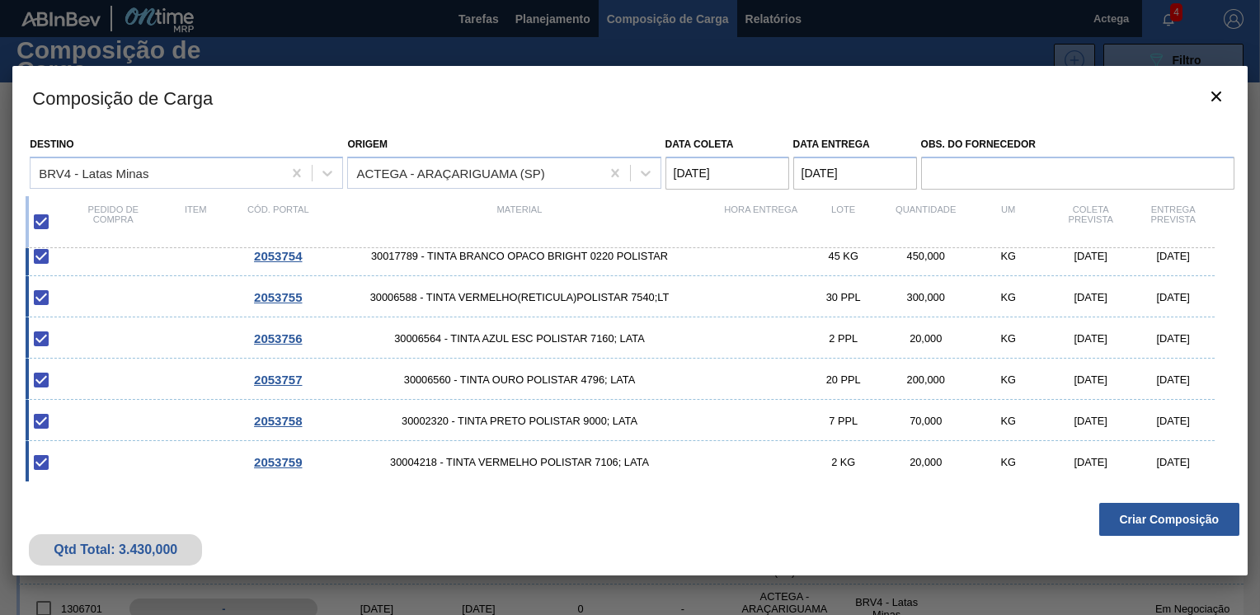
click at [807, 174] on Entrega "[DATE]" at bounding box center [855, 173] width 124 height 33
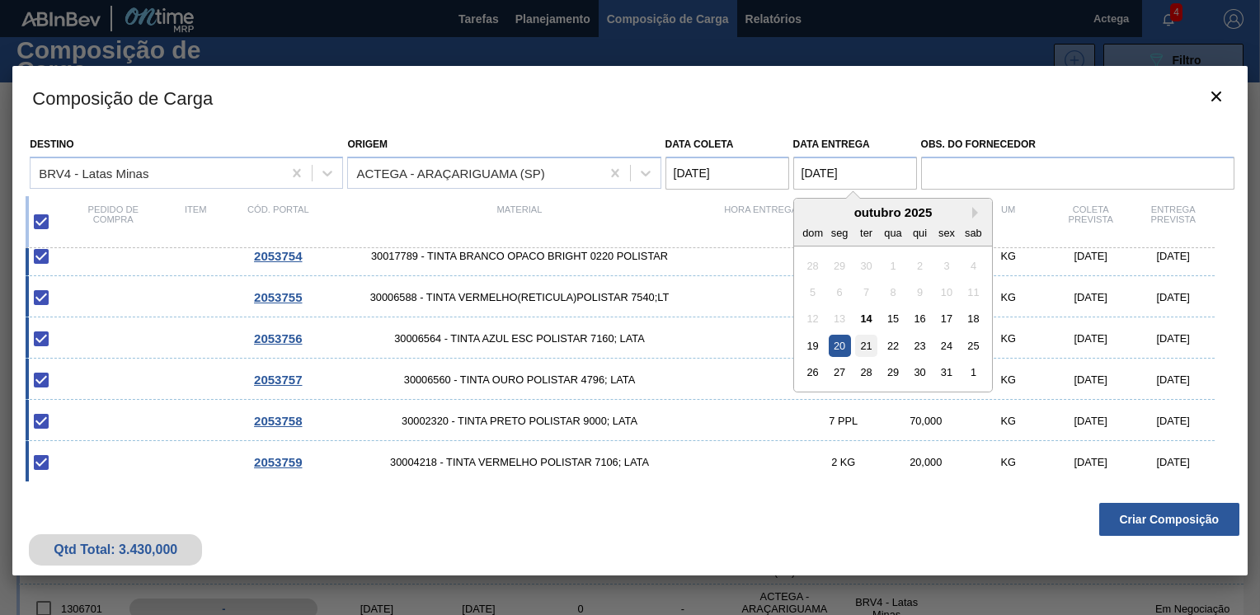
click at [864, 348] on div "21" at bounding box center [866, 346] width 22 height 22
type Entrega "21/10/2025"
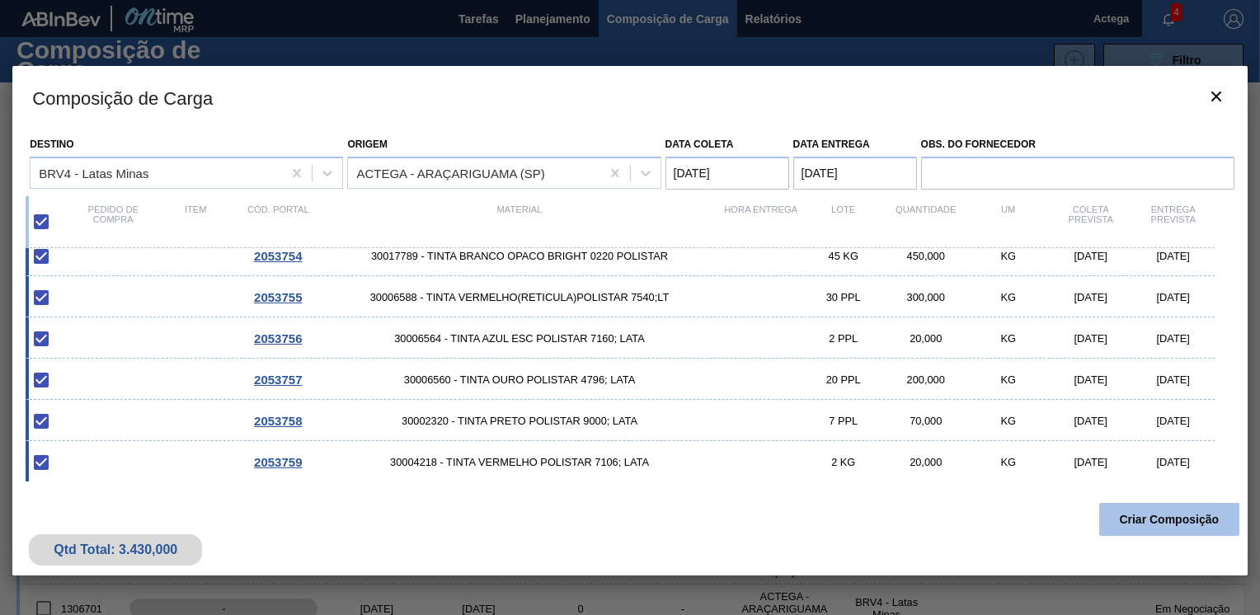
click at [1182, 528] on button "Criar Composição" at bounding box center [1169, 519] width 140 height 33
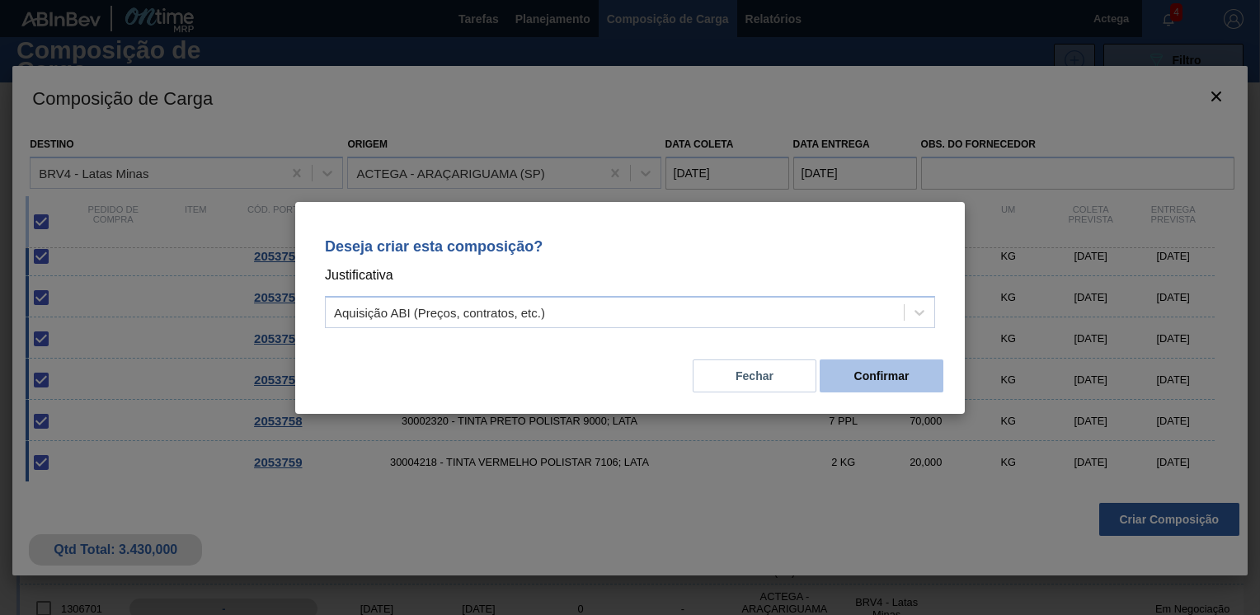
click at [912, 377] on button "Confirmar" at bounding box center [881, 375] width 124 height 33
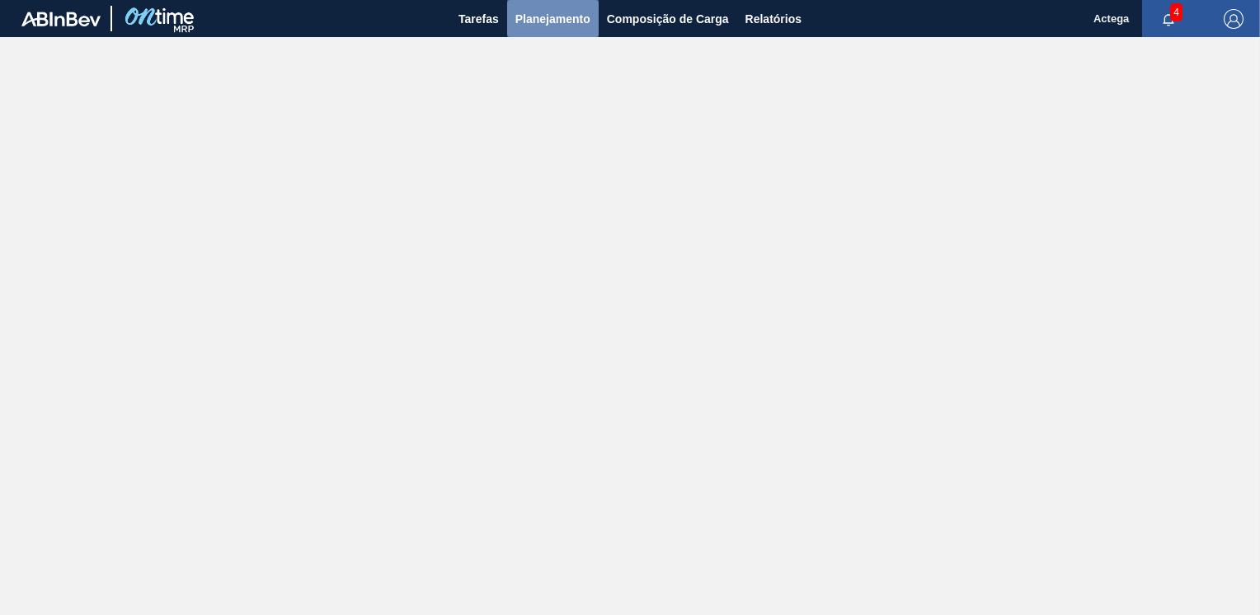
click at [564, 16] on span "Planejamento" at bounding box center [552, 19] width 75 height 20
click at [579, 1] on button "Planejamento" at bounding box center [552, 18] width 91 height 37
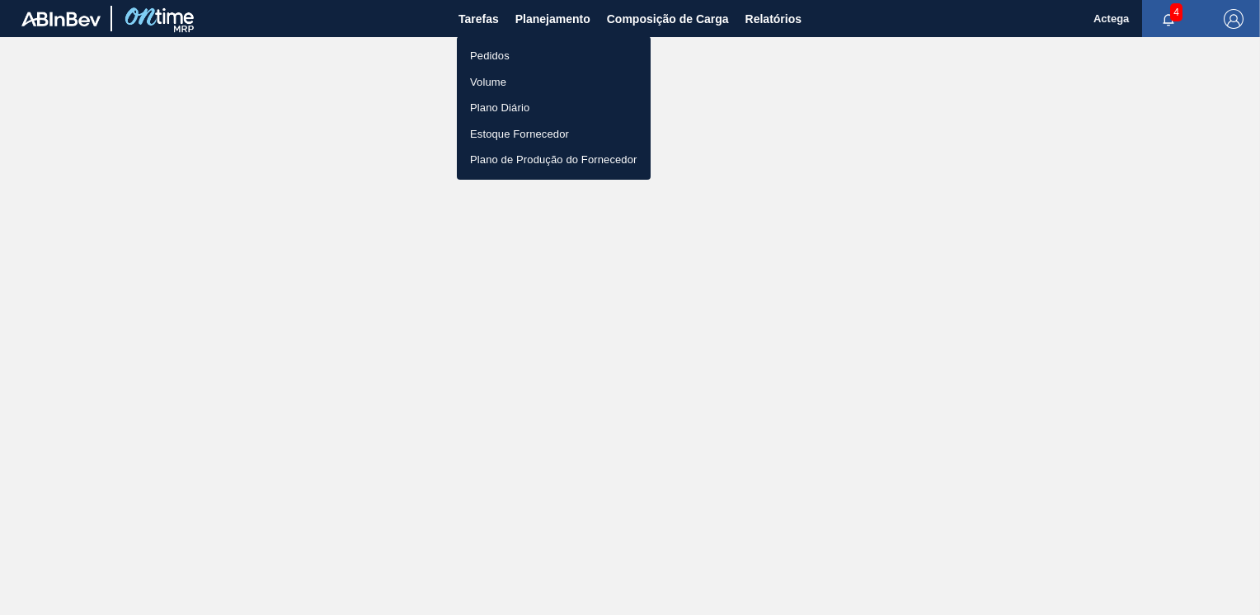
click at [669, 6] on div at bounding box center [630, 307] width 1260 height 615
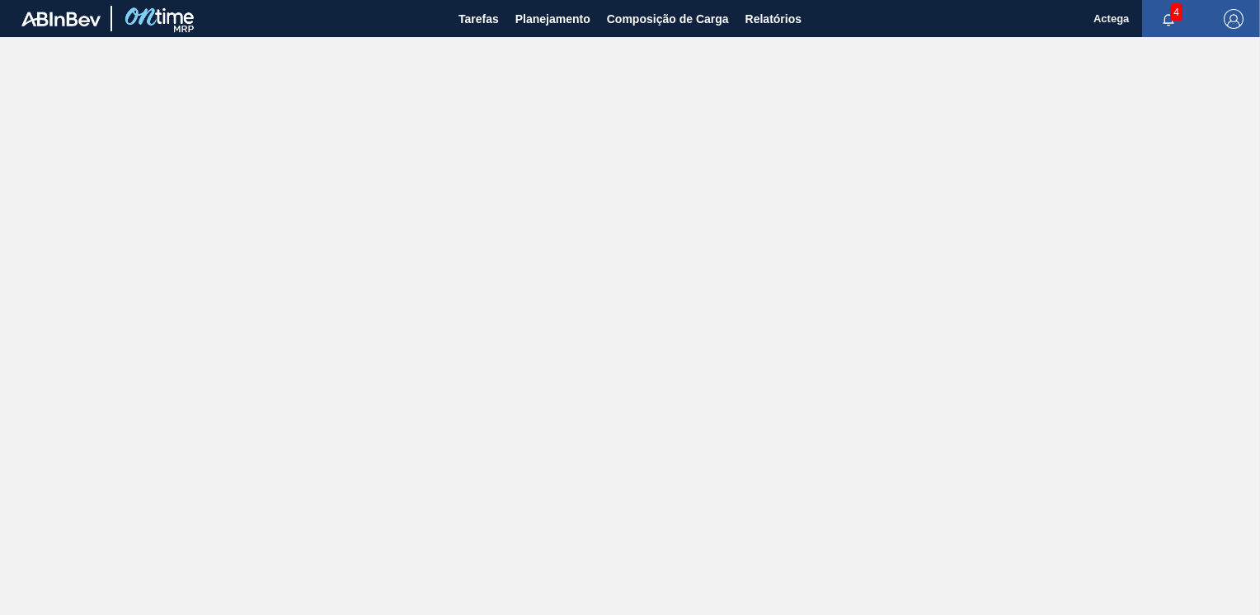
click at [668, 0] on body "Tarefas Planejamento Composição de Carga Relatórios Actega 4 Marcar todas como …" at bounding box center [630, 0] width 1260 height 0
click at [673, 18] on span "Composição de Carga" at bounding box center [668, 19] width 122 height 20
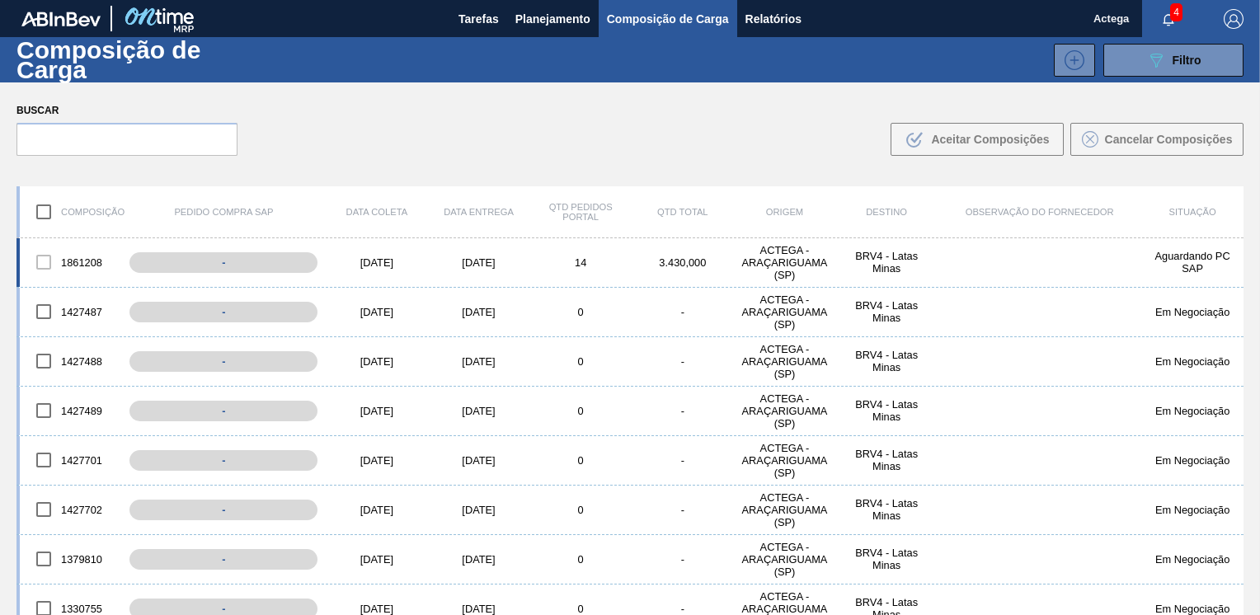
click at [477, 265] on div "[DATE]" at bounding box center [479, 262] width 102 height 12
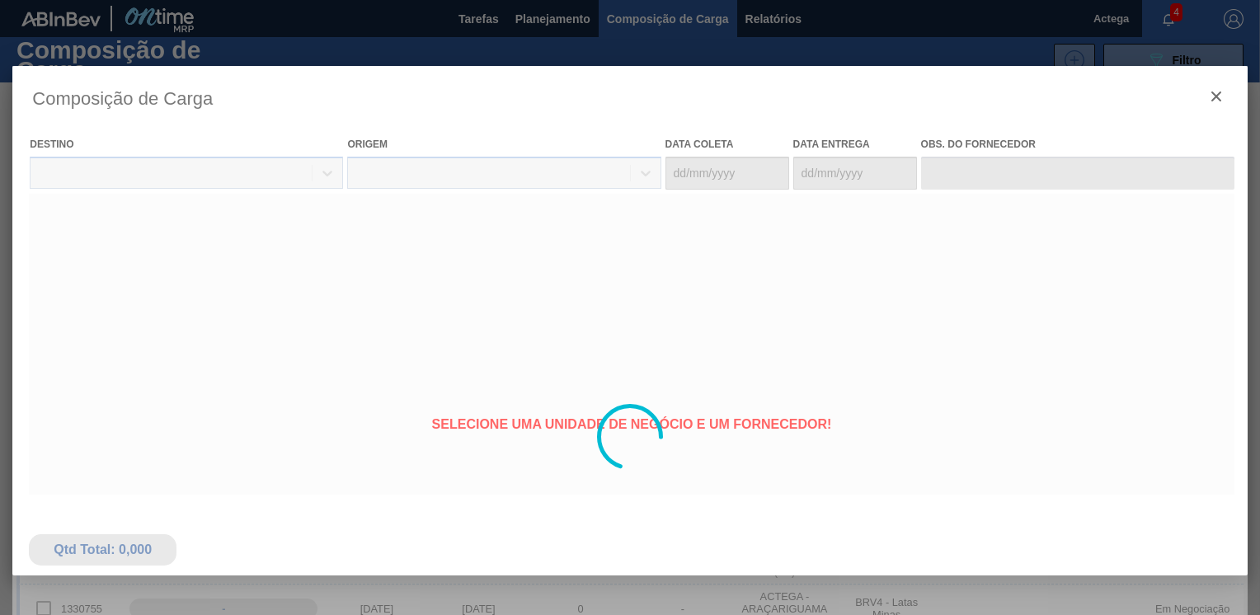
type coleta "[DATE]"
type Entrega "[DATE]"
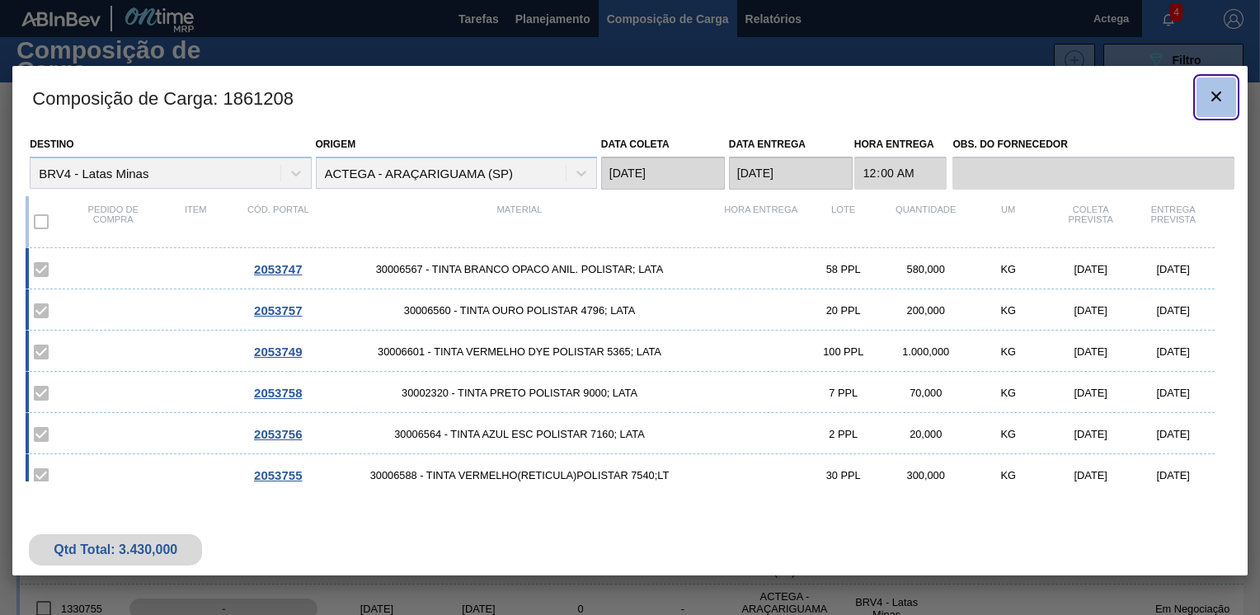
click at [1211, 91] on icon "botão de ícone" at bounding box center [1216, 96] width 10 height 10
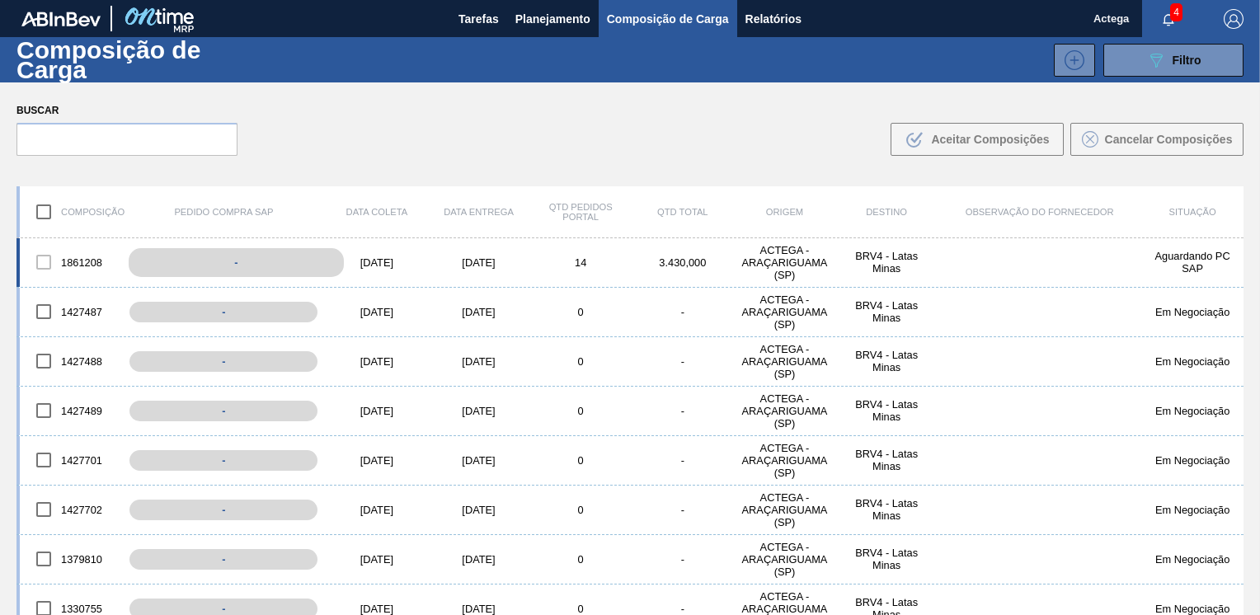
click at [238, 261] on div "-" at bounding box center [236, 262] width 215 height 29
click at [238, 262] on div "-" at bounding box center [236, 262] width 215 height 29
click at [428, 250] on div "1861208 - [DATE] [DATE] 14 3.430,000 ACTEGA - ARAÇARIGUAMA ([GEOGRAPHIC_DATA]) …" at bounding box center [629, 262] width 1227 height 49
click at [399, 0] on body "Tarefas Planejamento Composição de Carga Relatórios Actega 4 Marcar todas como …" at bounding box center [630, 0] width 1260 height 0
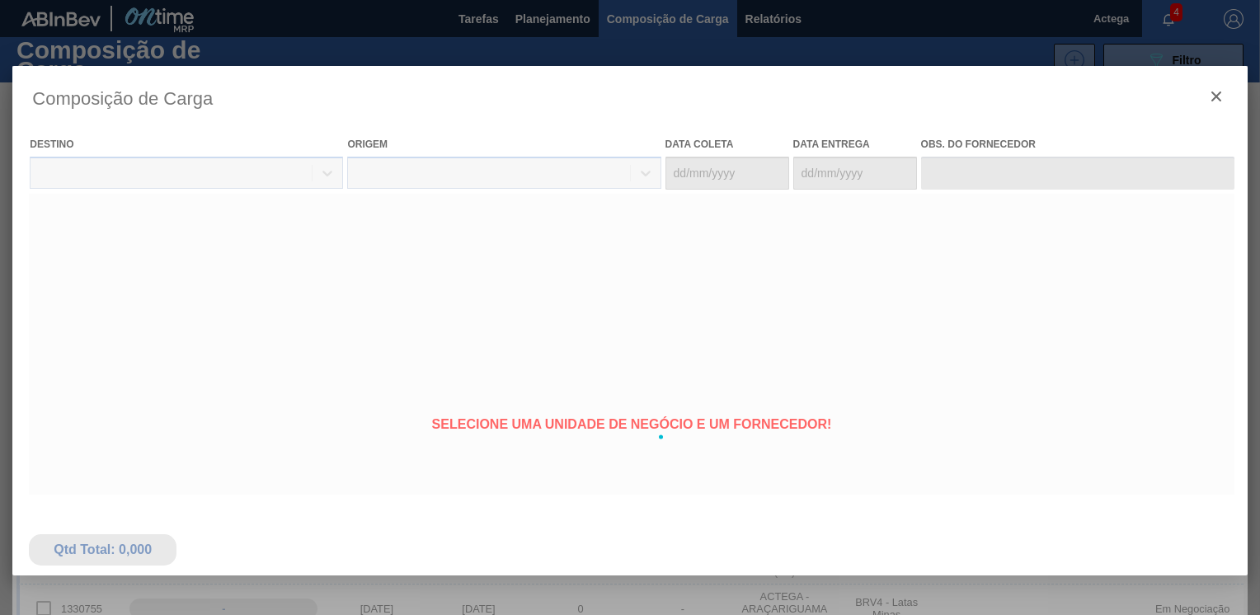
click at [399, 270] on div at bounding box center [629, 437] width 1234 height 742
type coleta "[DATE]"
type Entrega "[DATE]"
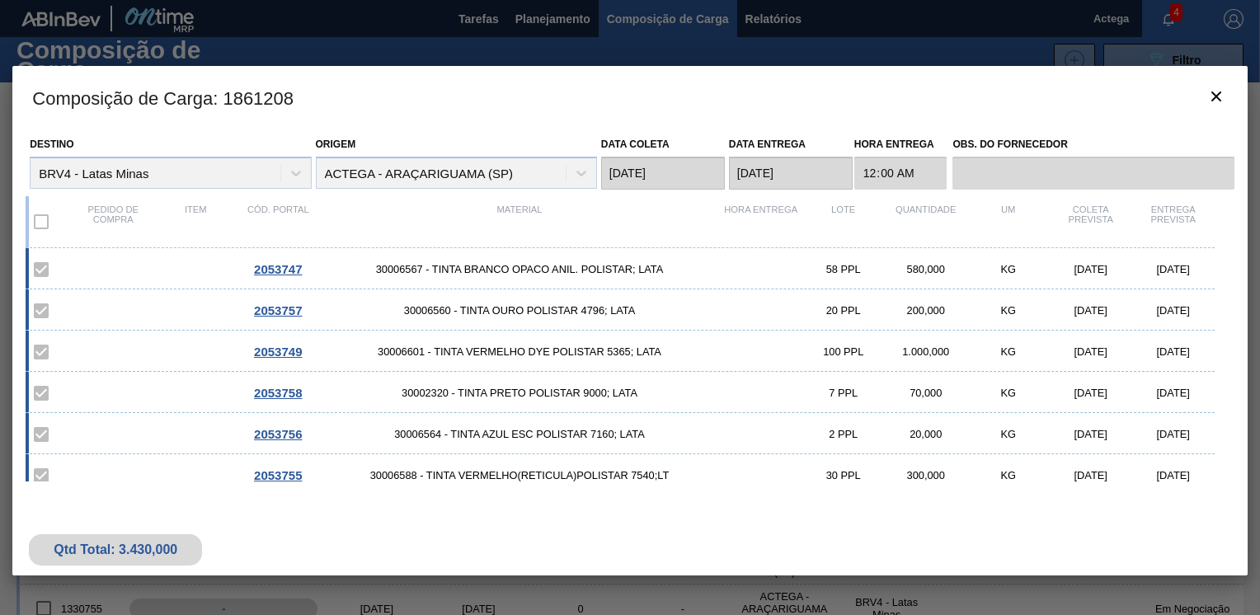
drag, startPoint x: 399, startPoint y: 271, endPoint x: 405, endPoint y: 313, distance: 42.4
click at [405, 313] on span "30006560 - TINTA OURO POLISTAR 4796; LATA" at bounding box center [519, 310] width 400 height 12
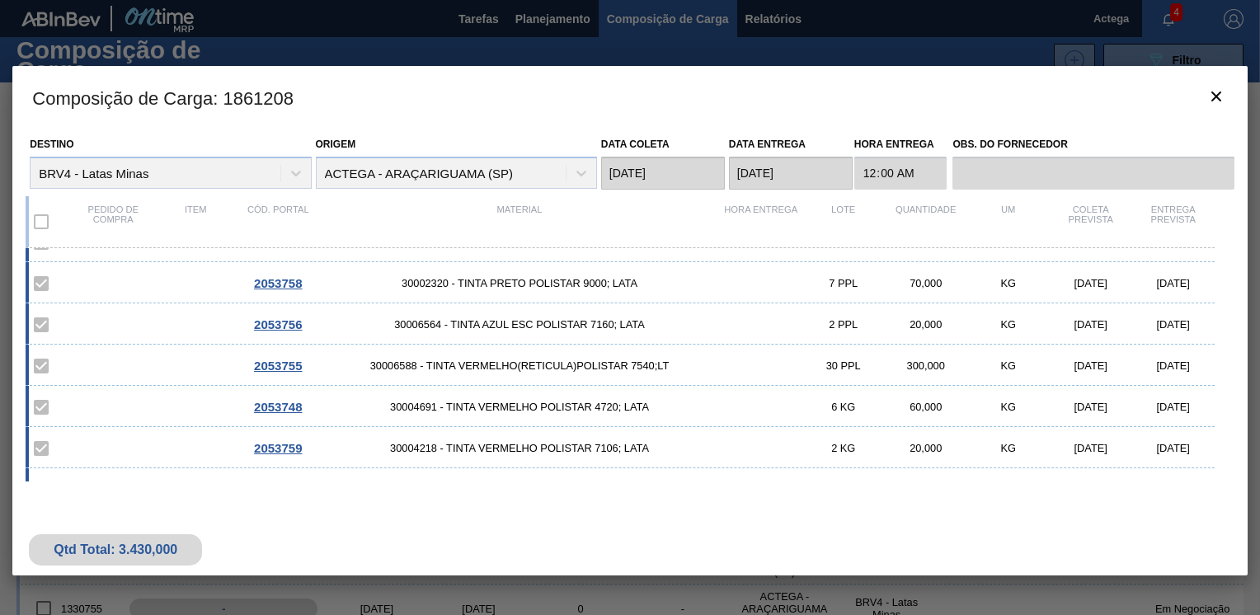
scroll to position [82, 0]
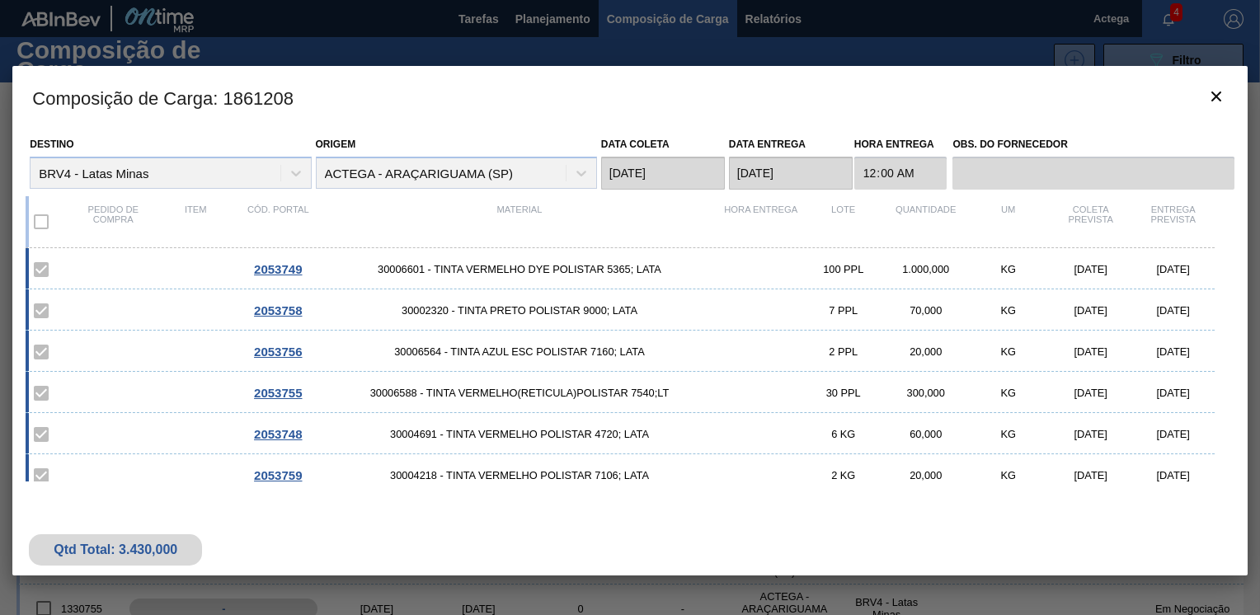
drag, startPoint x: 1227, startPoint y: 328, endPoint x: 1227, endPoint y: 338, distance: 9.9
click at [1227, 338] on div "Destino BRV4 - Latas Minas Origem ACTEGA - ARAÇARIGUAMA (SP) Data coleta [DATE]…" at bounding box center [629, 312] width 1234 height 366
click at [1223, 462] on div "2053747 30006567 - TINTA BRANCO OPACO ANIL. POLISTAR; LATA 58 PPL 580,000 KG [D…" at bounding box center [626, 454] width 1201 height 577
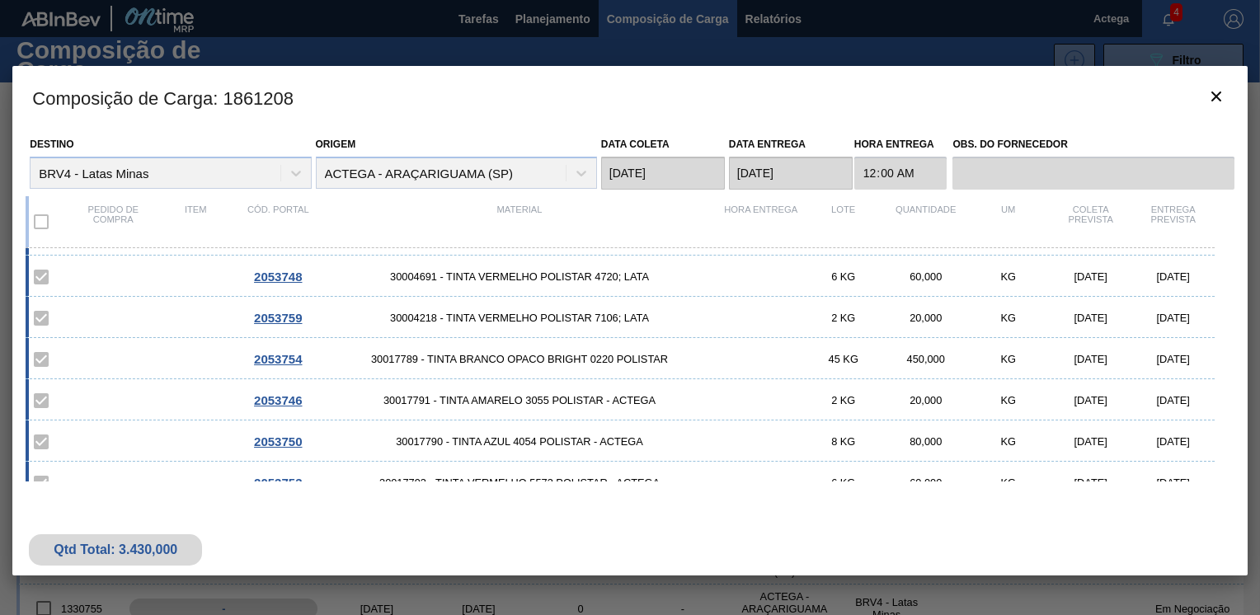
scroll to position [265, 0]
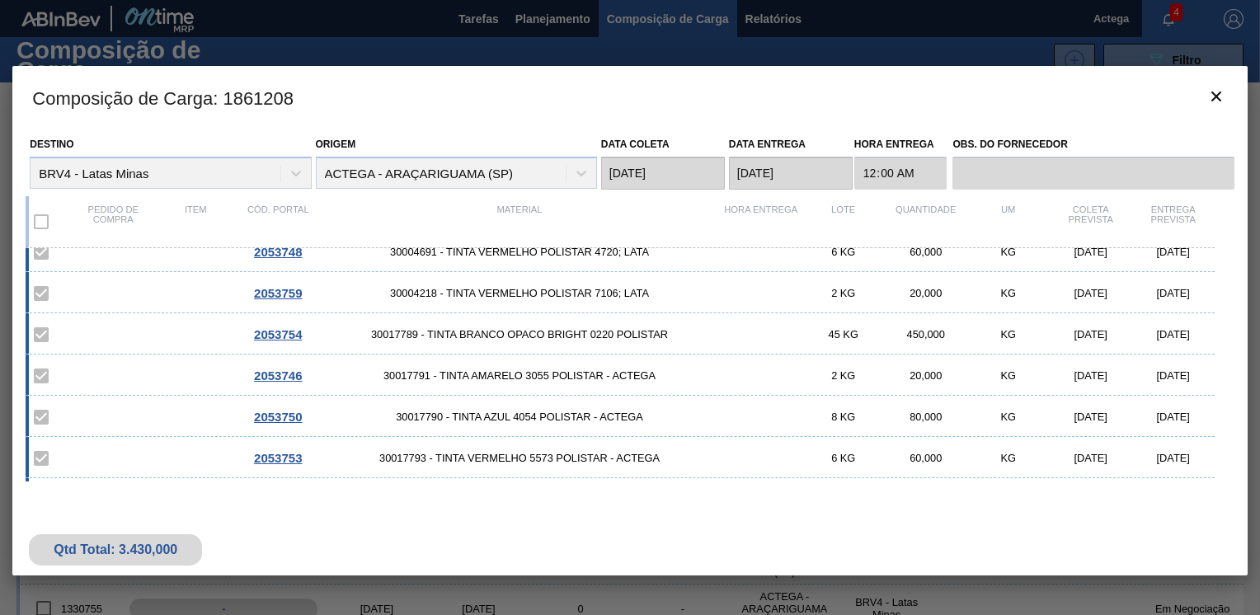
drag, startPoint x: 1227, startPoint y: 420, endPoint x: 1219, endPoint y: 321, distance: 99.2
click at [1219, 321] on div "2053747 30006567 - TINTA BRANCO OPACO ANIL. POLISTAR; LATA 58 PPL 580,000 KG [D…" at bounding box center [626, 364] width 1201 height 233
click at [1222, 381] on div "2053747 30006567 - TINTA BRANCO OPACO ANIL. POLISTAR; LATA 58 PPL 580,000 KG [D…" at bounding box center [626, 272] width 1201 height 577
drag, startPoint x: 1227, startPoint y: 382, endPoint x: 1227, endPoint y: 356, distance: 25.6
click at [1227, 356] on div "Destino BRV4 - Latas Minas Origem ACTEGA - ARAÇARIGUAMA (SP) Data coleta [DATE]…" at bounding box center [629, 312] width 1234 height 366
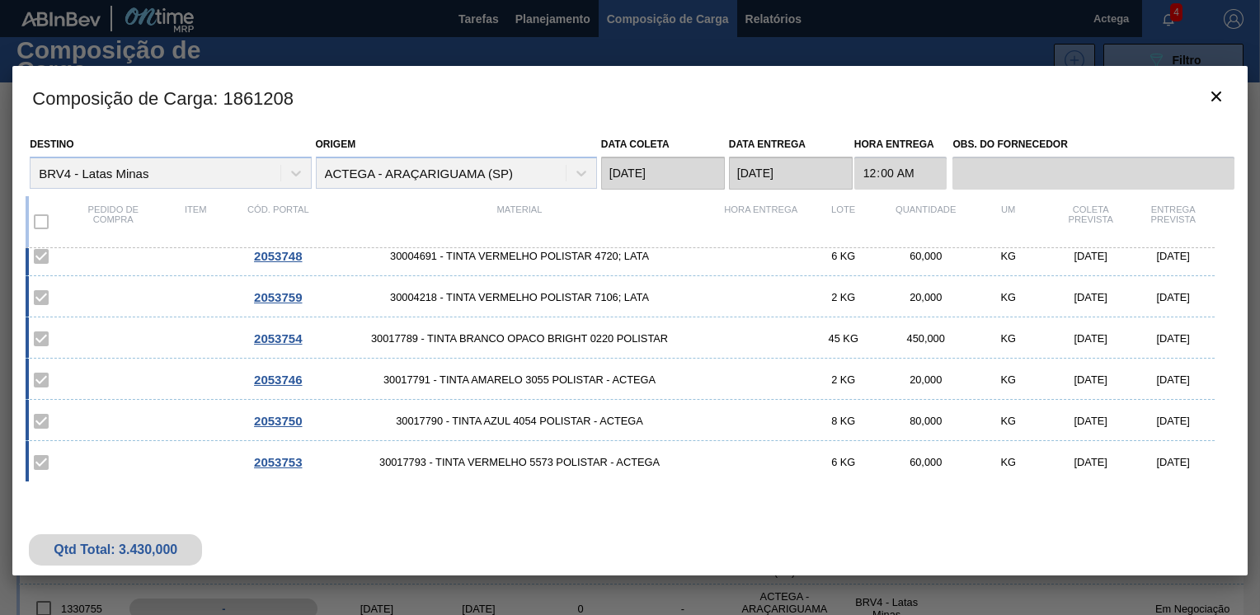
scroll to position [343, 0]
click at [1105, 73] on h3 "Composição de Carga : 1861208" at bounding box center [629, 97] width 1234 height 63
click at [1063, 142] on label "Obs. do Fornecedor" at bounding box center [1092, 145] width 281 height 24
click at [1212, 97] on icon "botão de ícone" at bounding box center [1216, 97] width 20 height 20
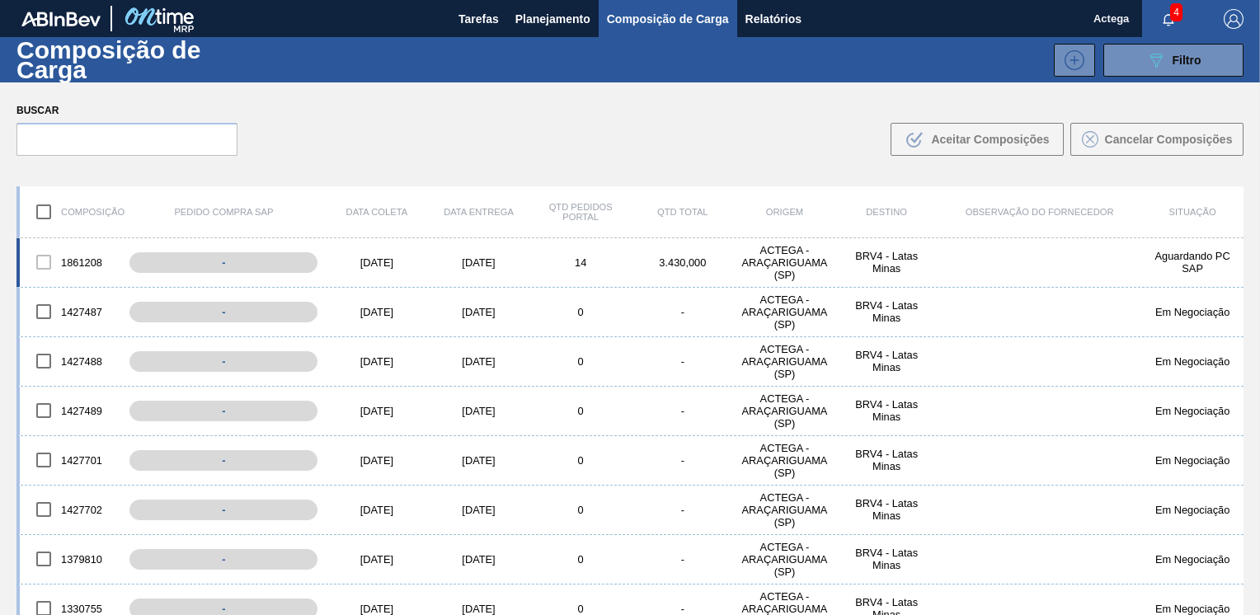
click at [297, 273] on div "1861208 - [DATE] [DATE] 14 3.430,000 ACTEGA - ARAÇARIGUAMA ([GEOGRAPHIC_DATA]) …" at bounding box center [629, 262] width 1227 height 49
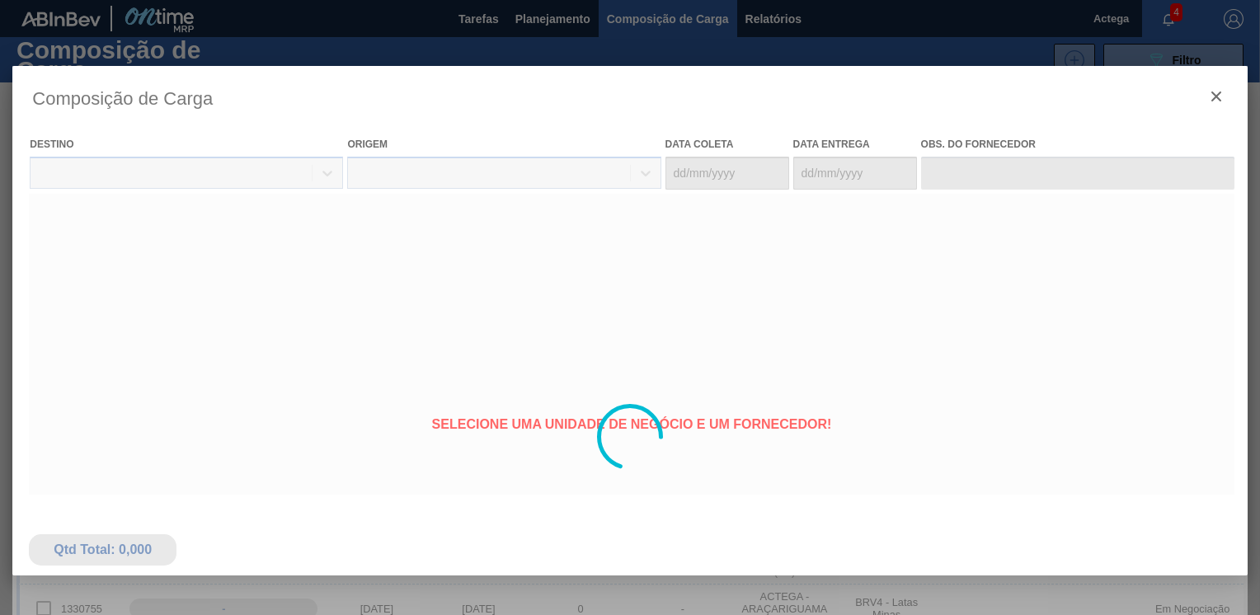
type coleta "[DATE]"
type Entrega "[DATE]"
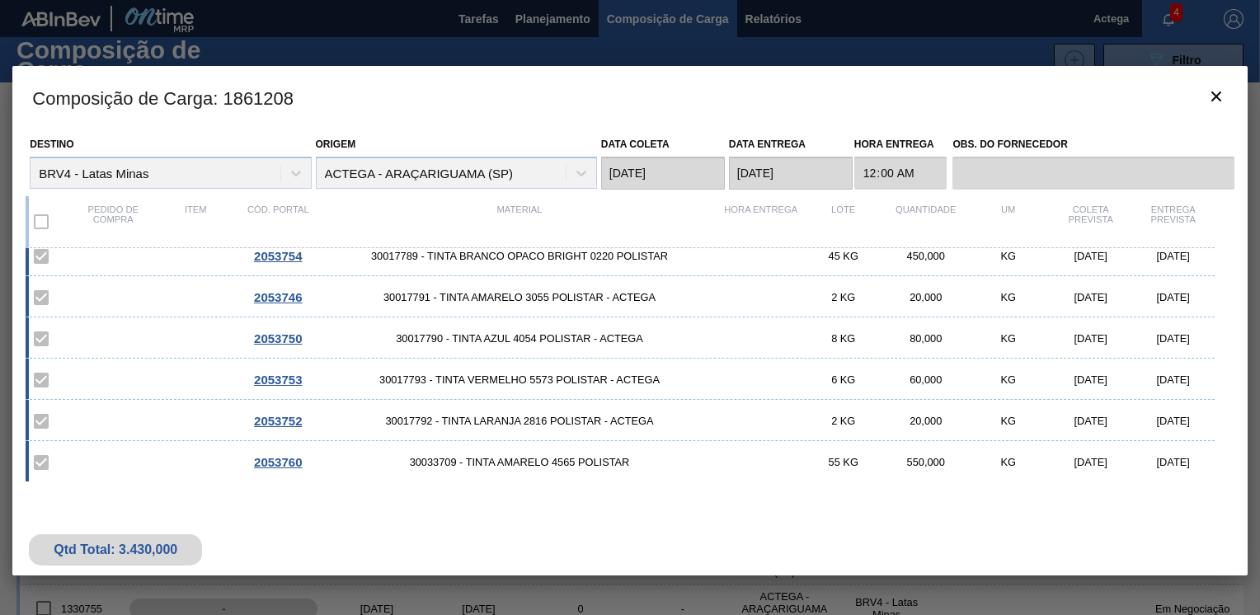
click at [354, 607] on div "Composição de Carga : 1861208 Destino BRV4 - Latas Minas Origem ACTEGA - ARAÇAR…" at bounding box center [629, 437] width 1234 height 742
